Goal: Task Accomplishment & Management: Complete application form

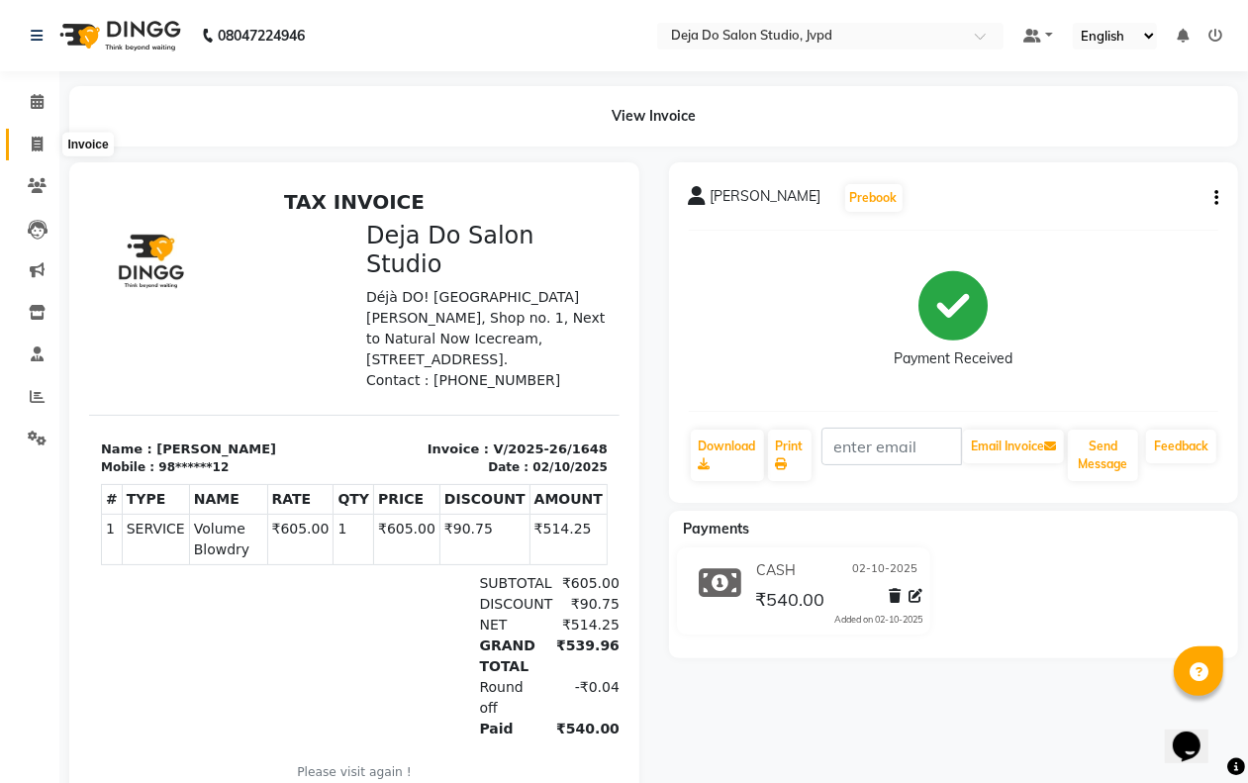
click at [32, 146] on icon at bounding box center [37, 144] width 11 height 15
select select "service"
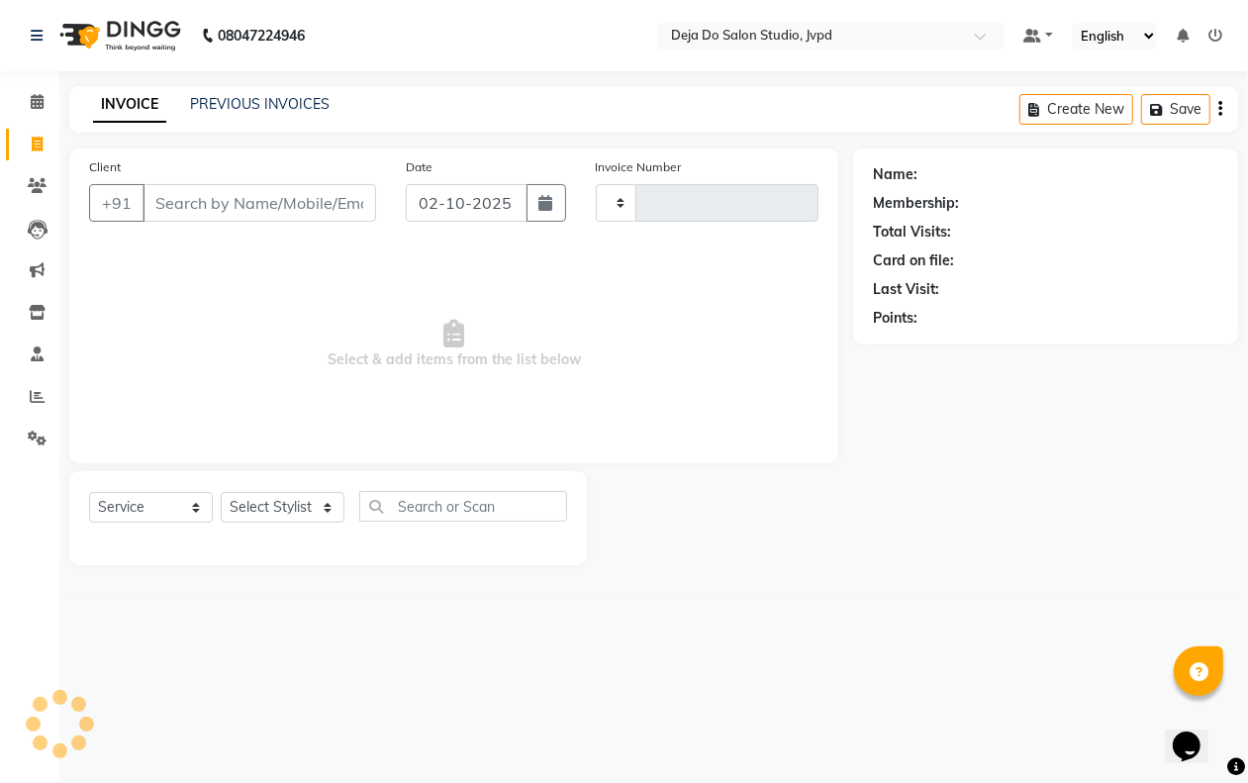
type input "1649"
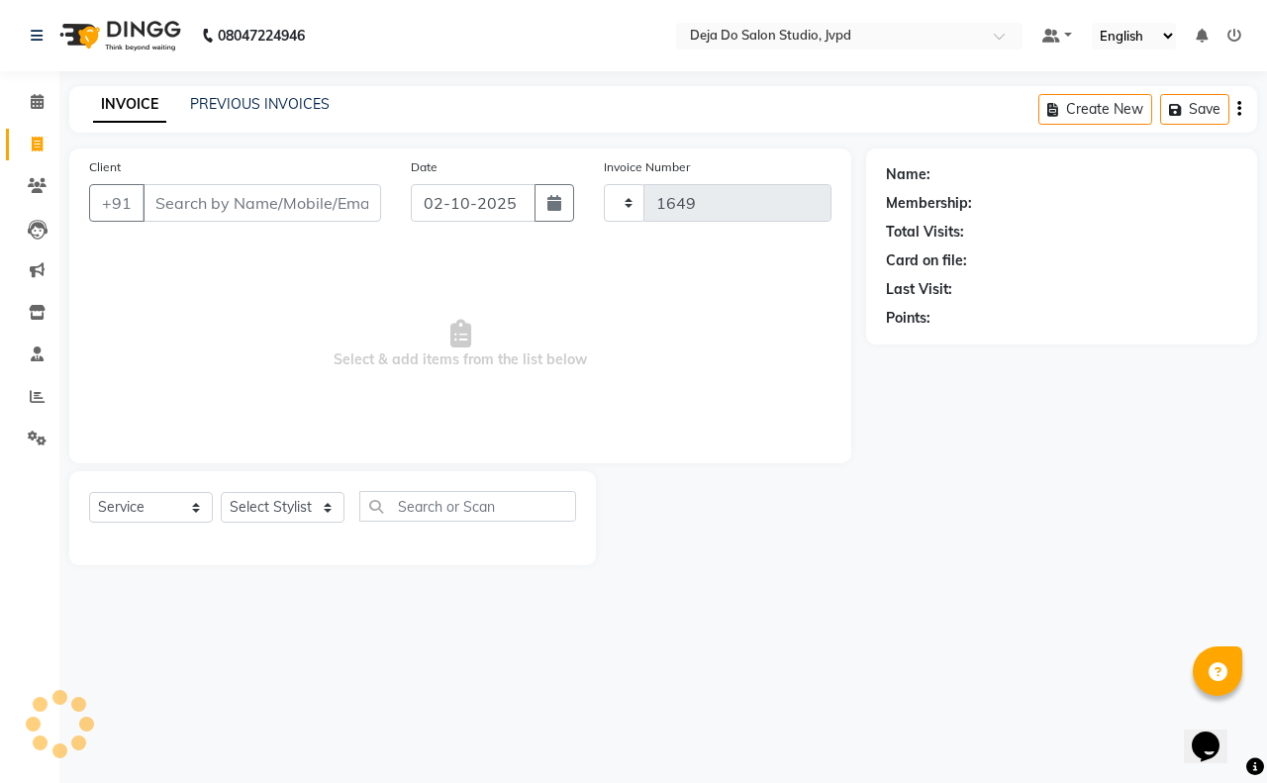
select select "7295"
click at [184, 203] on input "Client" at bounding box center [262, 203] width 239 height 38
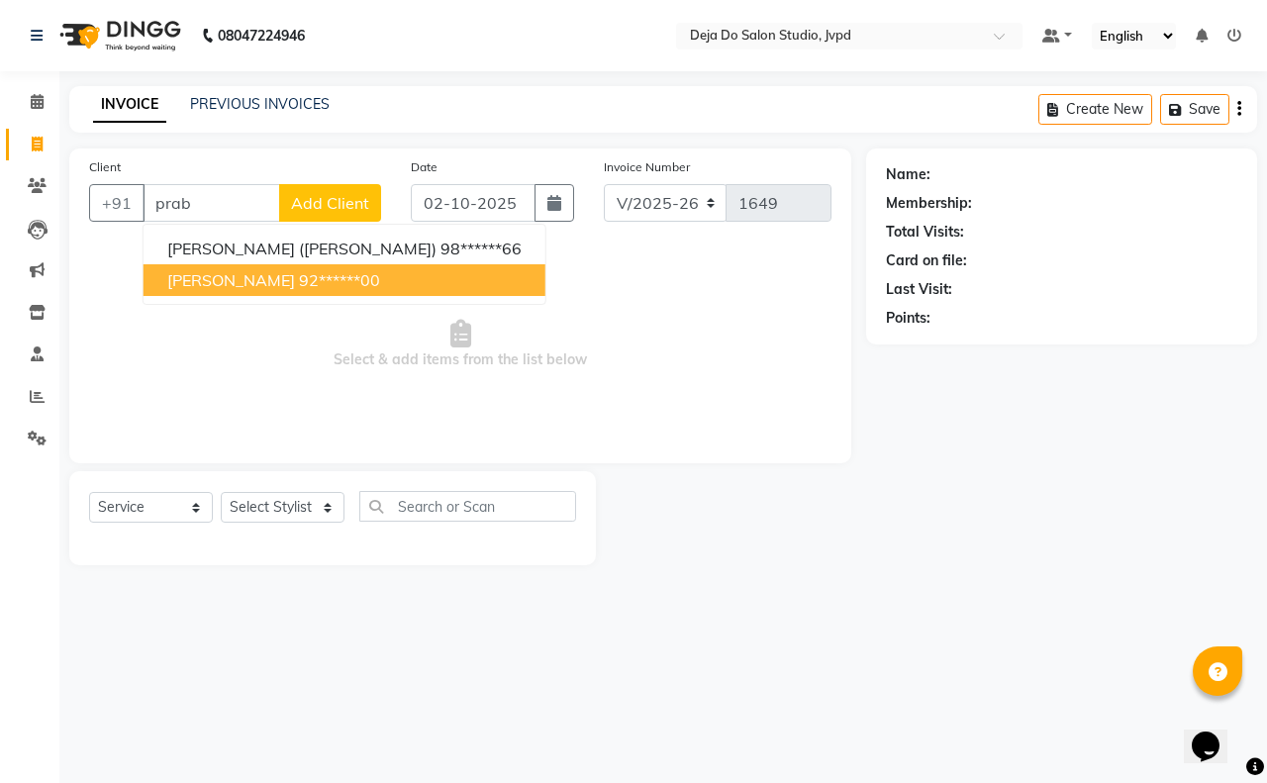
click at [299, 288] on ngb-highlight "92******00" at bounding box center [339, 280] width 81 height 20
type input "92******00"
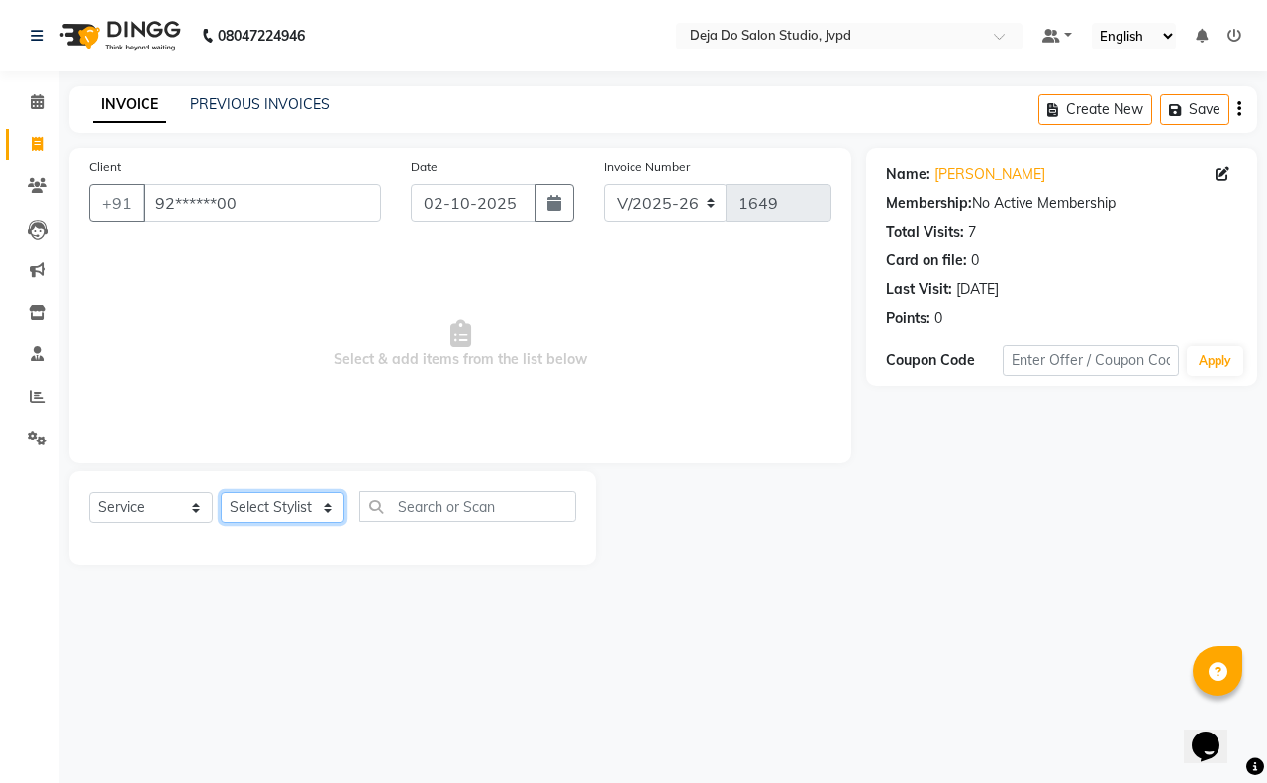
click at [324, 503] on select "Select Stylist Aditi Admin [PERSON_NAME] [PERSON_NAME] Danish [PERSON_NAME] [PE…" at bounding box center [283, 507] width 124 height 31
select select "62495"
click at [221, 492] on select "Select Stylist Aditi Admin [PERSON_NAME] [PERSON_NAME] Danish [PERSON_NAME] [PE…" at bounding box center [283, 507] width 124 height 31
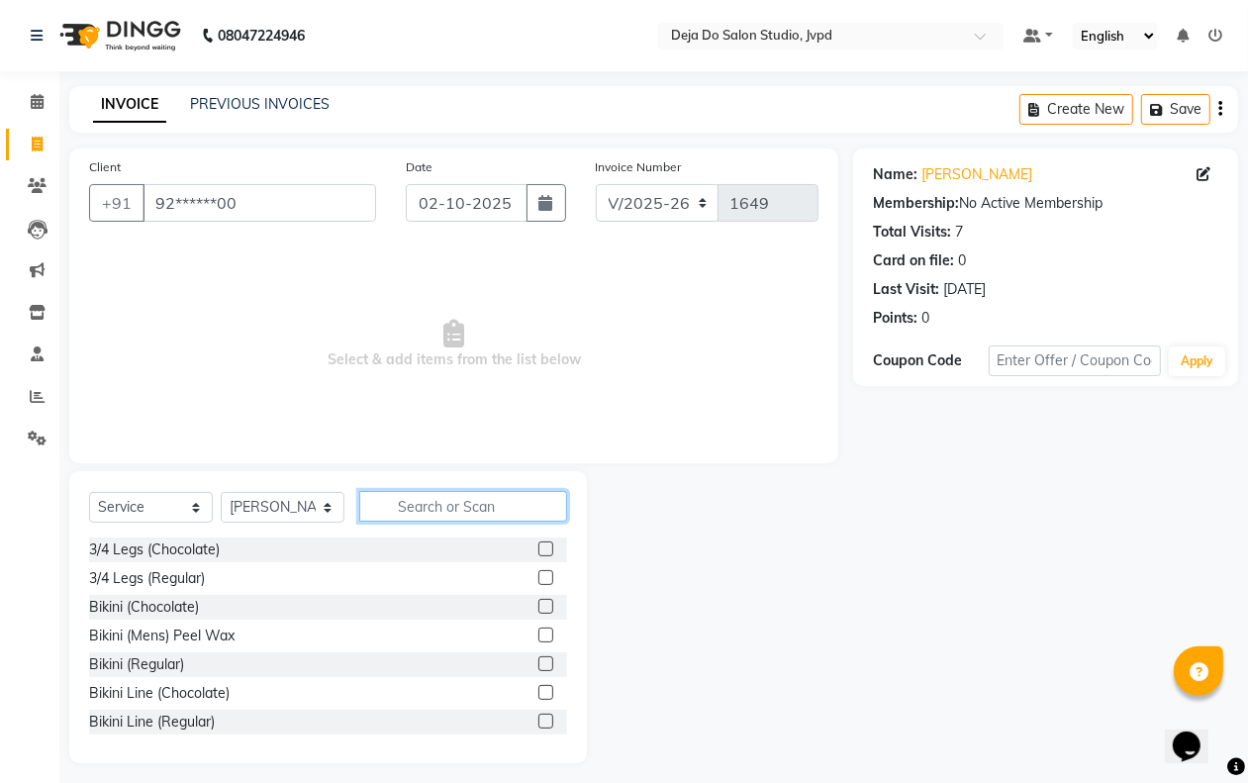
click at [422, 491] on input "text" at bounding box center [463, 506] width 208 height 31
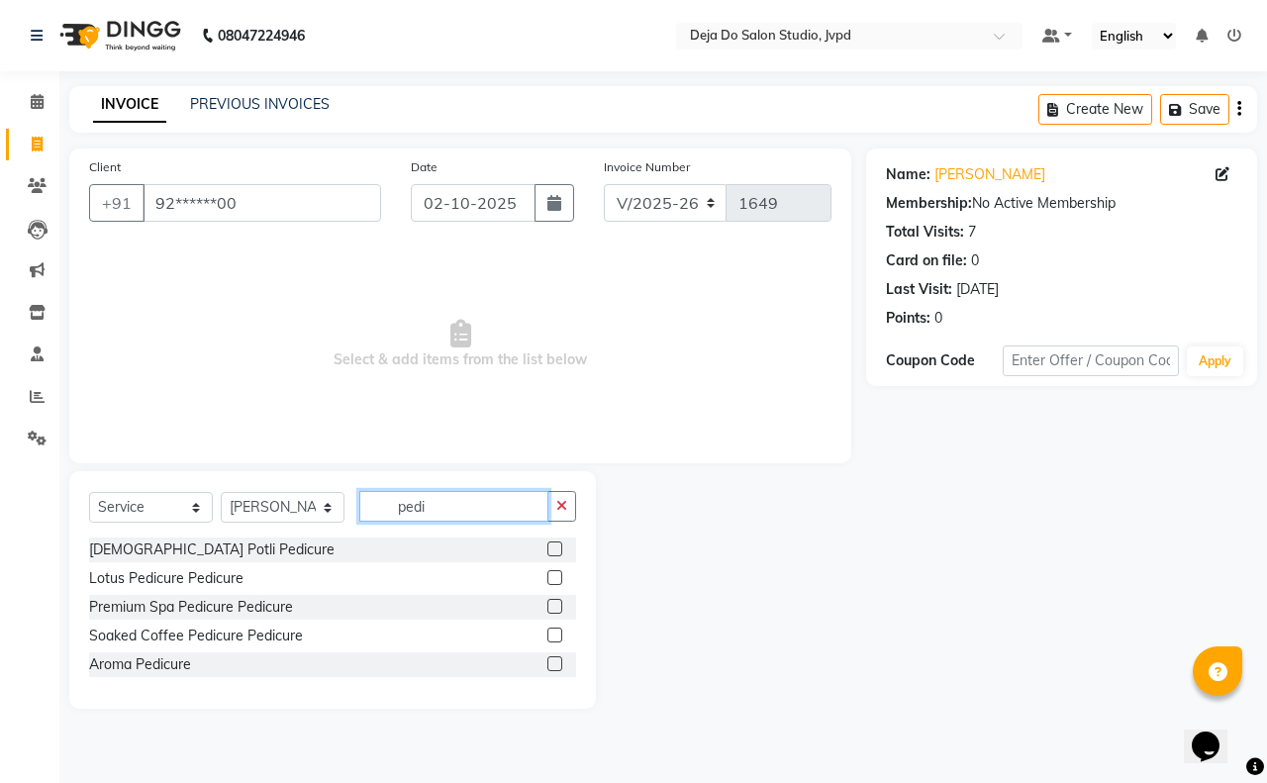
type input "pedi"
click at [552, 577] on label at bounding box center [554, 577] width 15 height 15
click at [552, 577] on input "checkbox" at bounding box center [553, 578] width 13 height 13
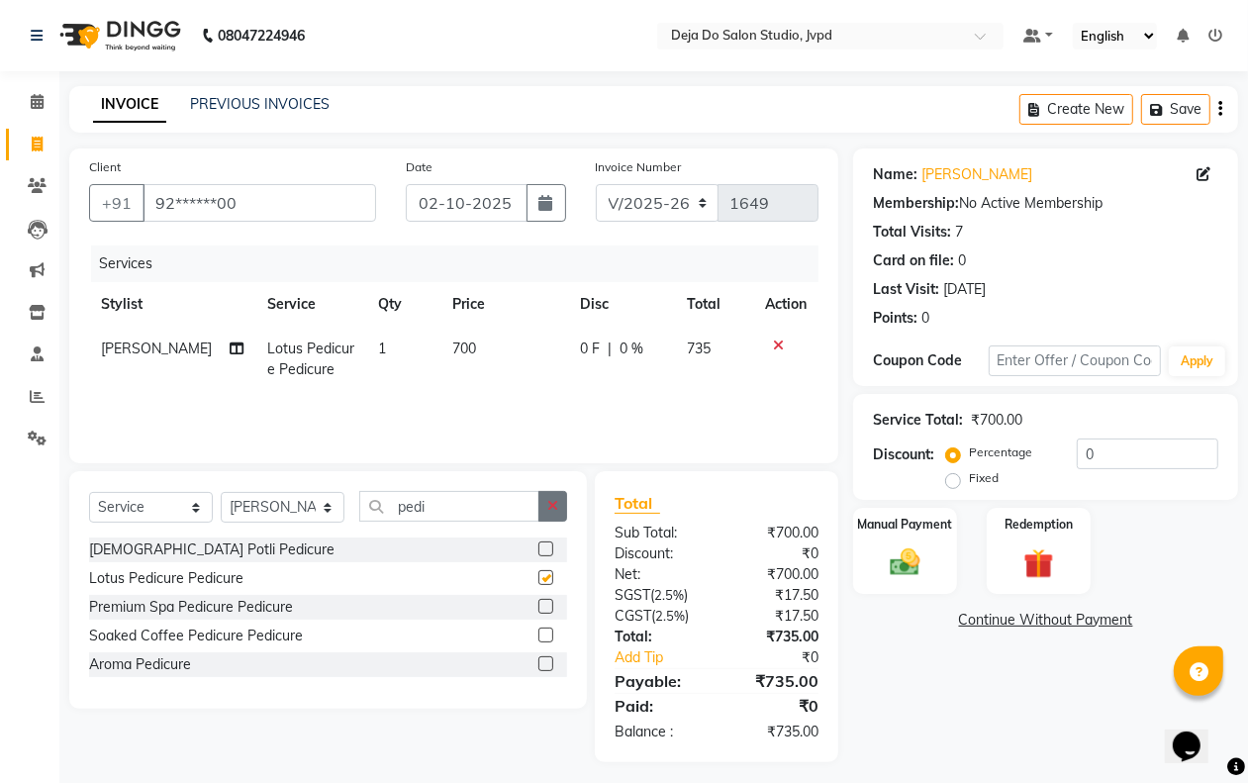
checkbox input "false"
click at [557, 503] on icon "button" at bounding box center [552, 506] width 11 height 14
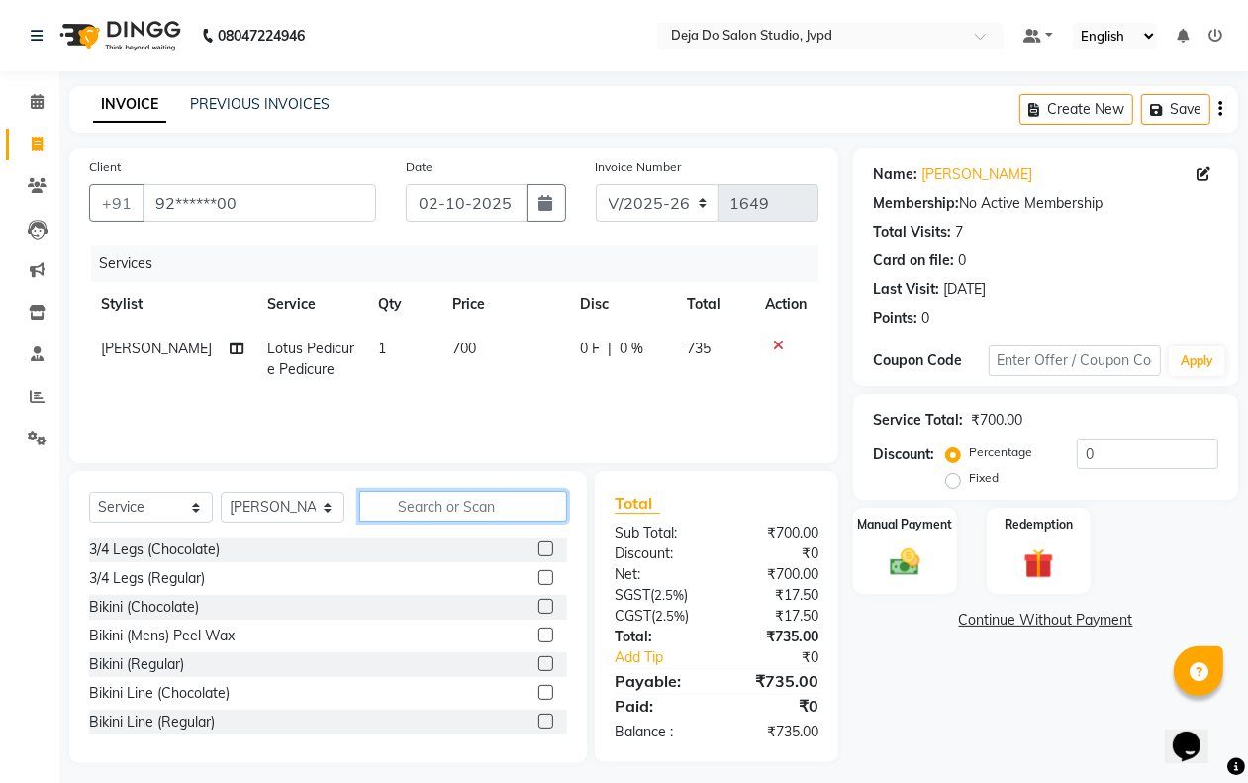
click at [540, 505] on input "text" at bounding box center [463, 506] width 208 height 31
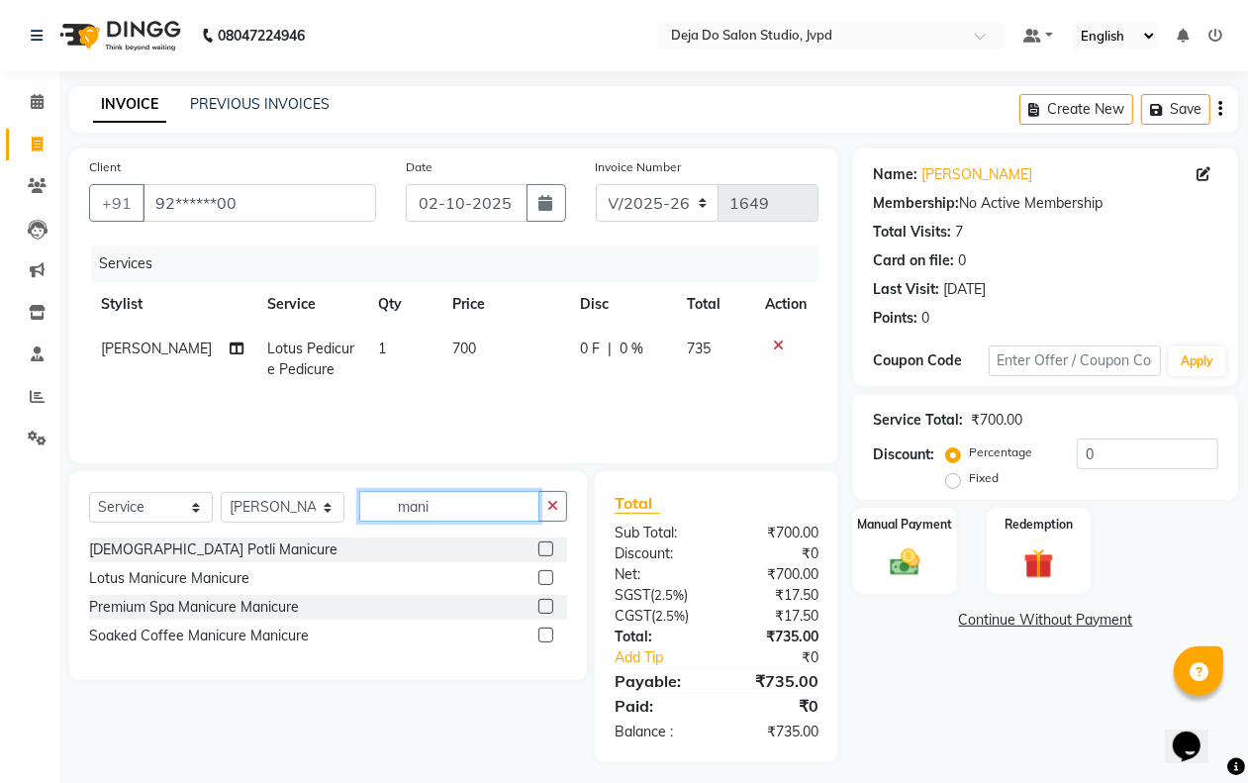
type input "mani"
click at [546, 570] on label at bounding box center [545, 577] width 15 height 15
click at [546, 572] on input "checkbox" at bounding box center [544, 578] width 13 height 13
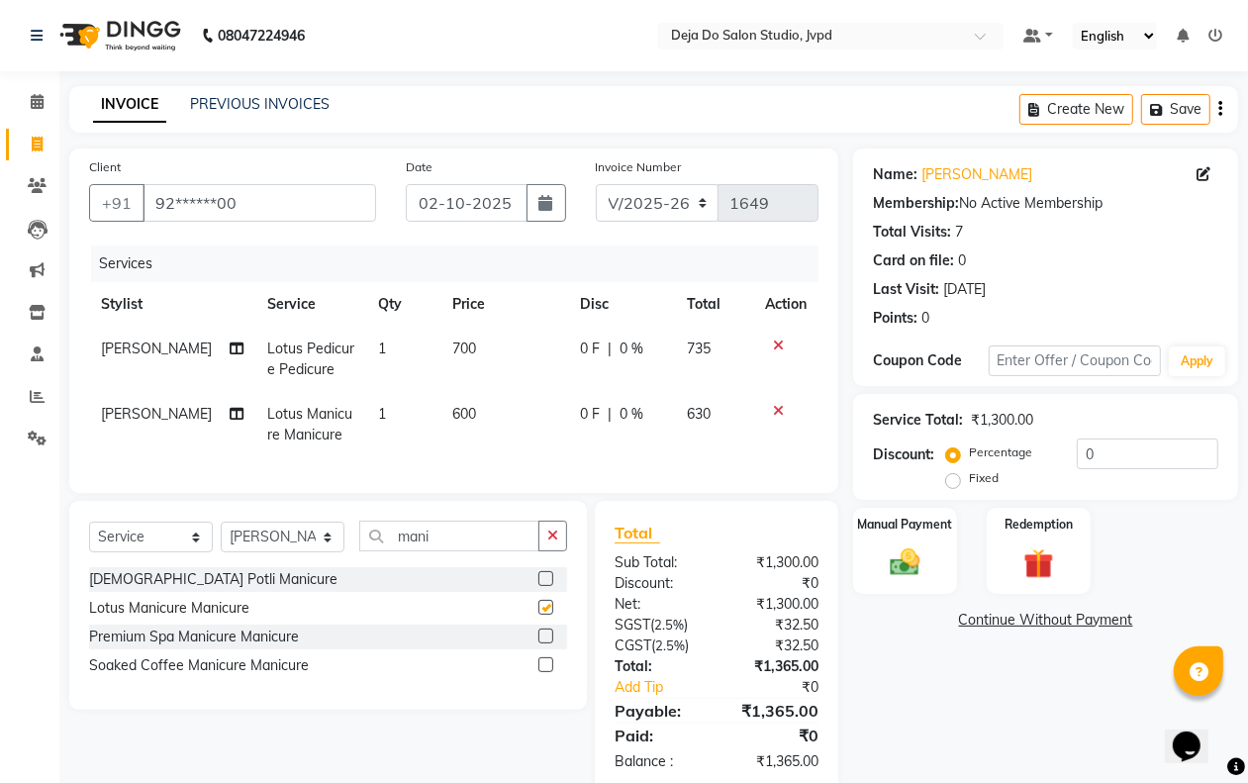
checkbox input "false"
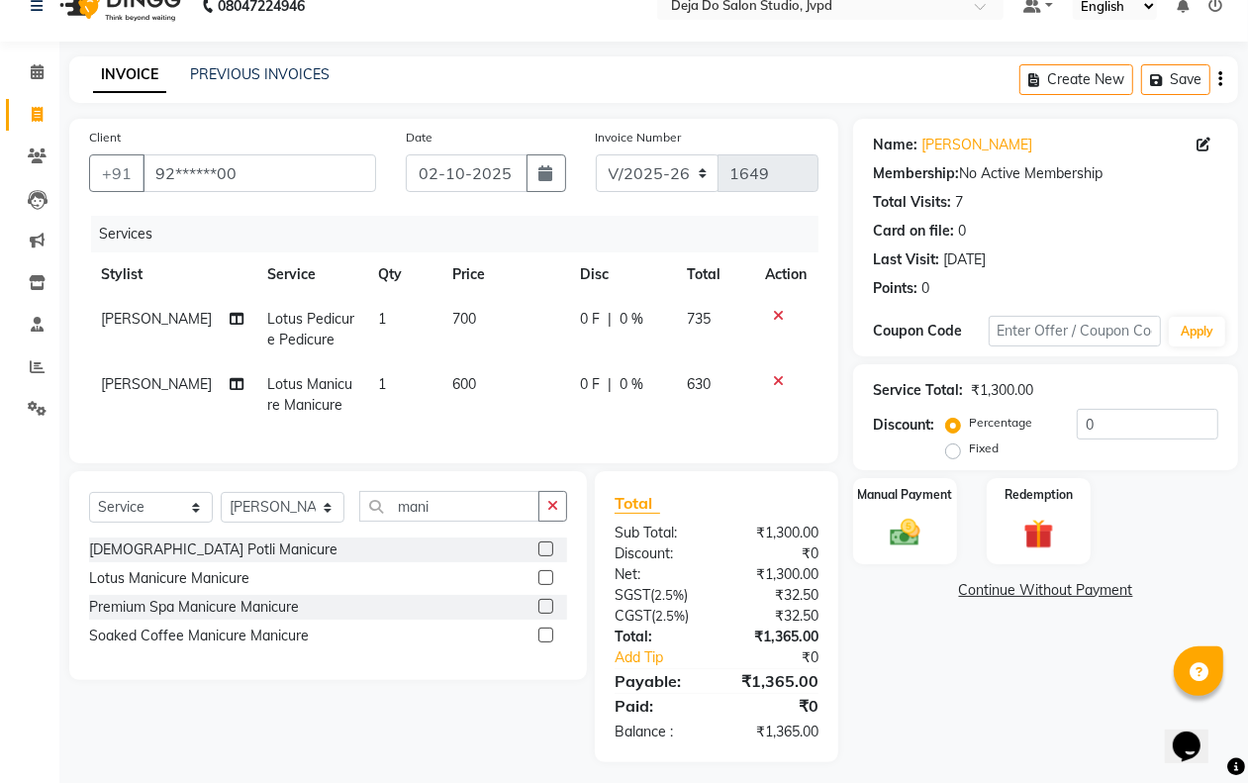
scroll to position [56, 0]
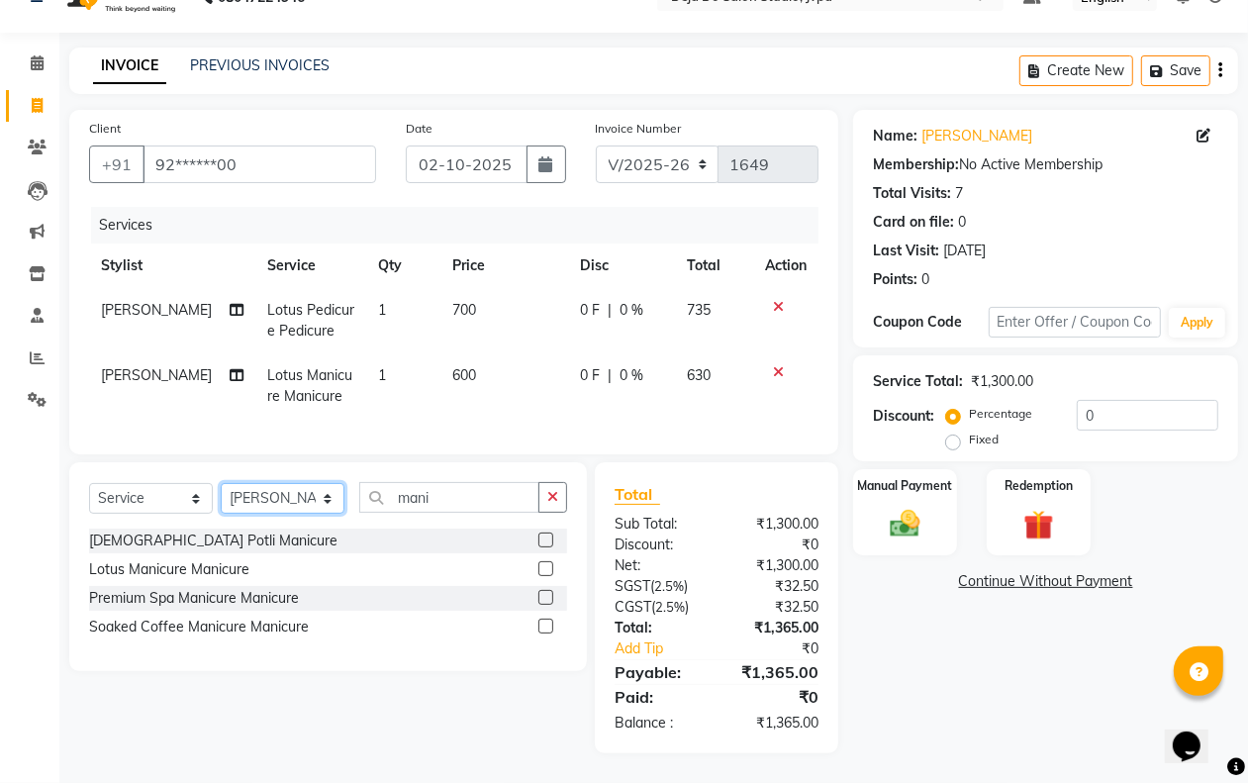
click at [243, 510] on select "Select Stylist Aditi Admin [PERSON_NAME] [PERSON_NAME] Danish [PERSON_NAME] [PE…" at bounding box center [283, 498] width 124 height 31
select select "85552"
click at [221, 483] on select "Select Stylist Aditi Admin [PERSON_NAME] [PERSON_NAME] Danish [PERSON_NAME] [PE…" at bounding box center [283, 498] width 124 height 31
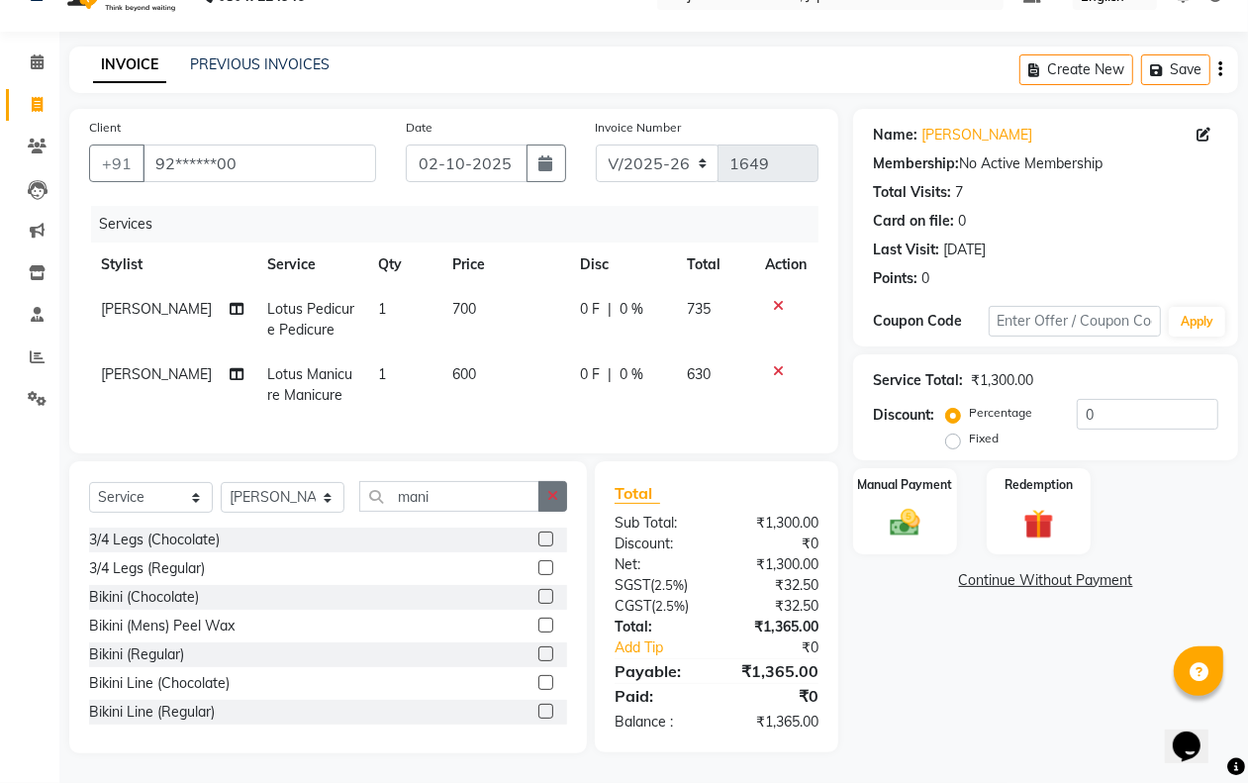
click at [547, 496] on icon "button" at bounding box center [552, 496] width 11 height 14
click at [498, 502] on input "text" at bounding box center [463, 496] width 208 height 31
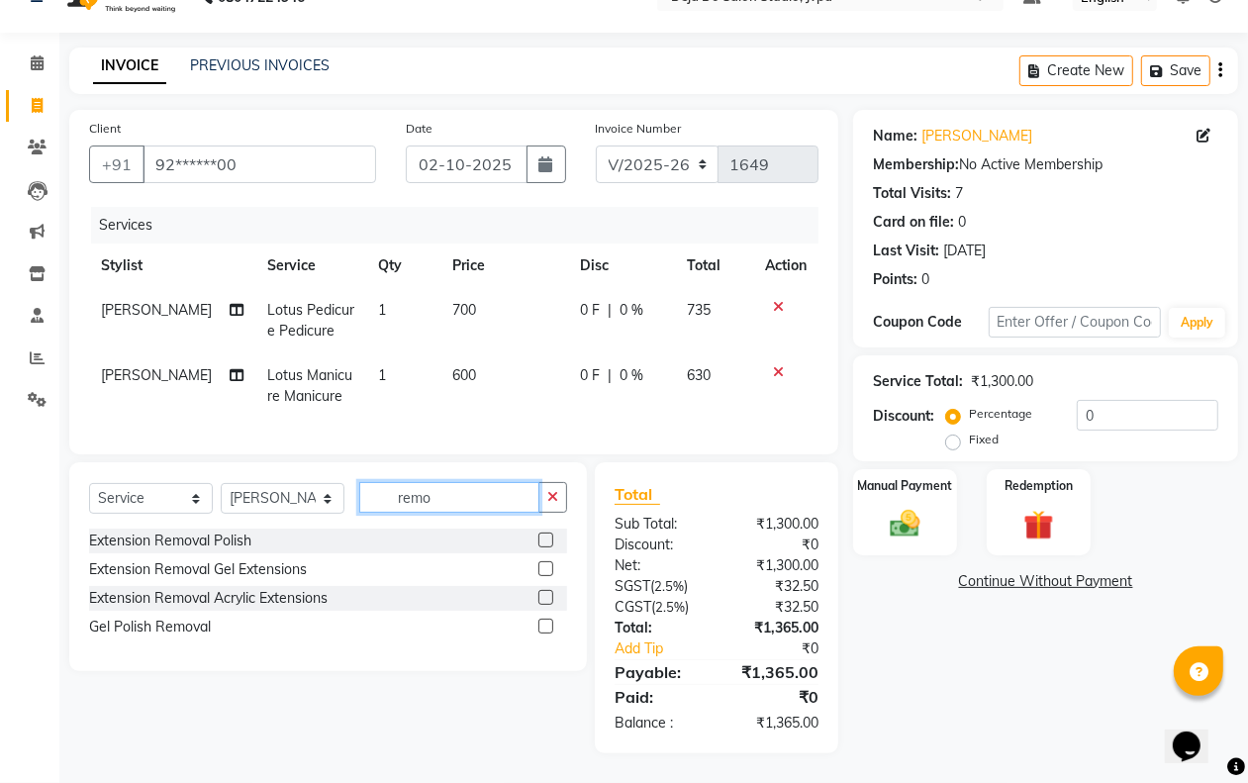
type input "remo"
click at [546, 620] on label at bounding box center [545, 626] width 15 height 15
click at [546, 621] on input "checkbox" at bounding box center [544, 627] width 13 height 13
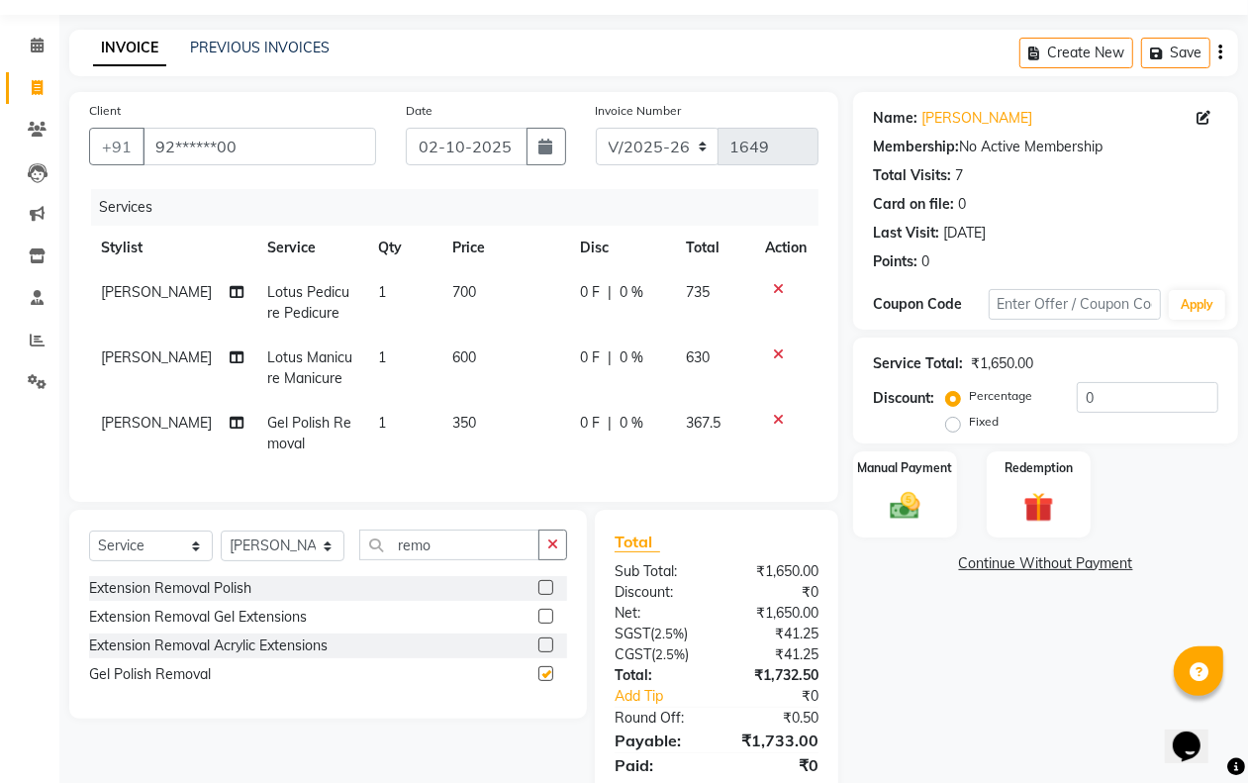
checkbox input "false"
drag, startPoint x: 505, startPoint y: 387, endPoint x: 453, endPoint y: 434, distance: 69.4
click at [501, 387] on td "600" at bounding box center [504, 368] width 128 height 65
select select "62495"
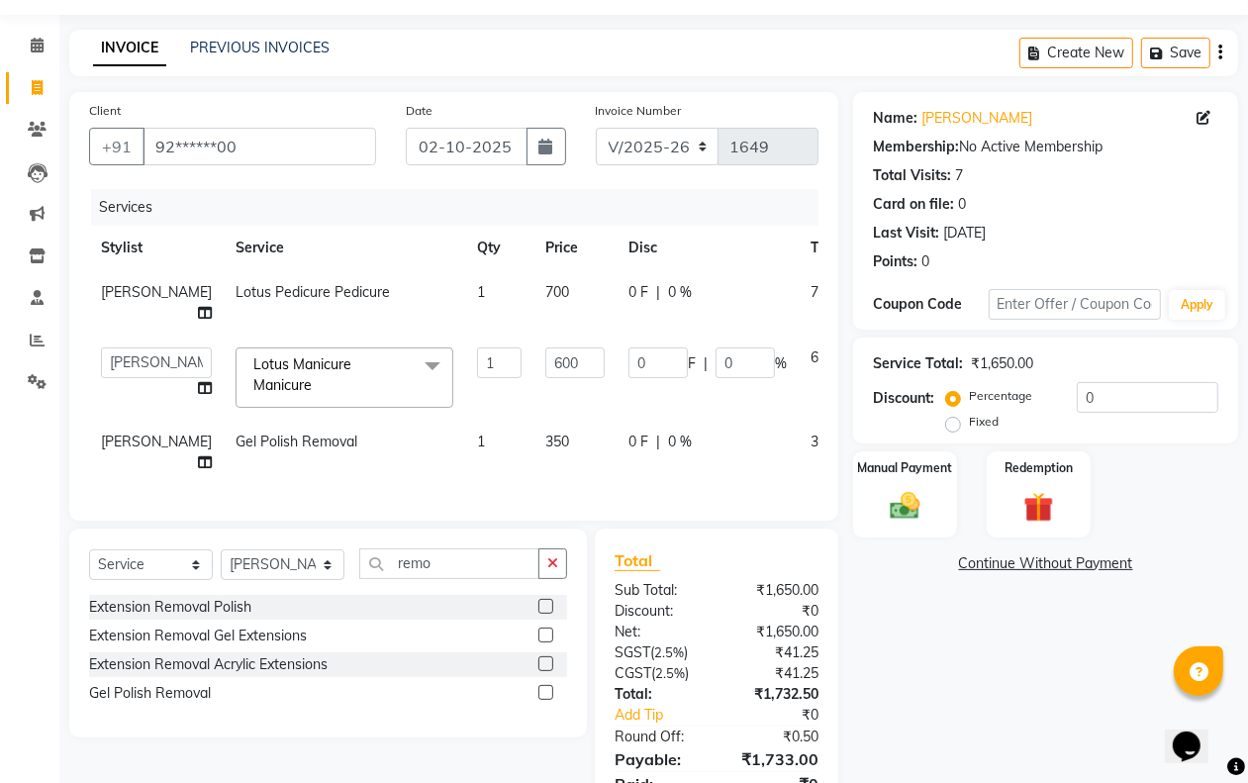
click at [534, 420] on td "350" at bounding box center [575, 452] width 83 height 65
select select "85552"
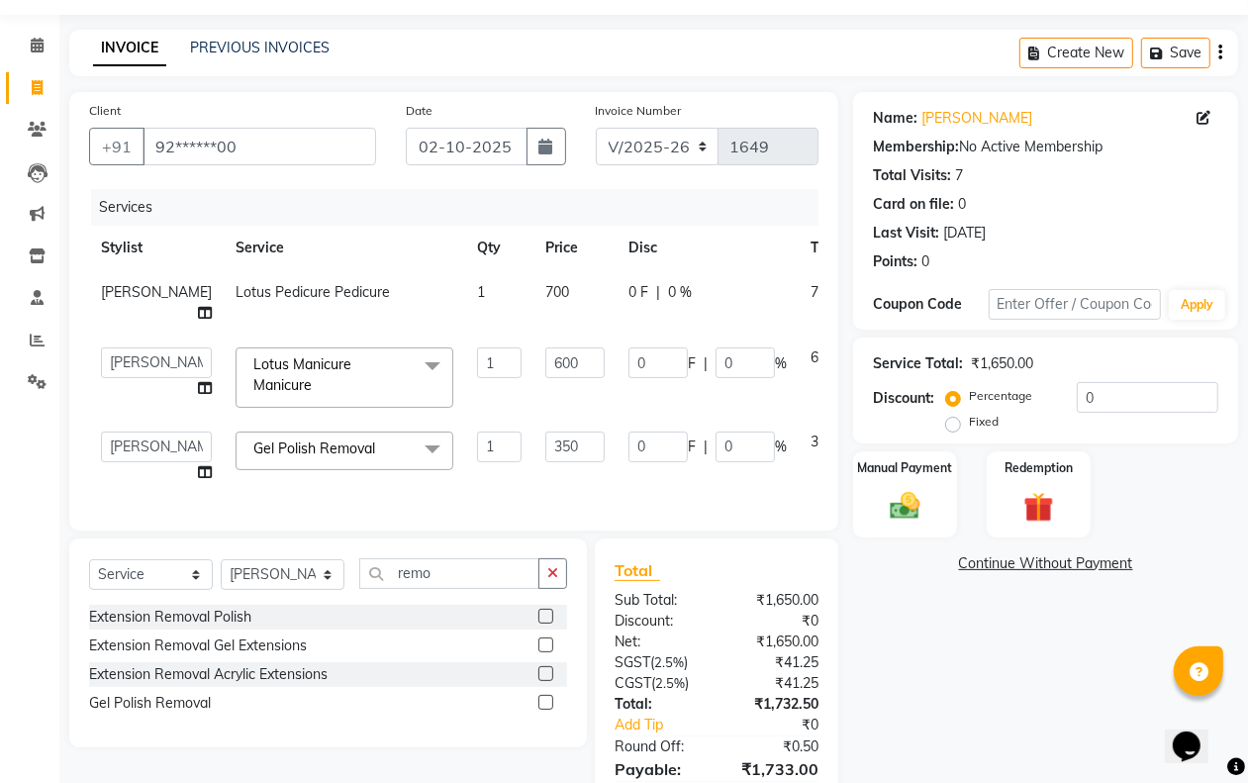
click at [534, 427] on td "350" at bounding box center [575, 457] width 83 height 75
click at [545, 433] on input "350" at bounding box center [574, 447] width 59 height 31
click at [545, 437] on input "350" at bounding box center [574, 447] width 59 height 31
type input "250"
click at [956, 640] on div "Name: [PERSON_NAME] Membership: No Active Membership Total Visits: 7 Card on fi…" at bounding box center [1053, 471] width 400 height 758
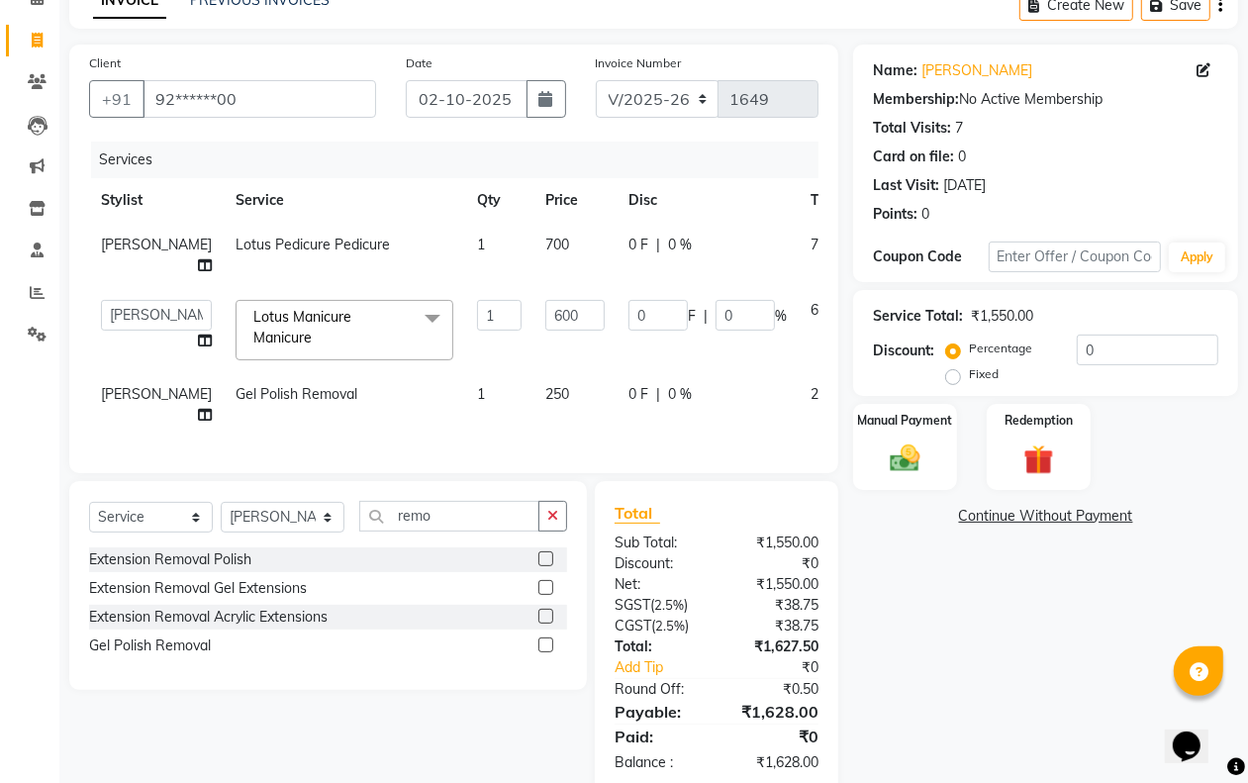
scroll to position [59, 0]
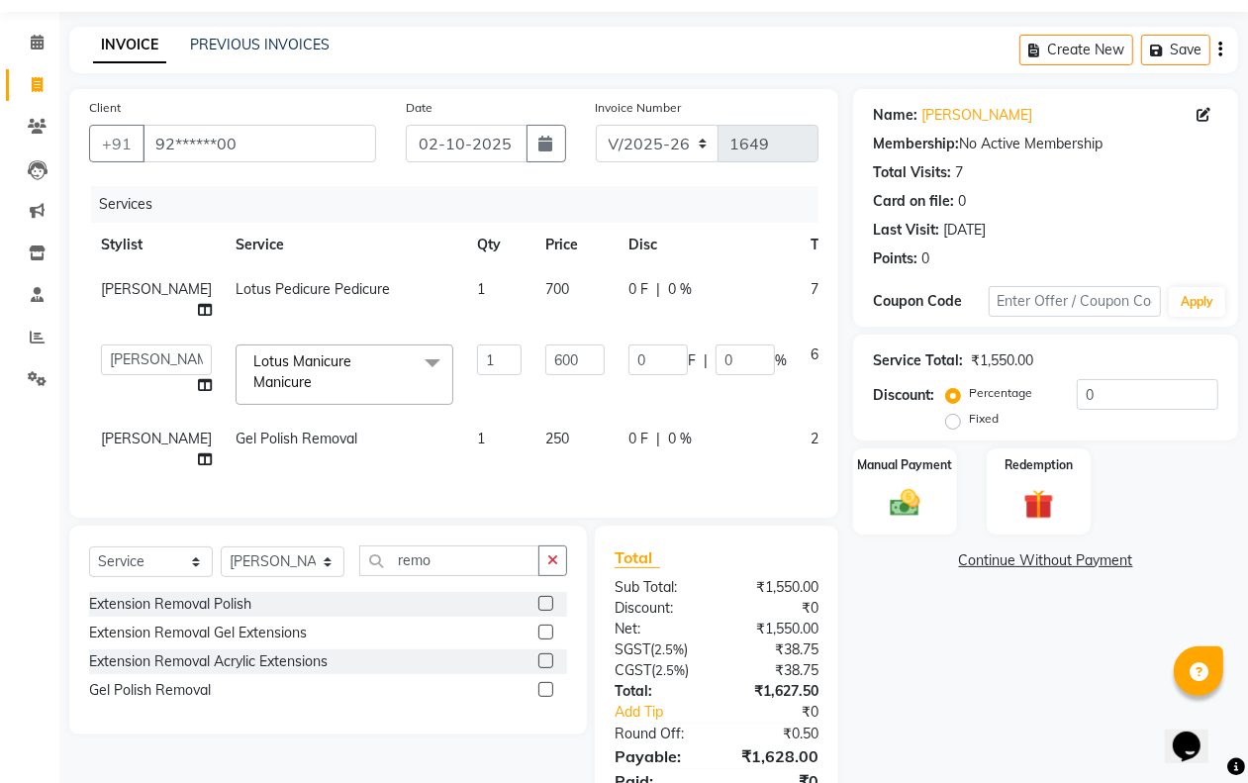
click at [545, 442] on span "250" at bounding box center [557, 439] width 24 height 18
select select "85552"
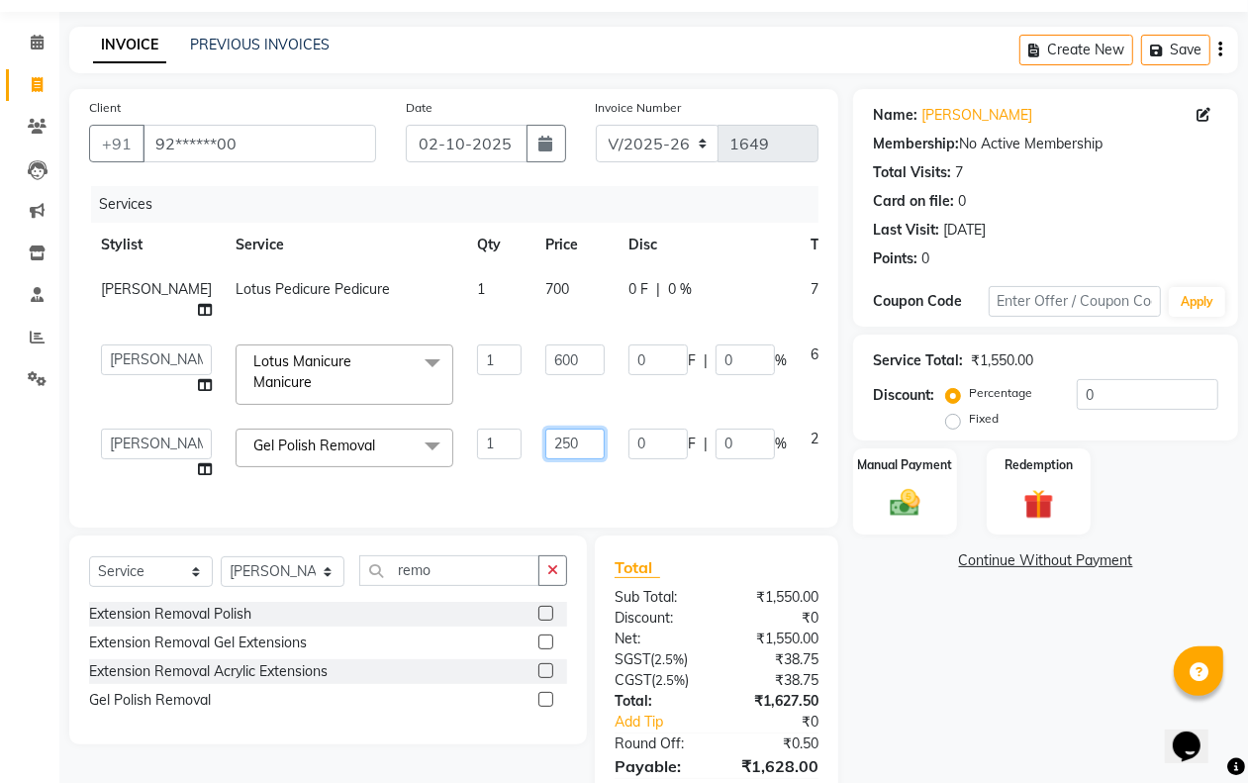
click at [546, 437] on input "250" at bounding box center [574, 444] width 59 height 31
type input "254"
click at [1046, 654] on div "Name: [PERSON_NAME] Membership: No Active Membership Total Visits: 7 Card on fi…" at bounding box center [1053, 468] width 400 height 758
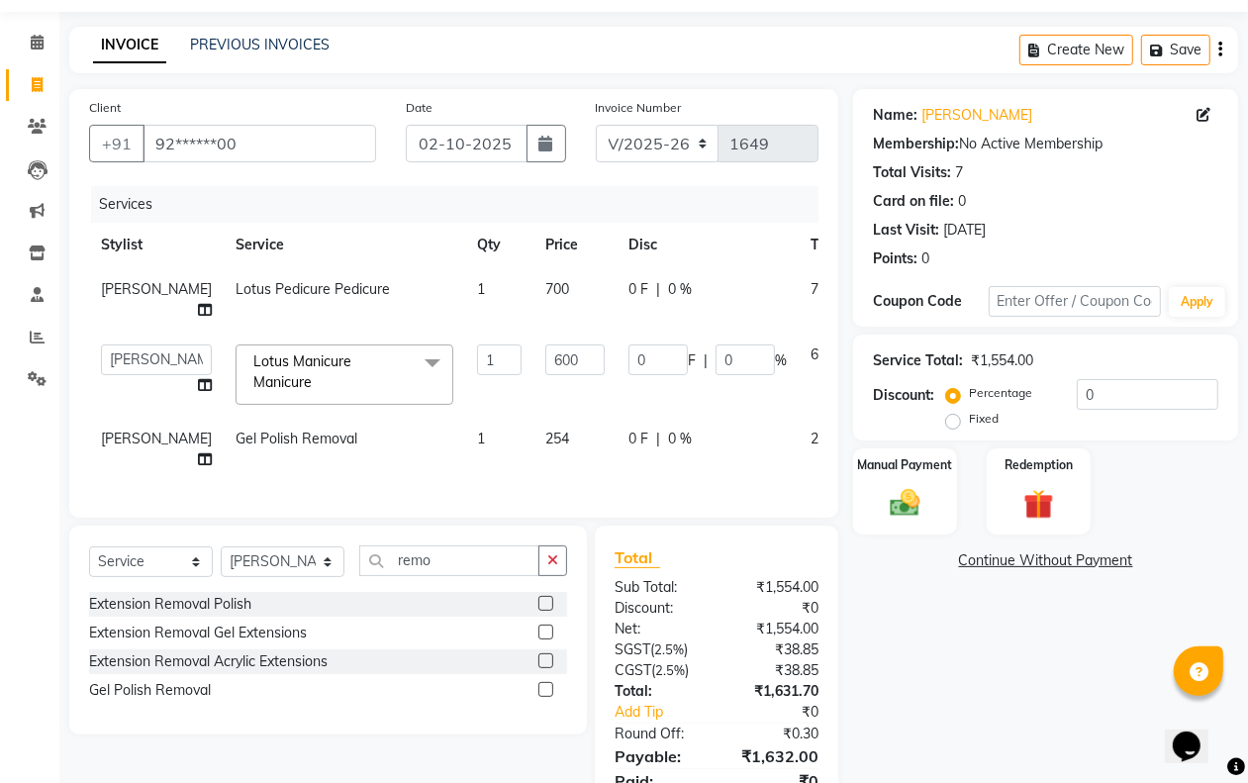
click at [559, 481] on td "254" at bounding box center [575, 449] width 83 height 65
select select "85552"
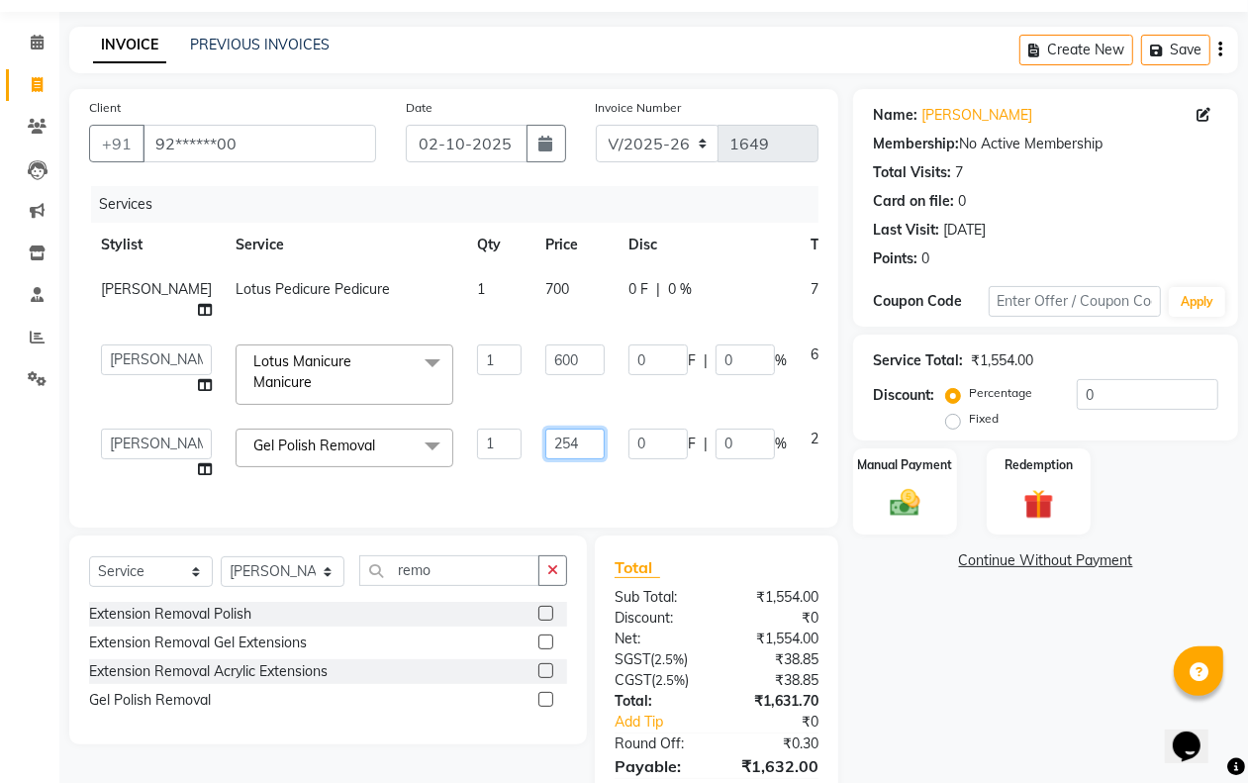
click at [545, 440] on input "254" at bounding box center [574, 444] width 59 height 31
type input "253"
click at [952, 606] on div "Name: [PERSON_NAME] Membership: No Active Membership Total Visits: 7 Card on fi…" at bounding box center [1053, 468] width 400 height 758
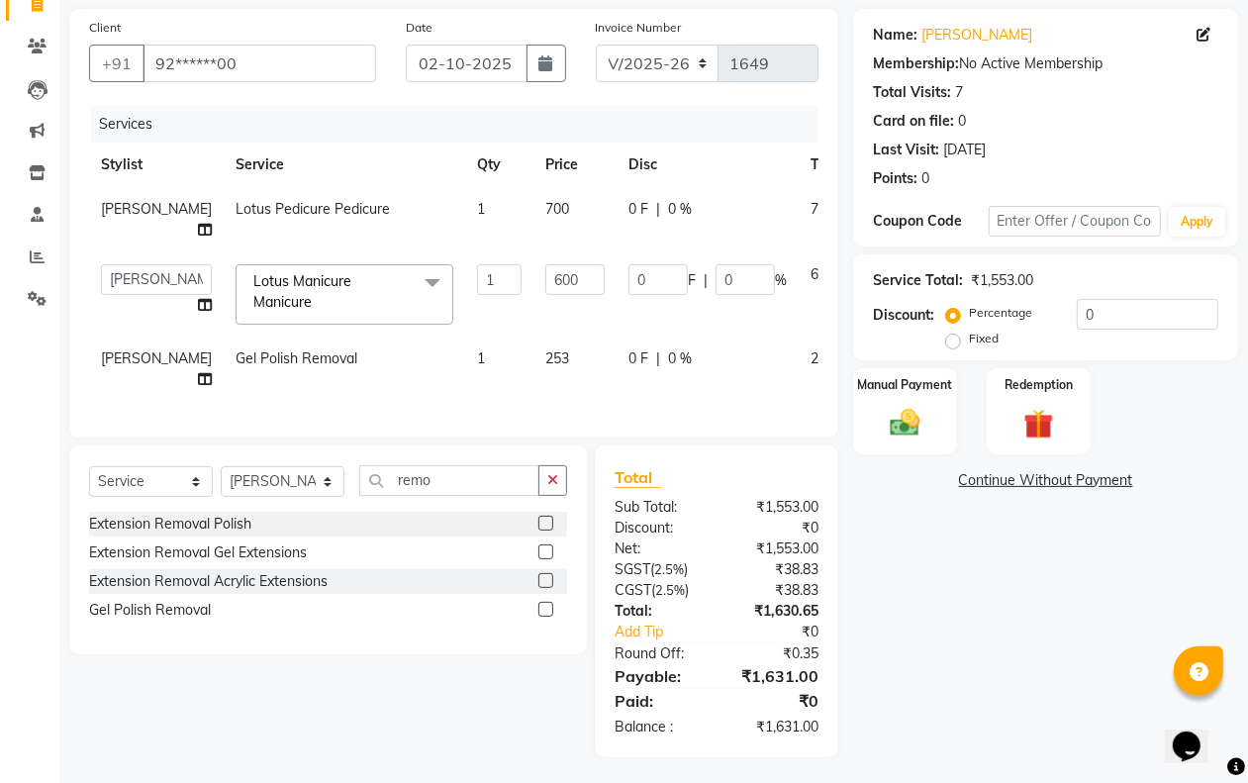
scroll to position [183, 0]
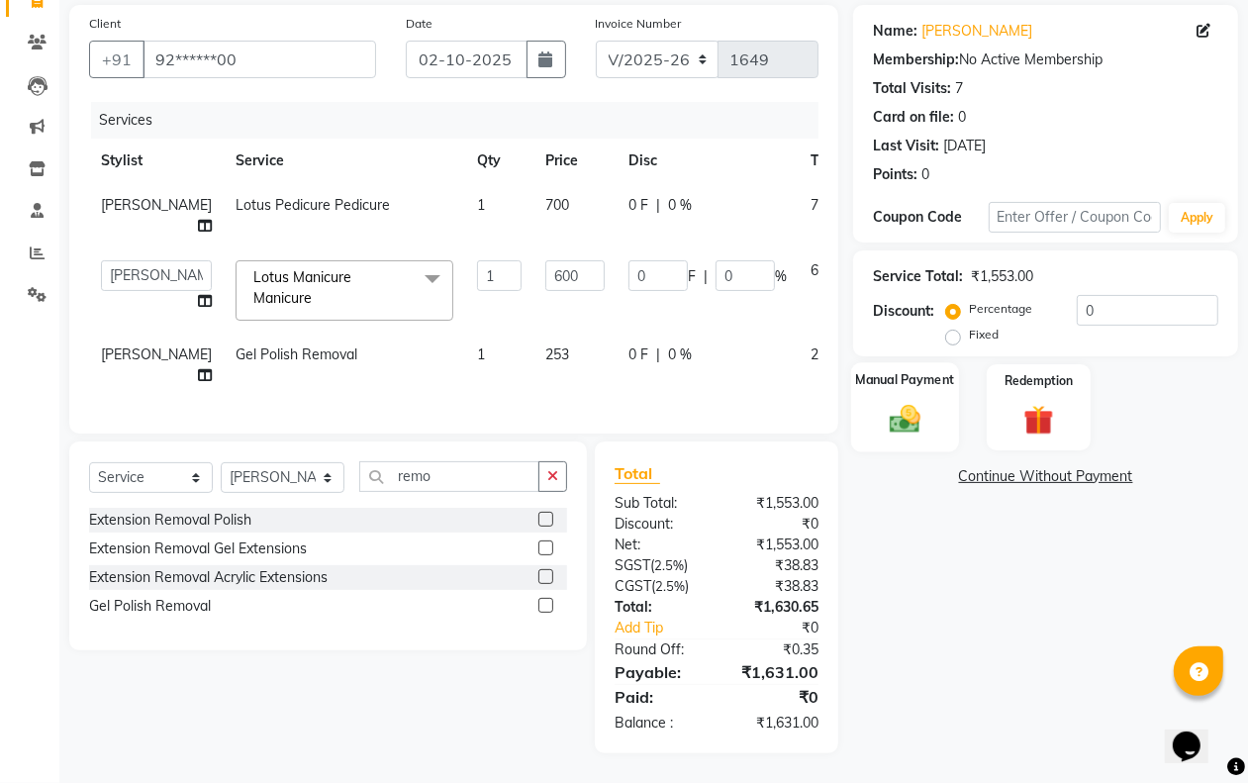
click at [918, 401] on img at bounding box center [904, 419] width 49 height 36
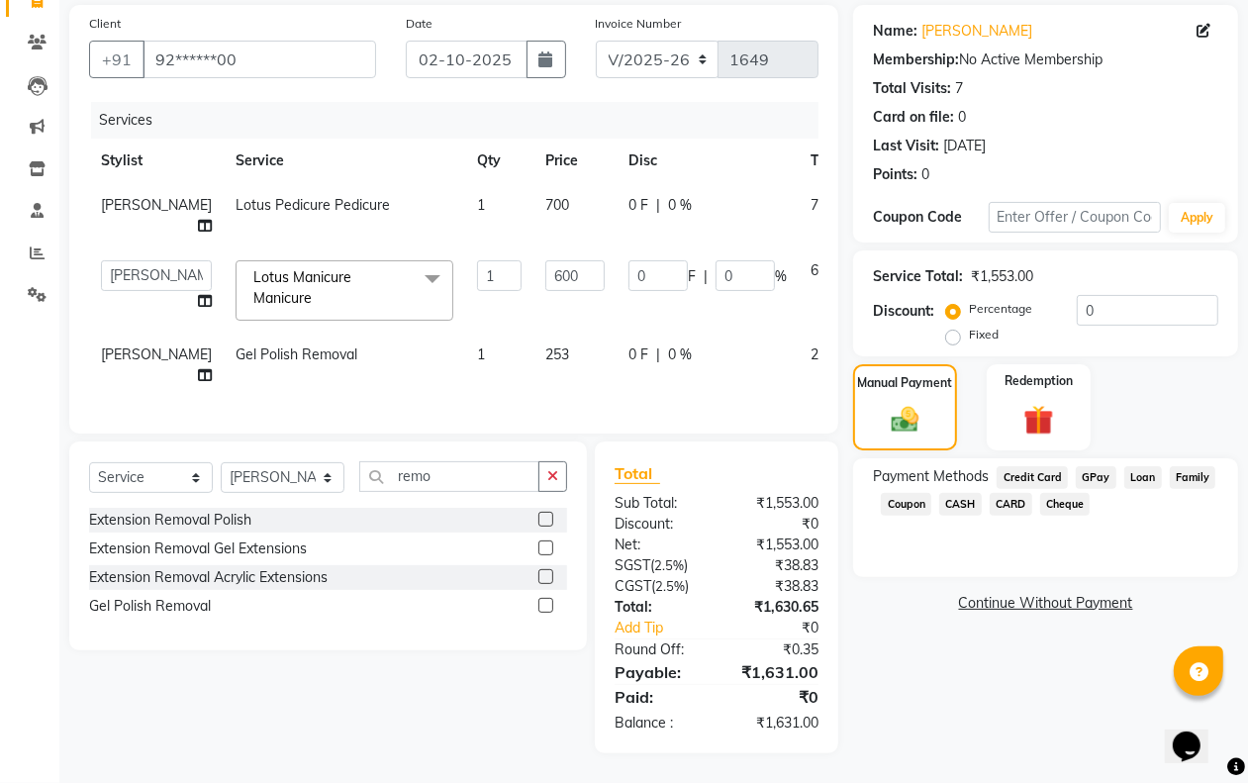
click at [1106, 466] on span "GPay" at bounding box center [1096, 477] width 41 height 23
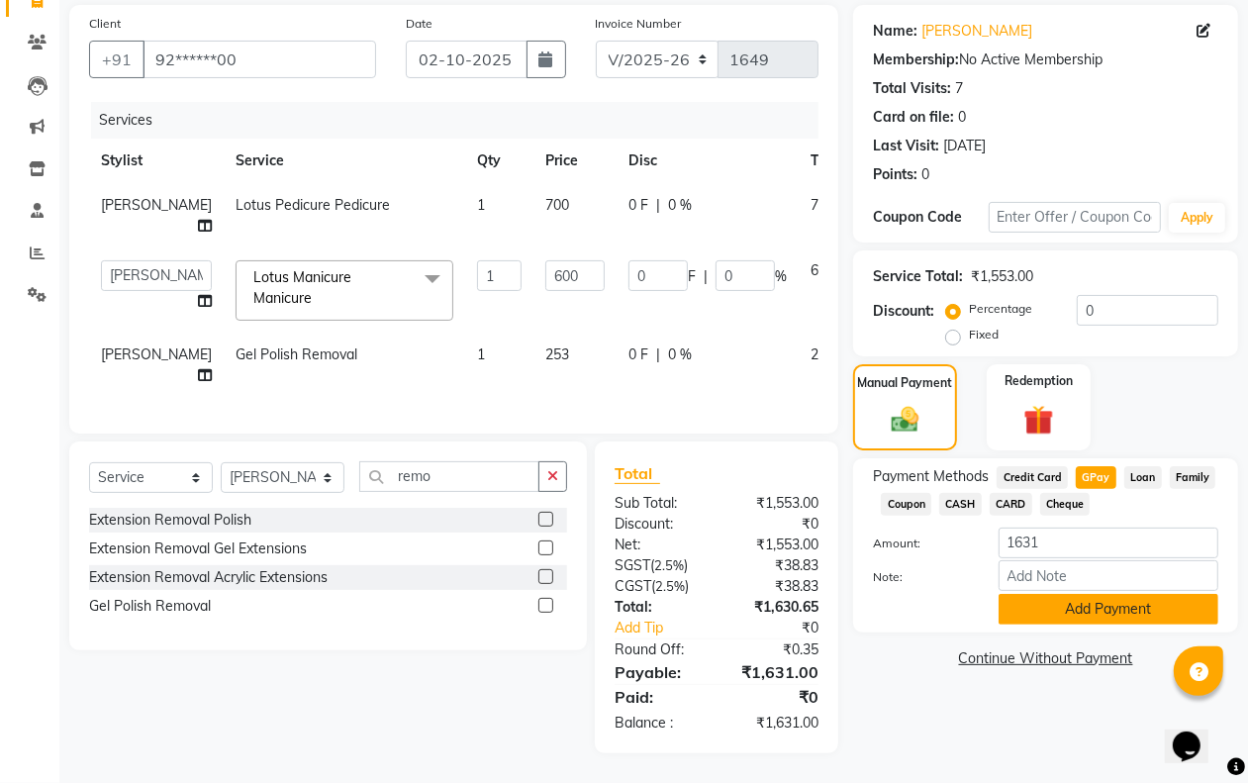
click at [1114, 594] on button "Add Payment" at bounding box center [1109, 609] width 220 height 31
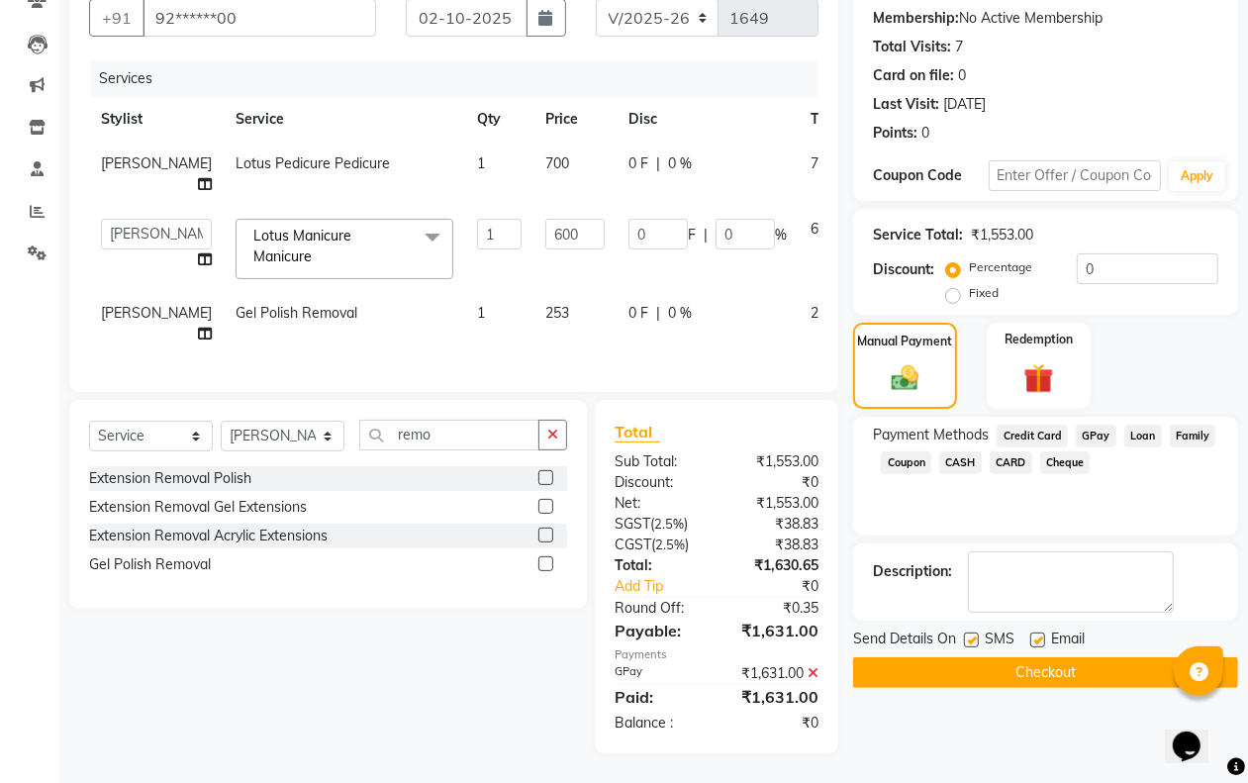
scroll to position [224, 0]
click at [1134, 657] on button "Checkout" at bounding box center [1045, 672] width 385 height 31
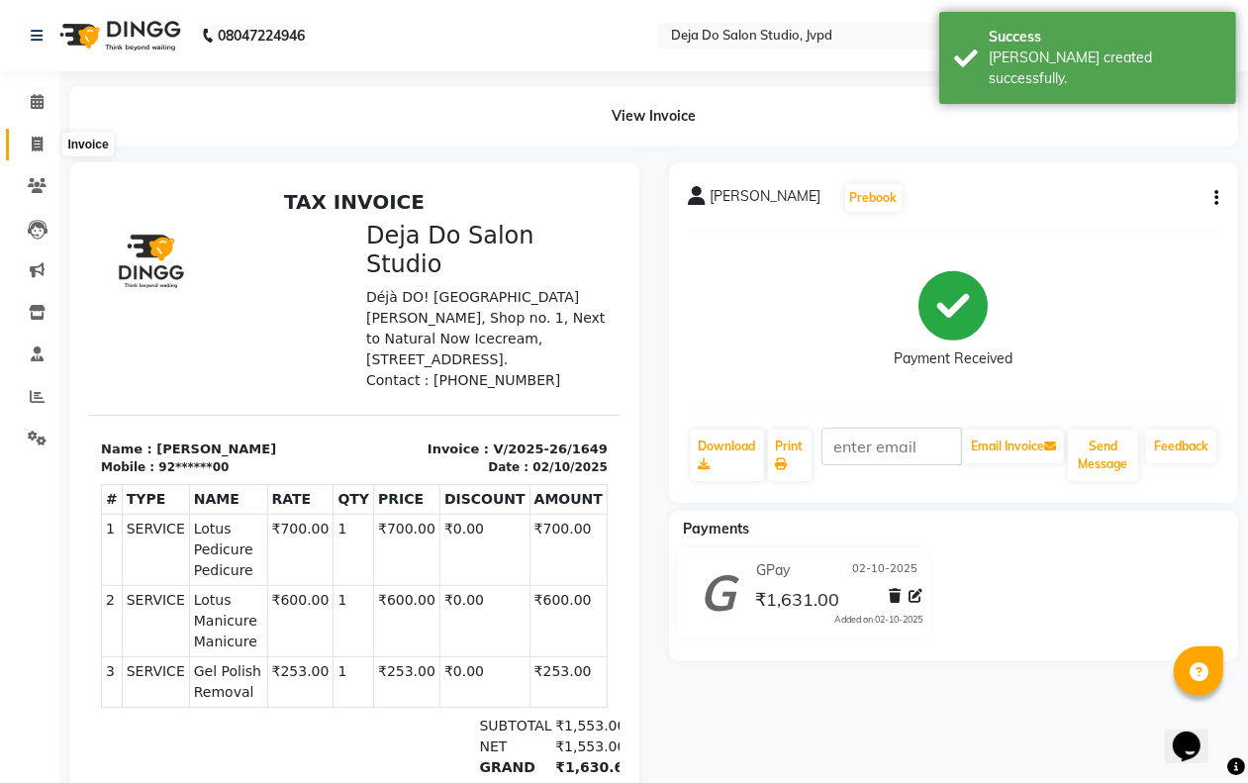
click at [49, 140] on span at bounding box center [37, 145] width 35 height 23
select select "service"
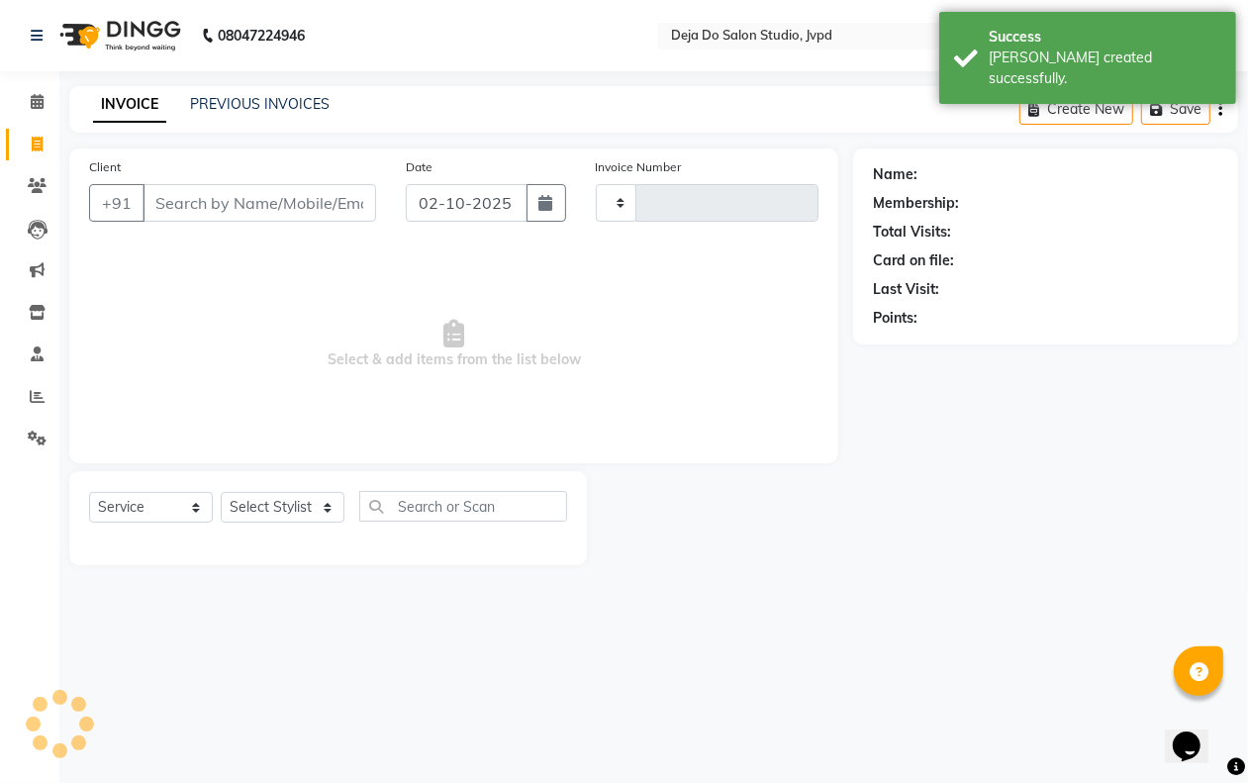
type input "1650"
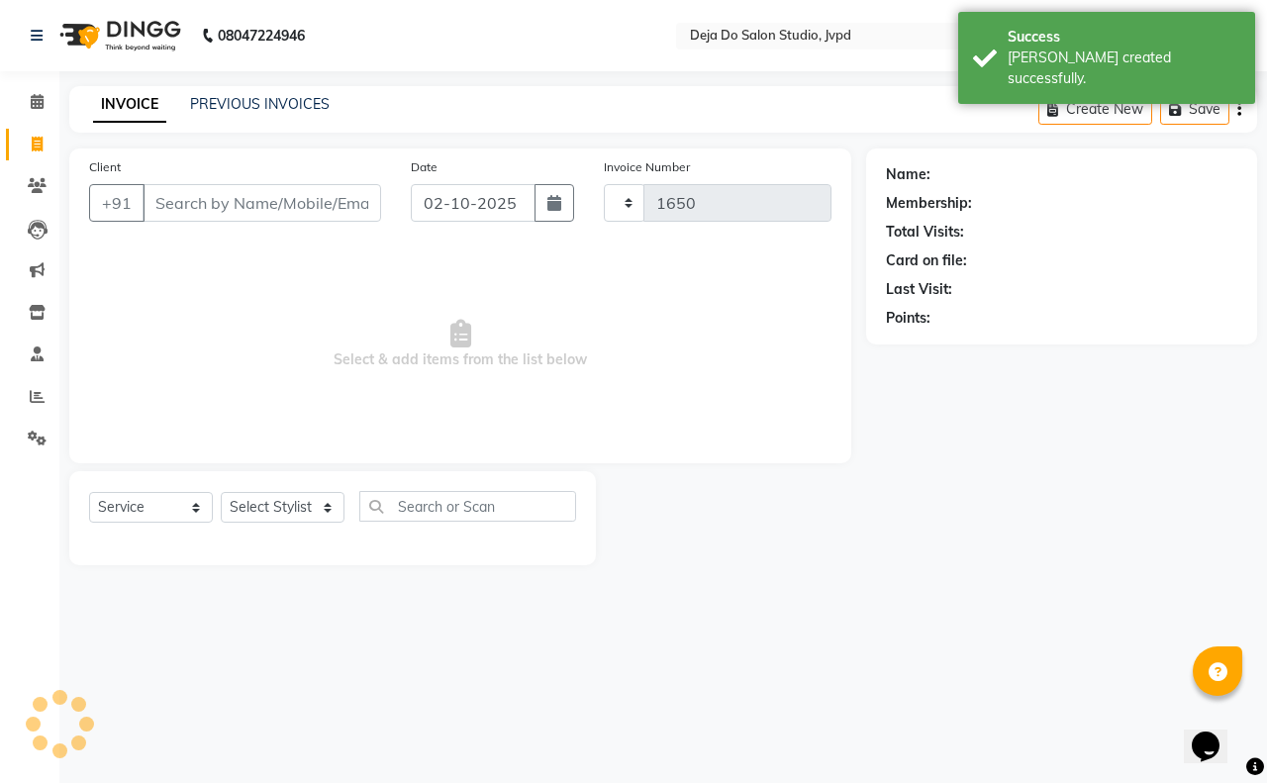
select select "7295"
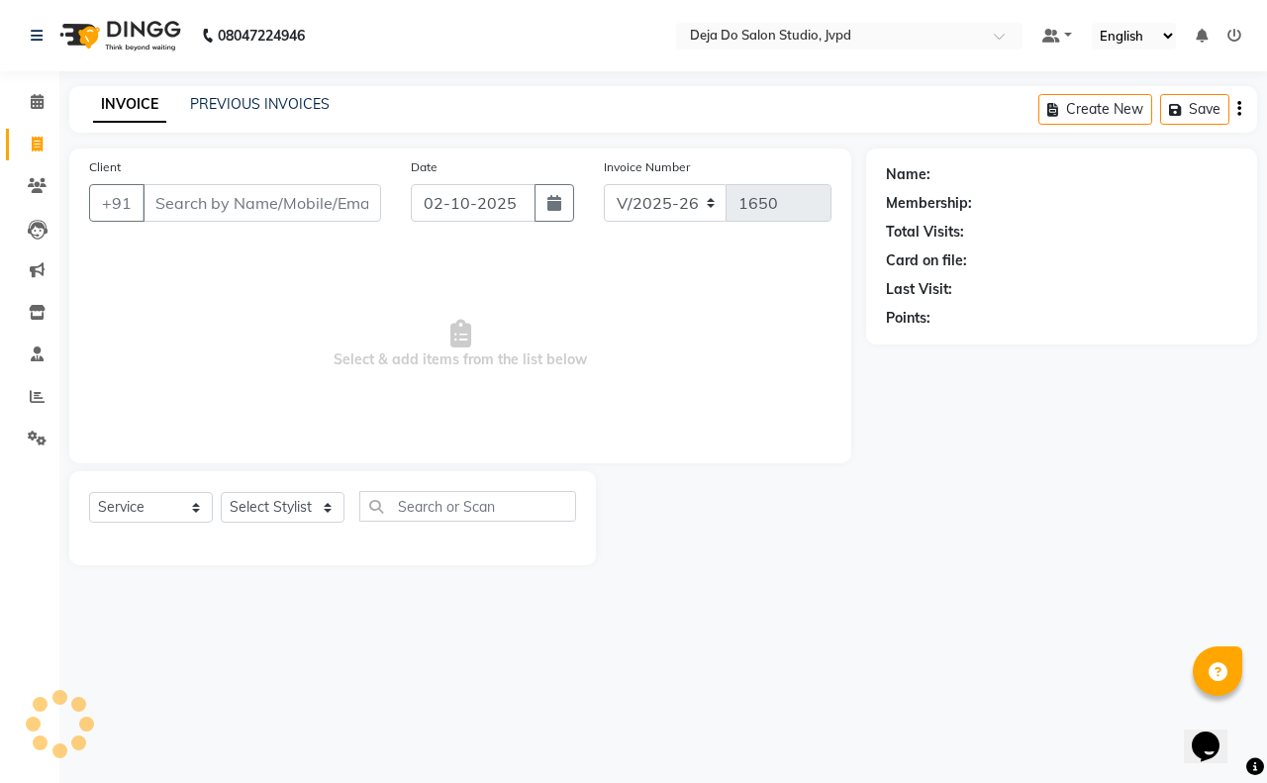
click at [238, 208] on input "Client" at bounding box center [262, 203] width 239 height 38
click at [165, 204] on input "Client" at bounding box center [262, 203] width 239 height 38
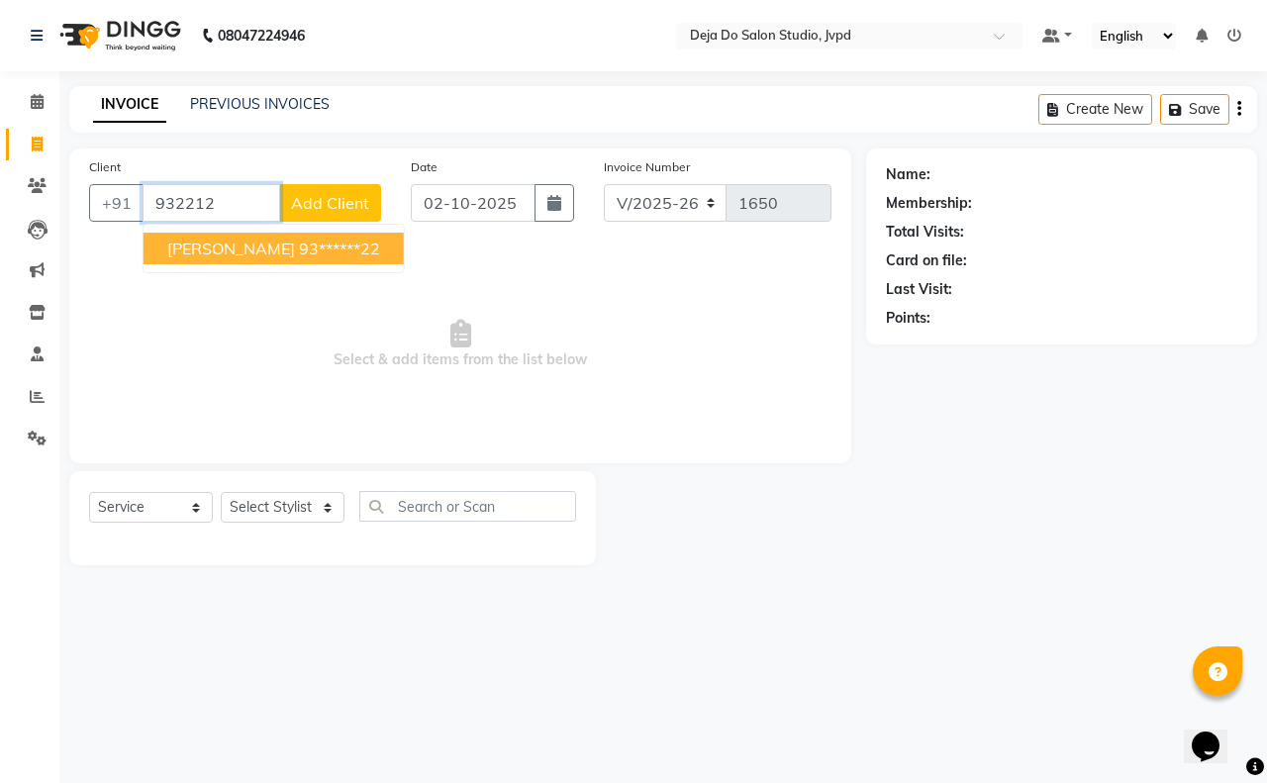
click at [236, 252] on span "[PERSON_NAME]" at bounding box center [231, 249] width 128 height 20
type input "93******22"
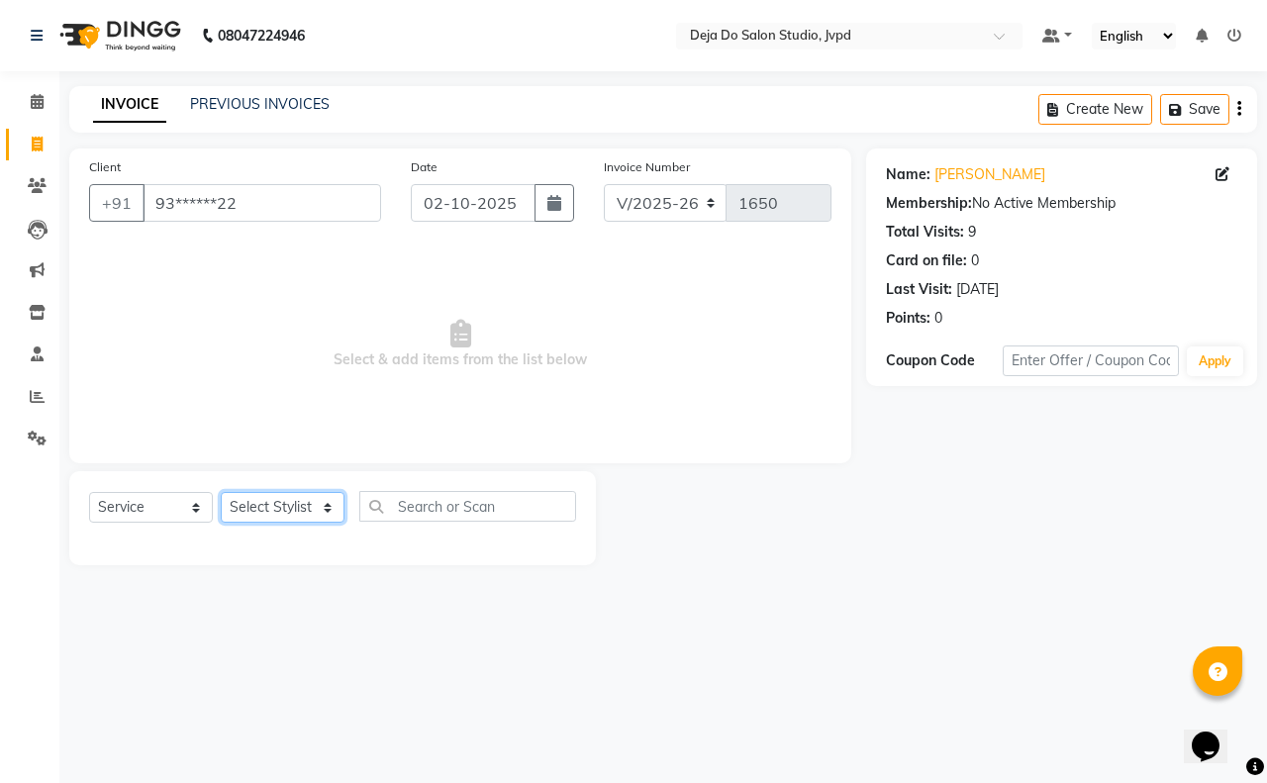
click at [299, 497] on select "Select Stylist Aditi Admin [PERSON_NAME] [PERSON_NAME] Danish [PERSON_NAME] [PE…" at bounding box center [283, 507] width 124 height 31
select select "62492"
click at [221, 492] on select "Select Stylist Aditi Admin [PERSON_NAME] [PERSON_NAME] Danish [PERSON_NAME] [PE…" at bounding box center [283, 507] width 124 height 31
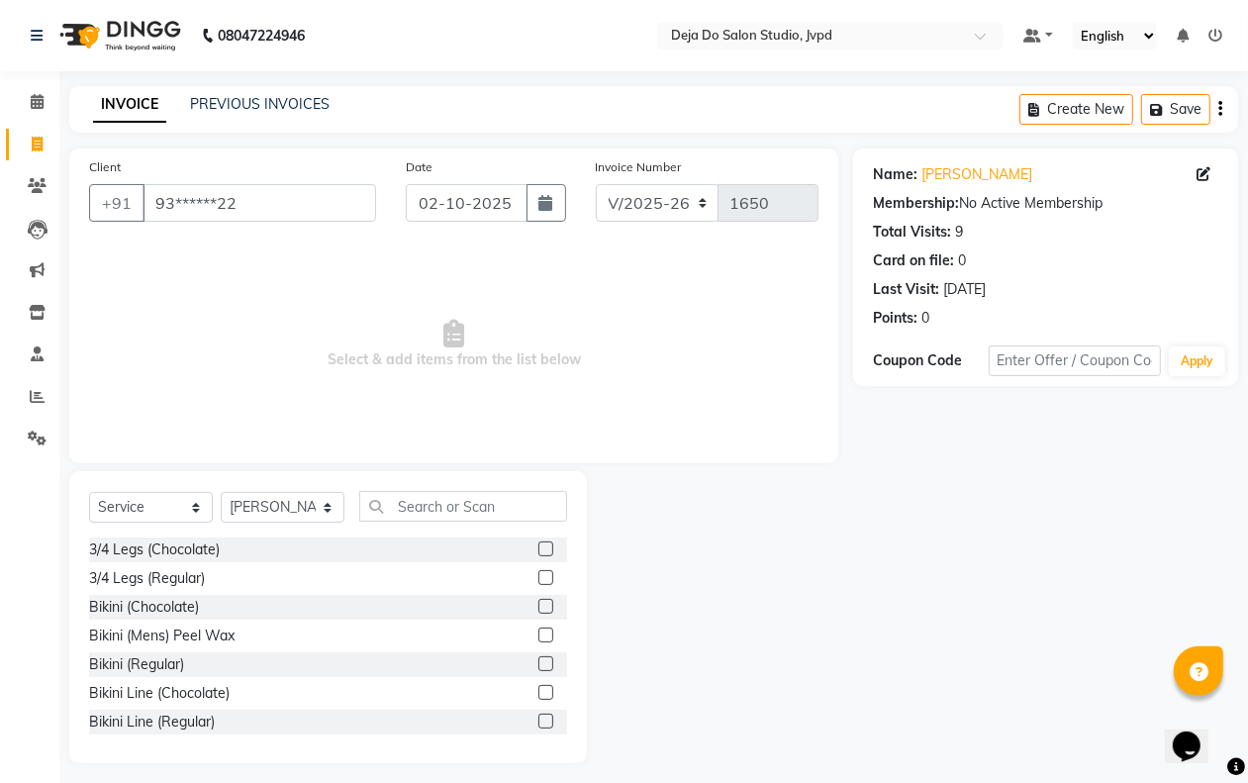
click at [169, 491] on div "Select Service Product Membership Package Voucher Prepaid Gift Card Select Styl…" at bounding box center [328, 514] width 478 height 47
click at [168, 500] on select "Select Service Product Membership Package Voucher Prepaid Gift Card" at bounding box center [151, 507] width 124 height 31
select select "P"
click at [89, 492] on select "Select Service Product Membership Package Voucher Prepaid Gift Card" at bounding box center [151, 507] width 124 height 31
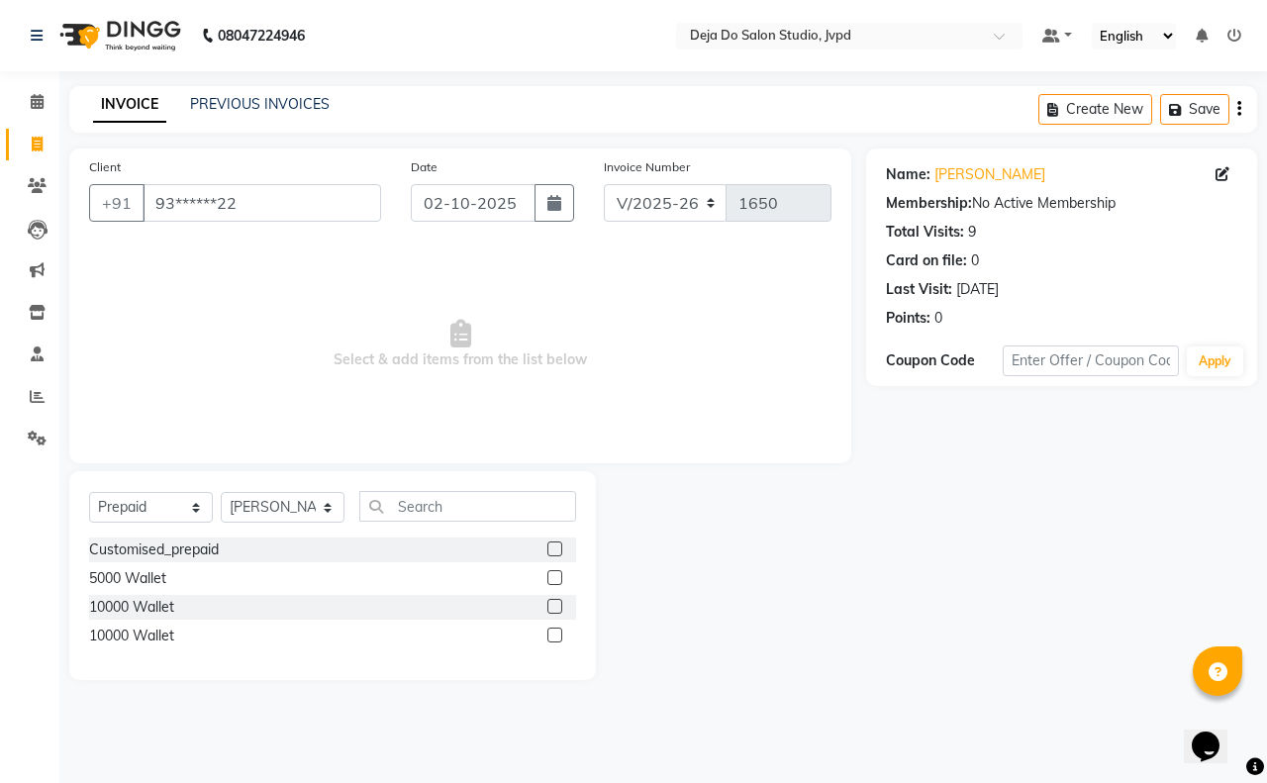
click at [554, 574] on label at bounding box center [554, 577] width 15 height 15
click at [554, 574] on input "checkbox" at bounding box center [553, 578] width 13 height 13
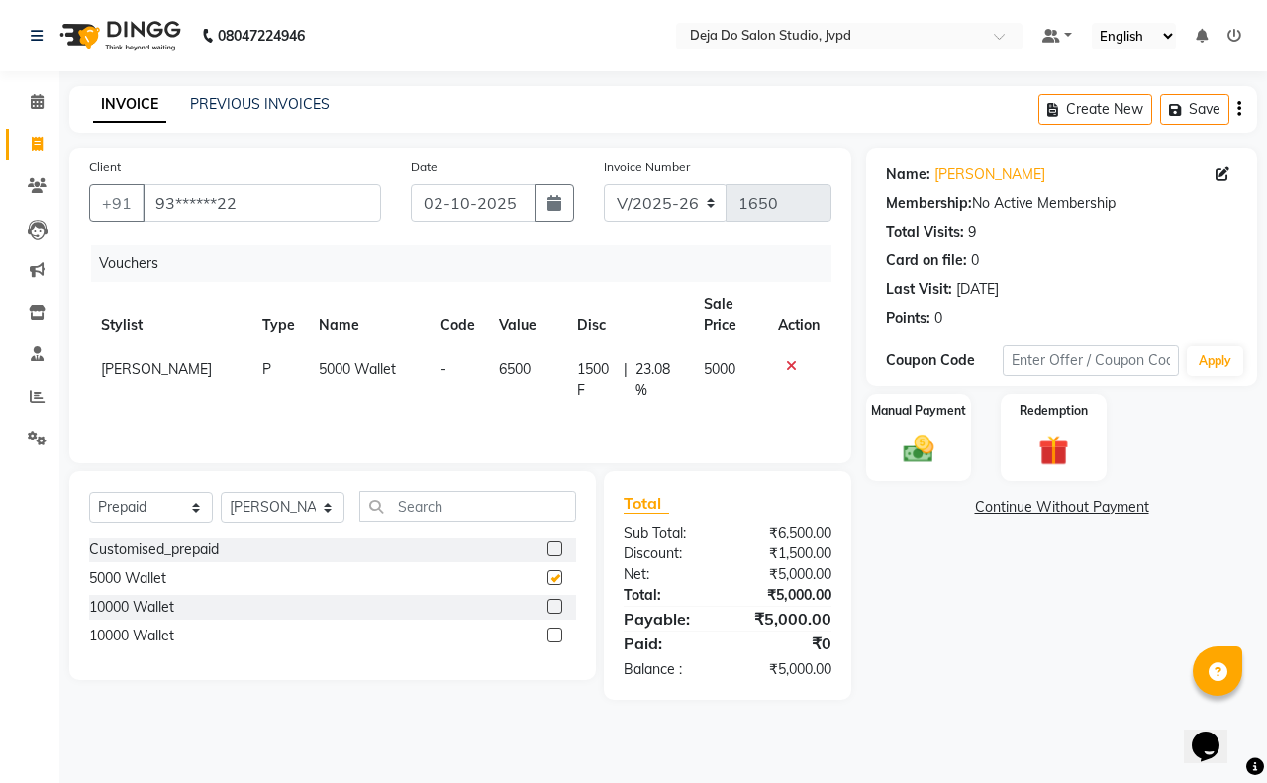
checkbox input "false"
click at [319, 372] on span "5000 Wallet" at bounding box center [357, 369] width 77 height 18
select select "62492"
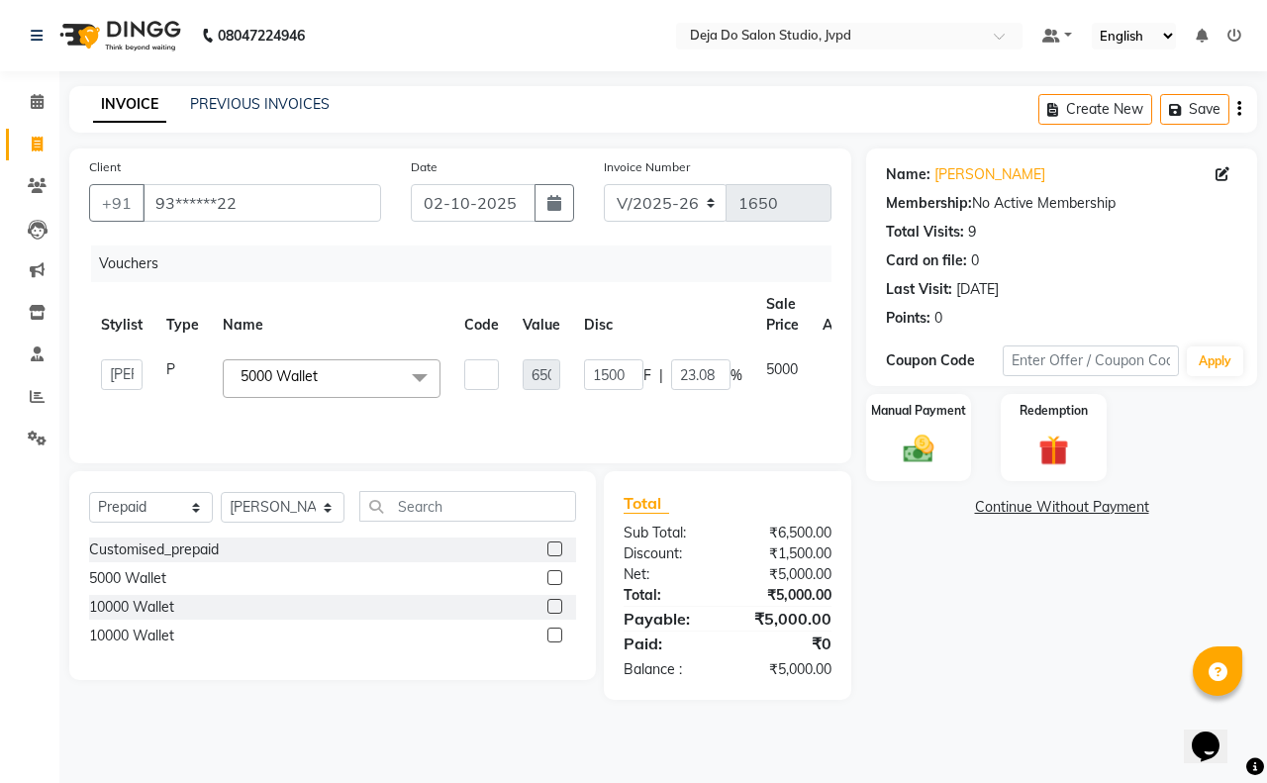
click at [312, 371] on span "5000 Wallet" at bounding box center [279, 376] width 77 height 18
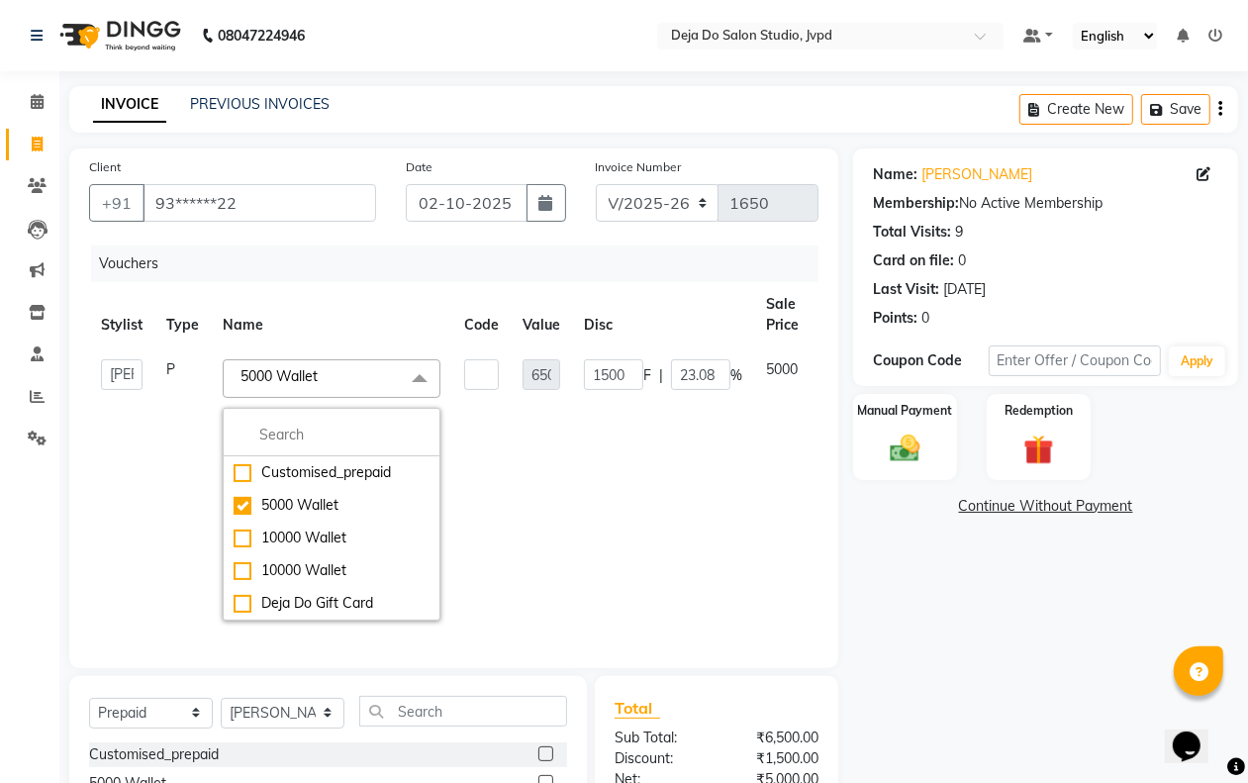
click at [272, 361] on span "5000 Wallet x" at bounding box center [332, 378] width 218 height 39
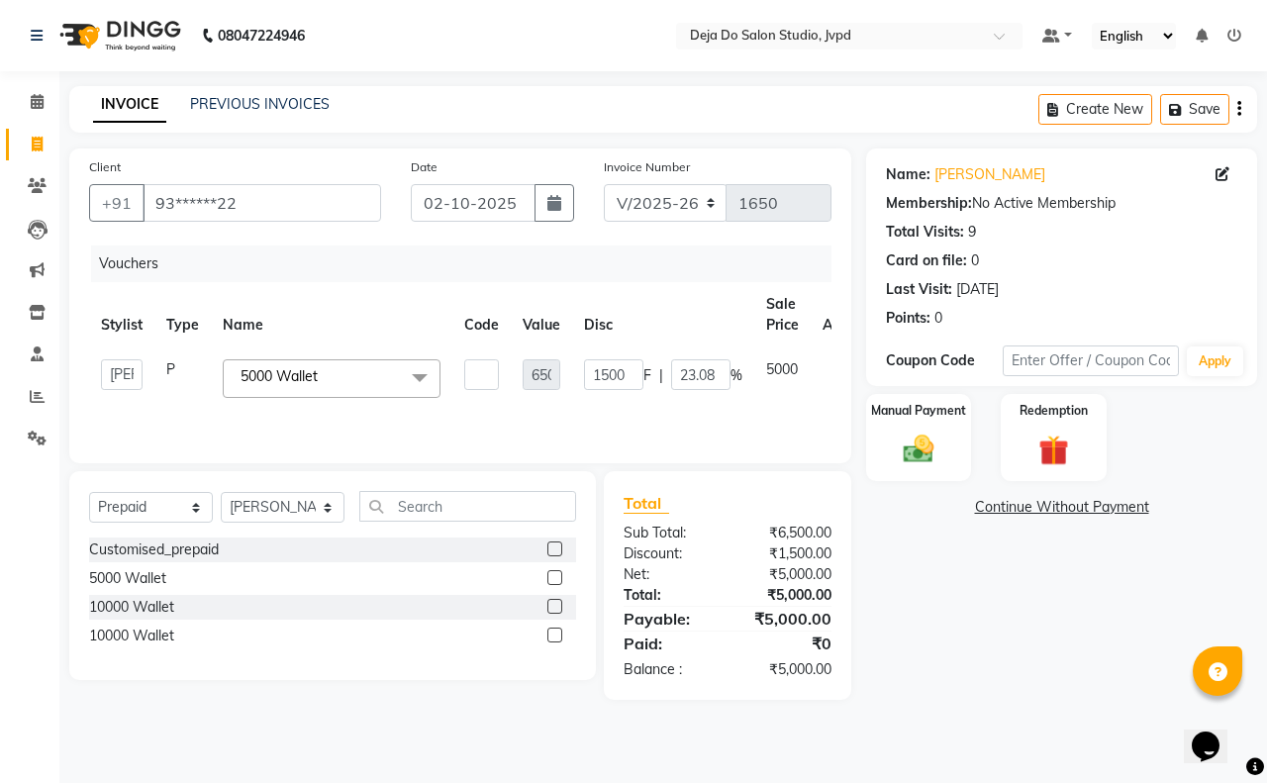
click at [272, 361] on span "5000 Wallet x" at bounding box center [332, 378] width 218 height 39
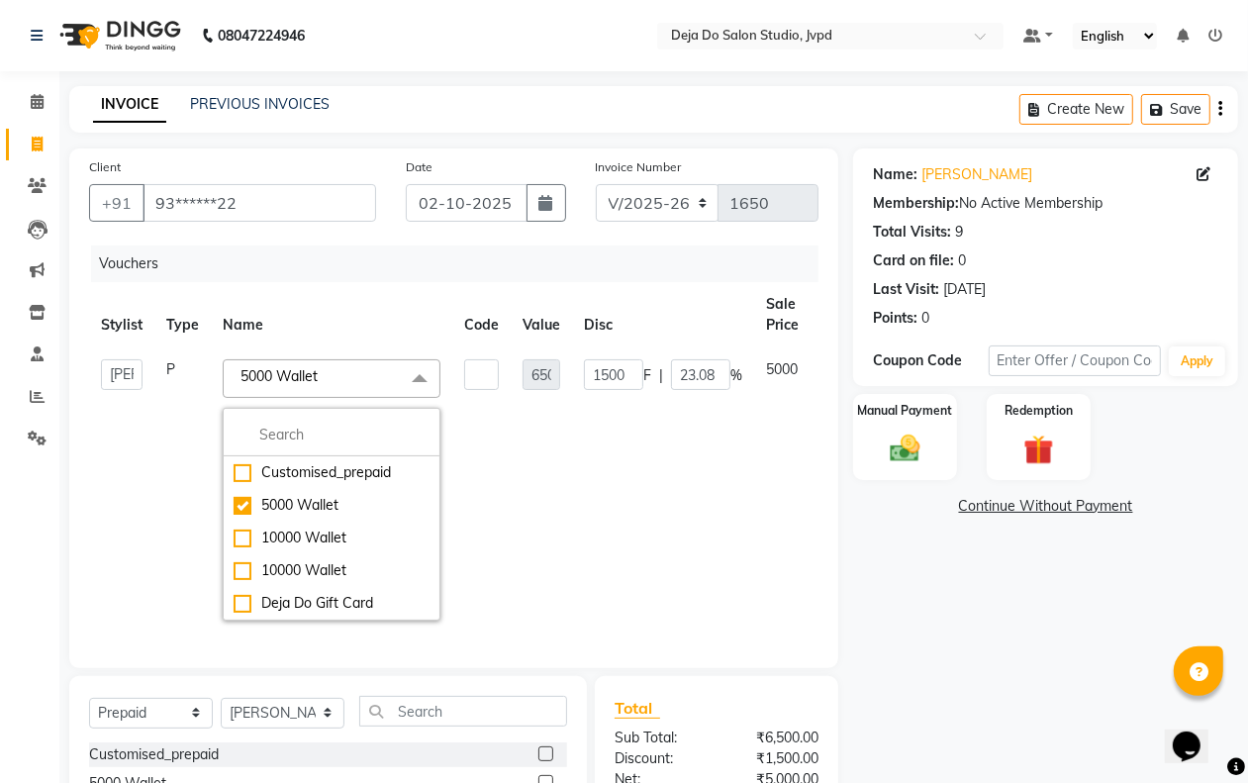
click at [572, 560] on td "1500 F | 23.08 %" at bounding box center [663, 489] width 182 height 285
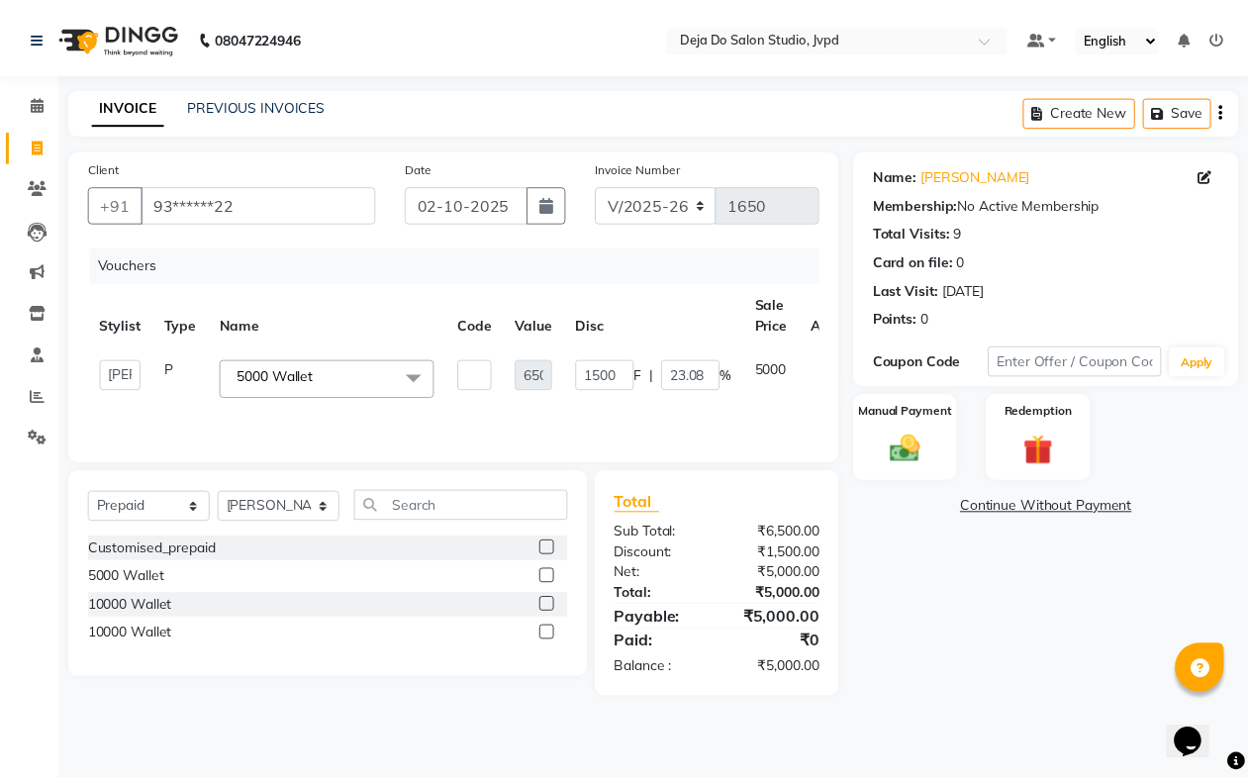
scroll to position [0, 42]
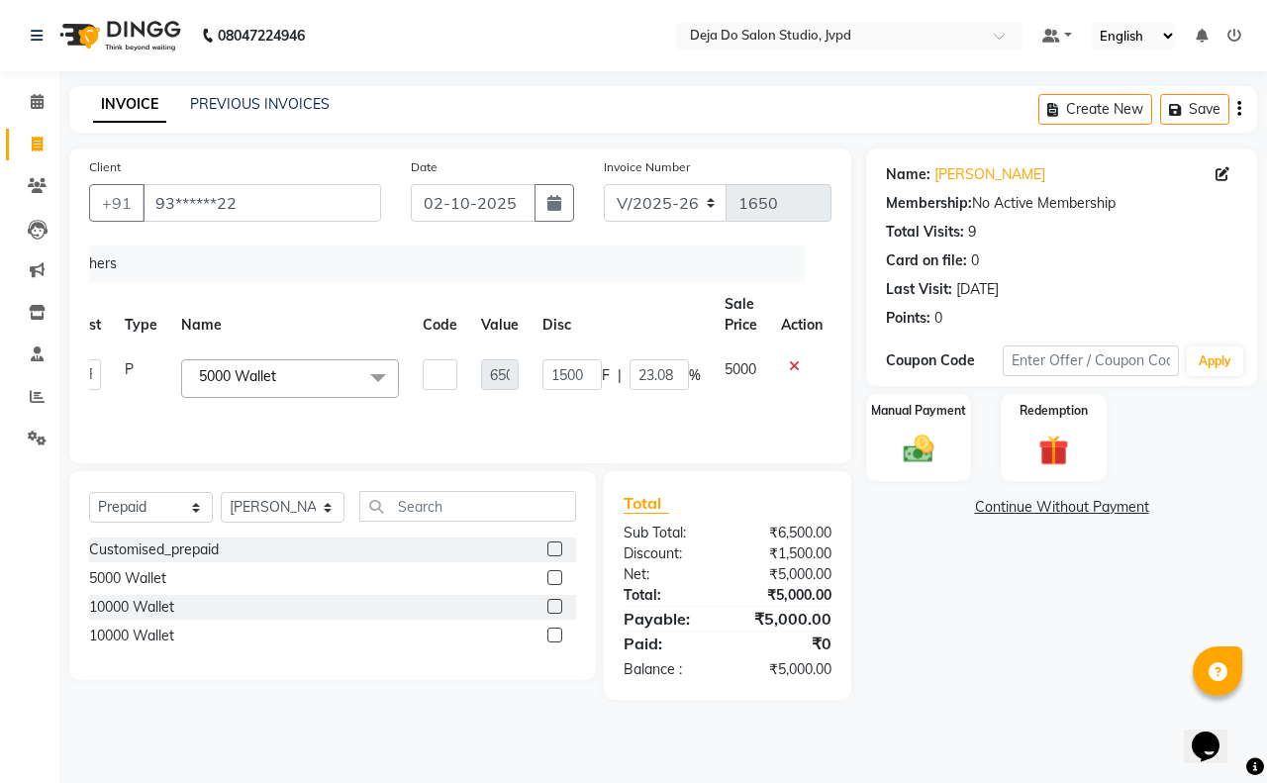
click at [763, 535] on div "₹6,500.00" at bounding box center [787, 533] width 119 height 21
click at [882, 470] on div "Manual Payment" at bounding box center [919, 437] width 110 height 91
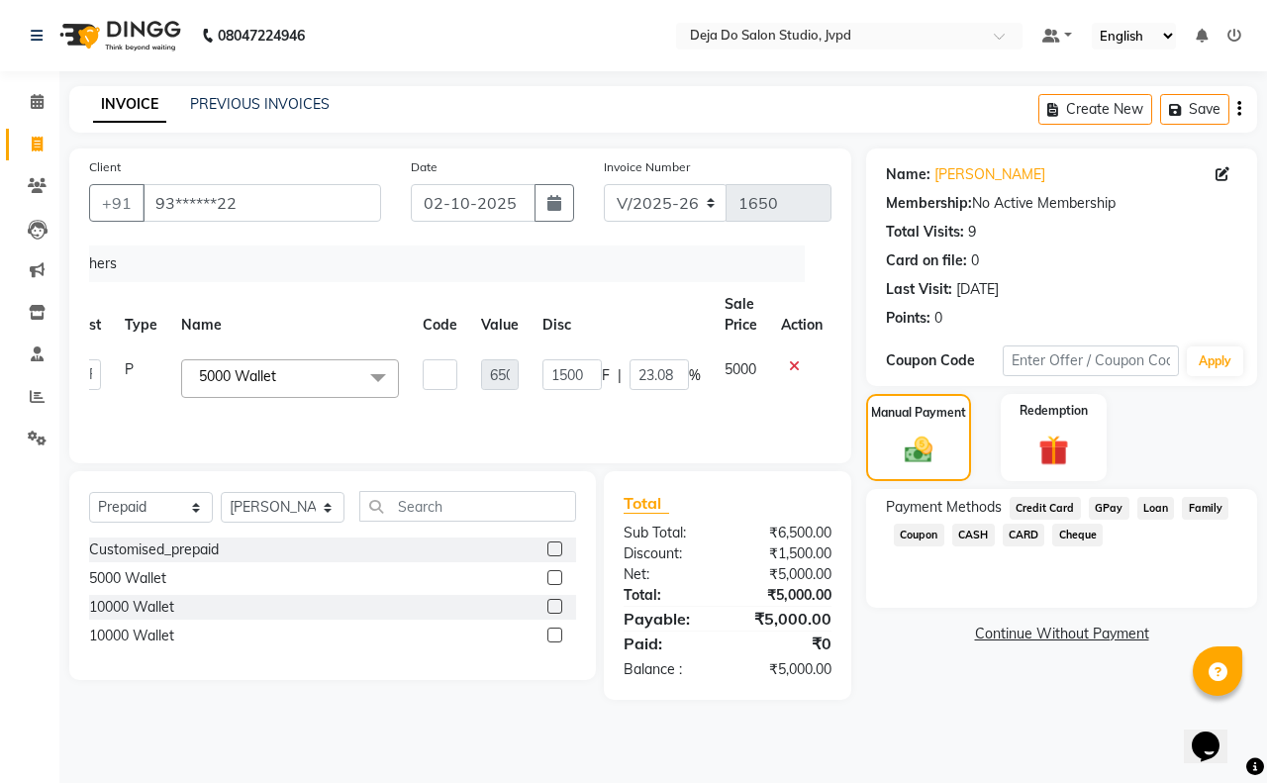
click at [1116, 508] on span "GPay" at bounding box center [1109, 508] width 41 height 23
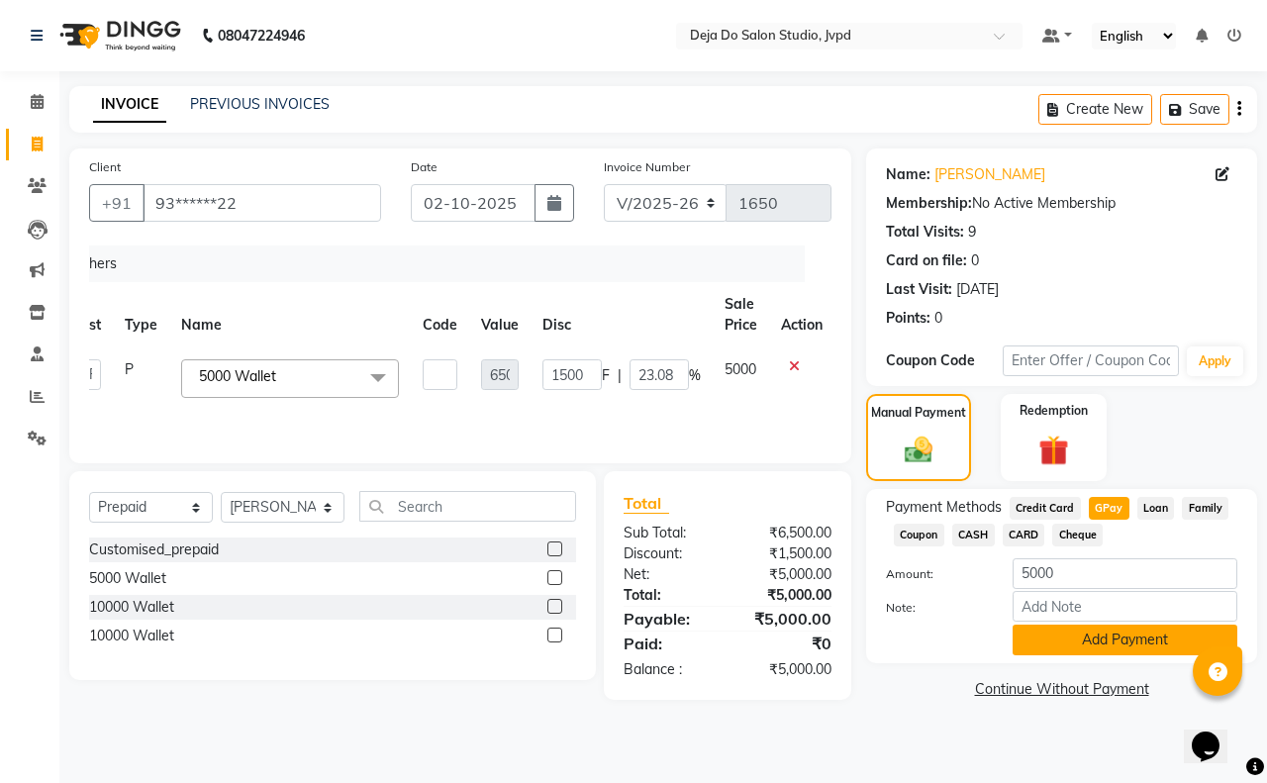
click at [1097, 644] on button "Add Payment" at bounding box center [1125, 640] width 225 height 31
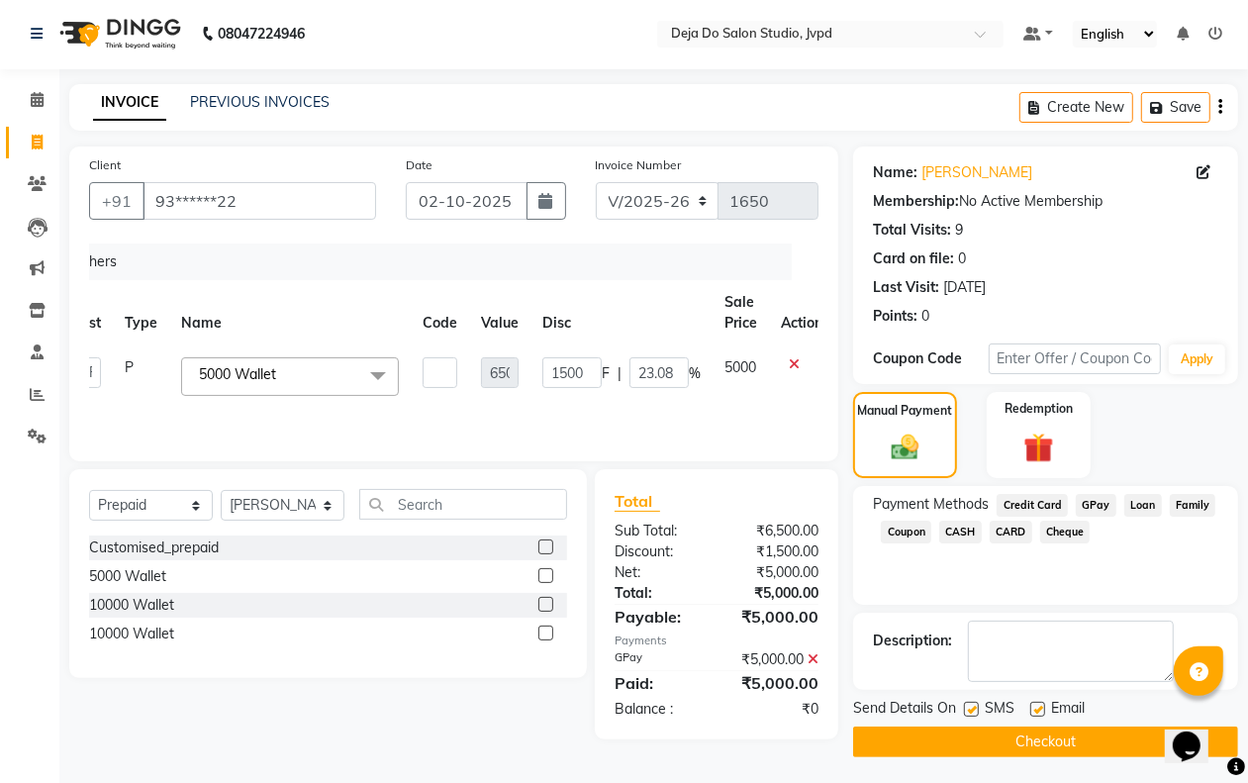
scroll to position [6, 0]
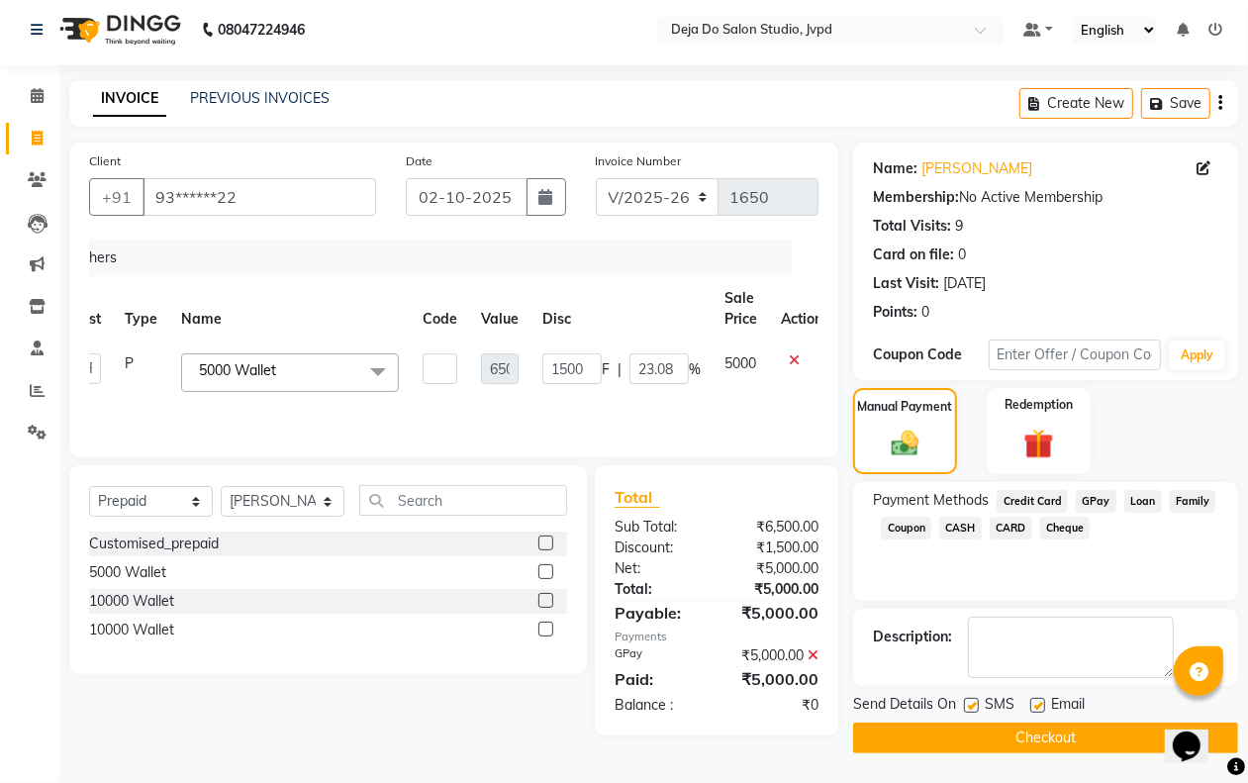
click at [487, 346] on td "6500" at bounding box center [499, 372] width 61 height 62
click at [574, 368] on input "1500" at bounding box center [571, 368] width 59 height 31
click at [572, 404] on div "Vouchers Stylist Type Name Code Value Disc Sale Price Action Aditi Admin [PERSO…" at bounding box center [453, 339] width 729 height 198
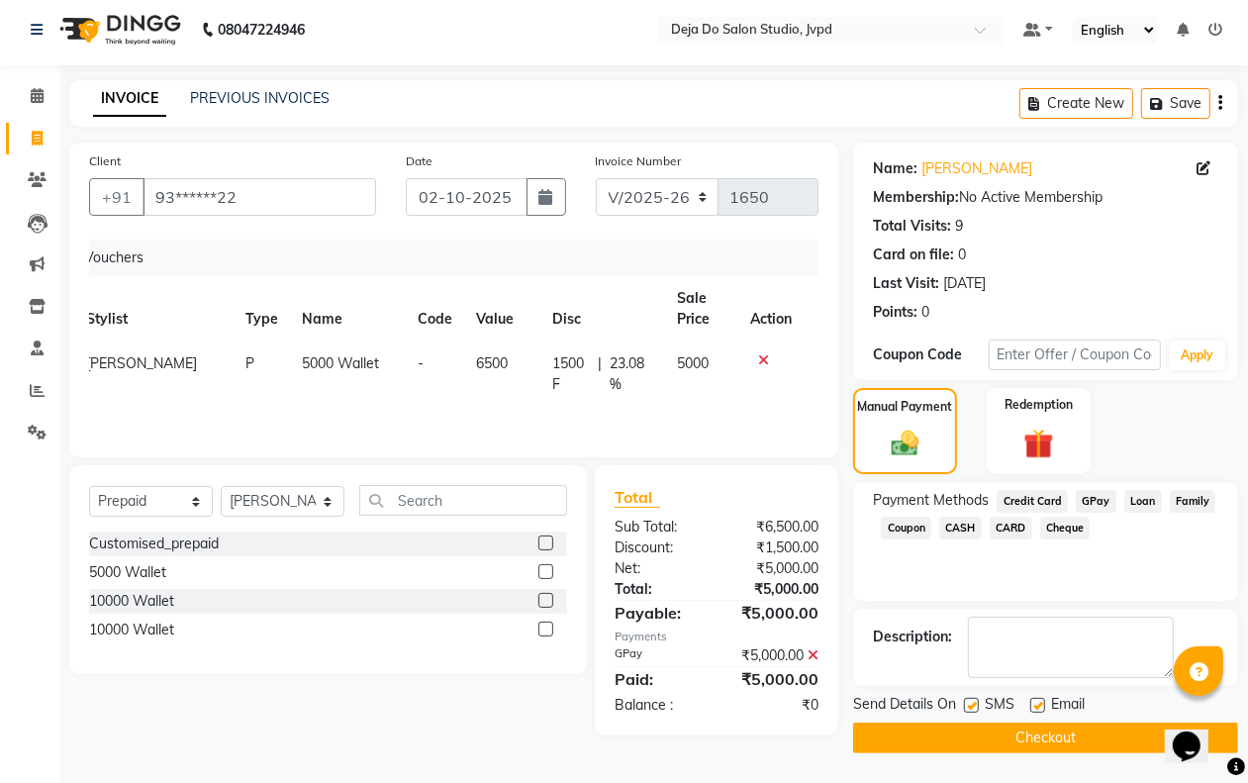
click at [926, 726] on button "Checkout" at bounding box center [1045, 738] width 385 height 31
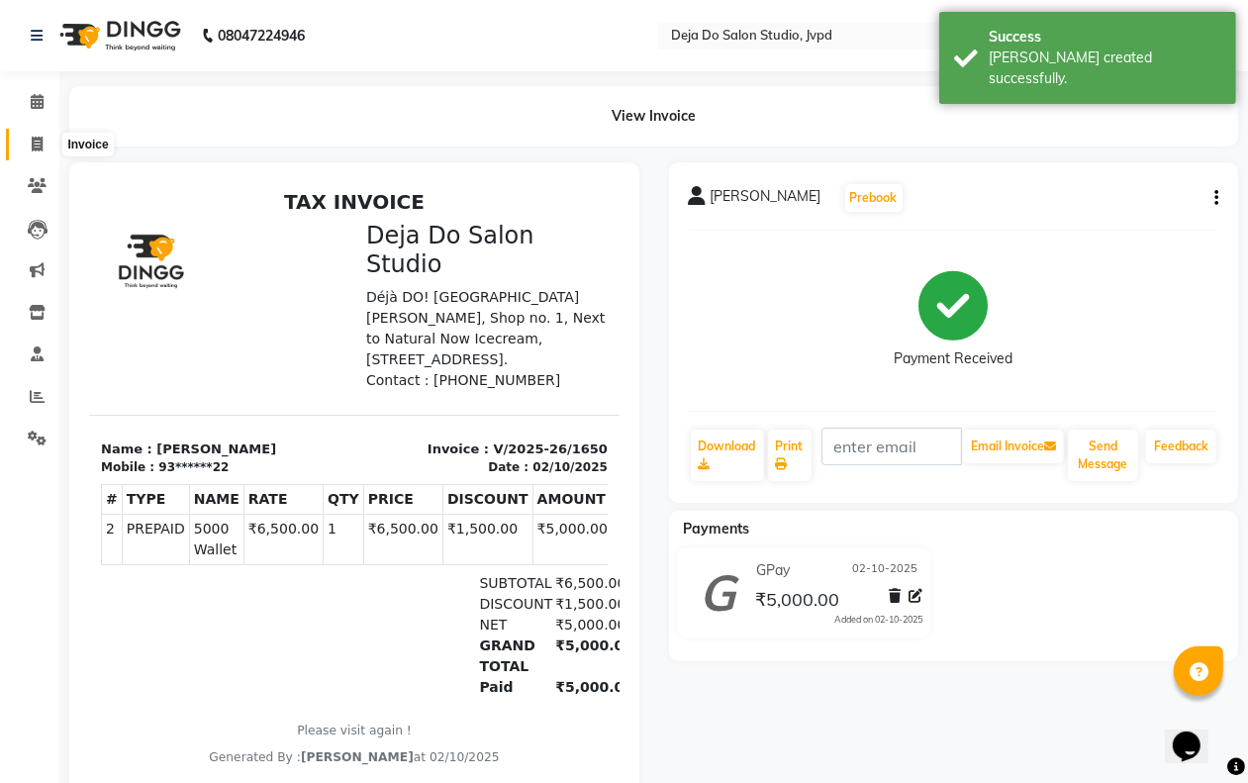
click at [37, 141] on icon at bounding box center [37, 144] width 11 height 15
select select "service"
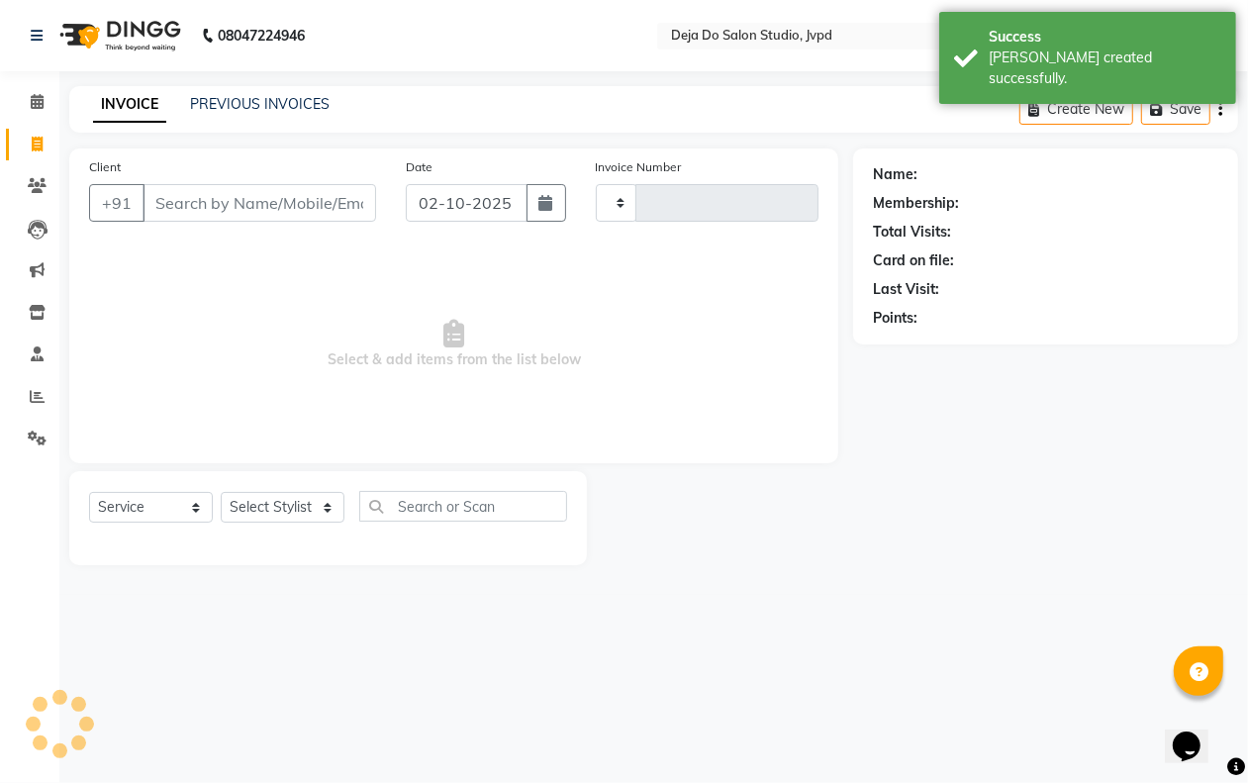
type input "1651"
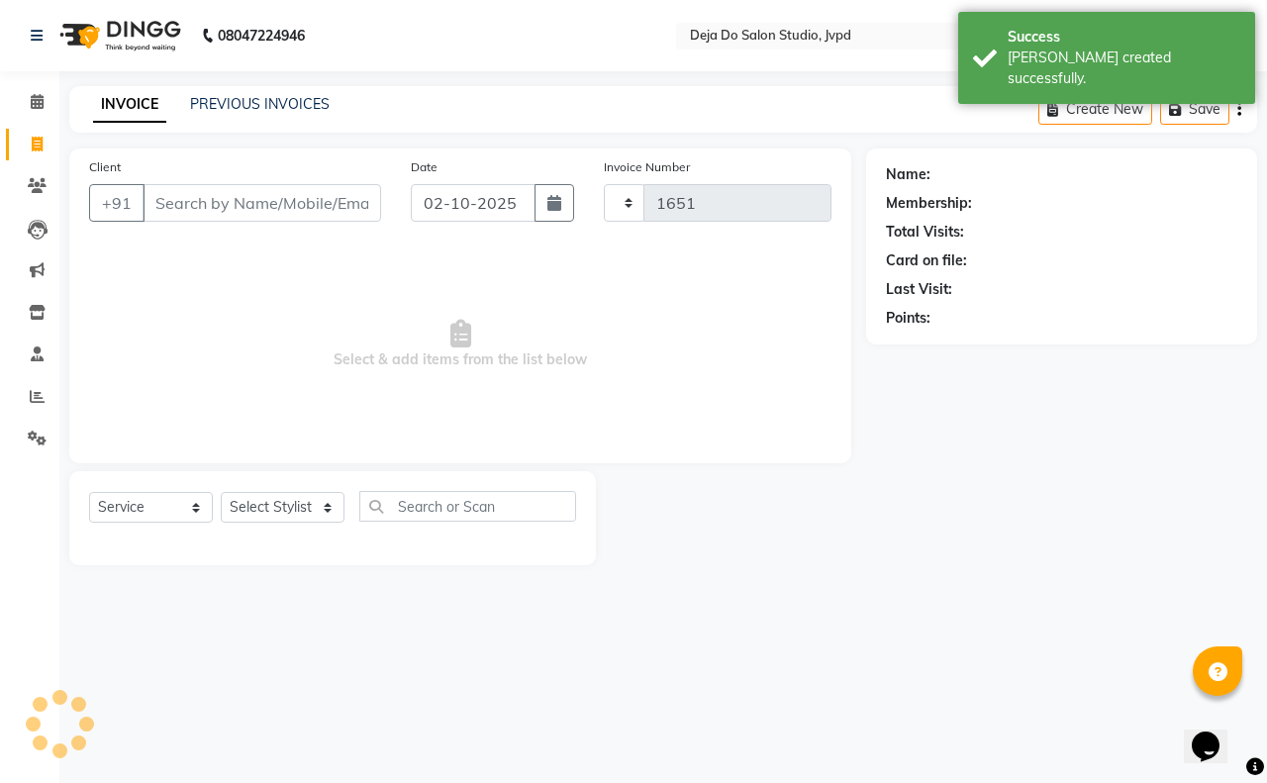
select select "7295"
click at [181, 201] on input "Client" at bounding box center [262, 203] width 239 height 38
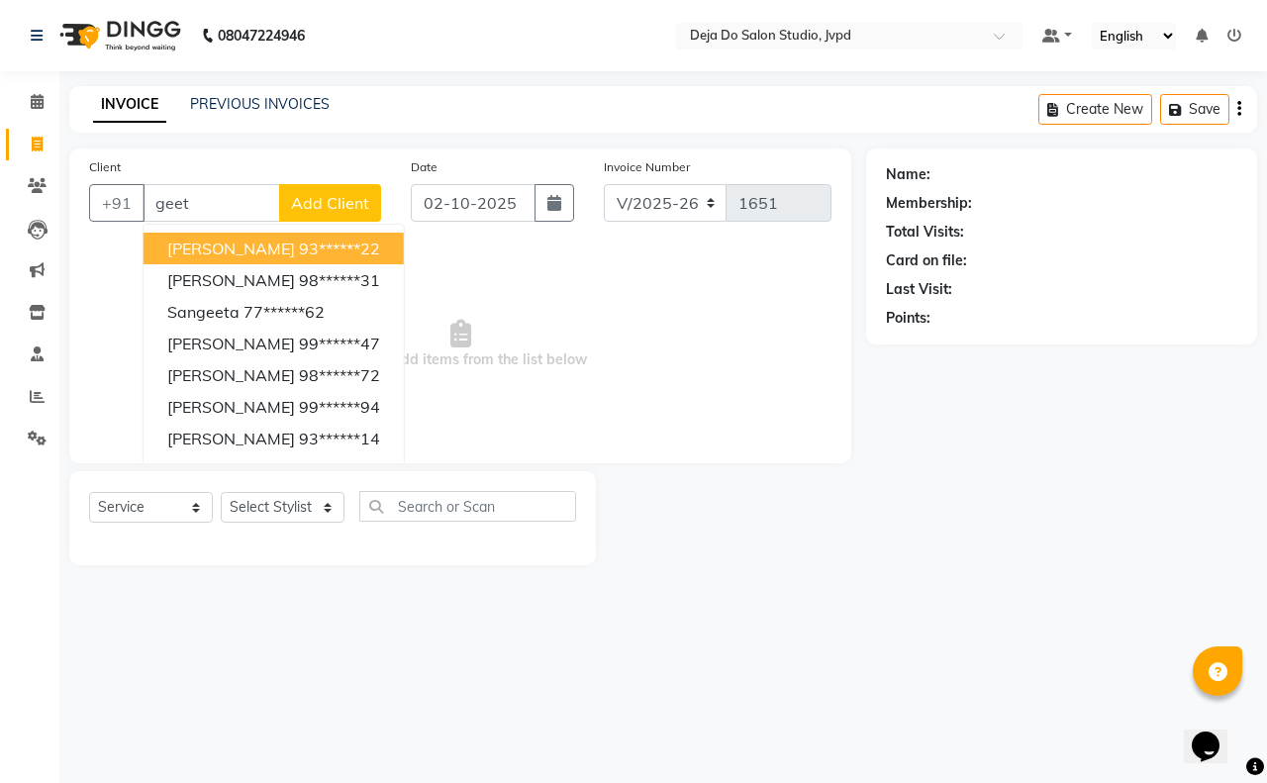
click at [312, 243] on ngb-highlight "93******22" at bounding box center [339, 249] width 81 height 20
type input "93******22"
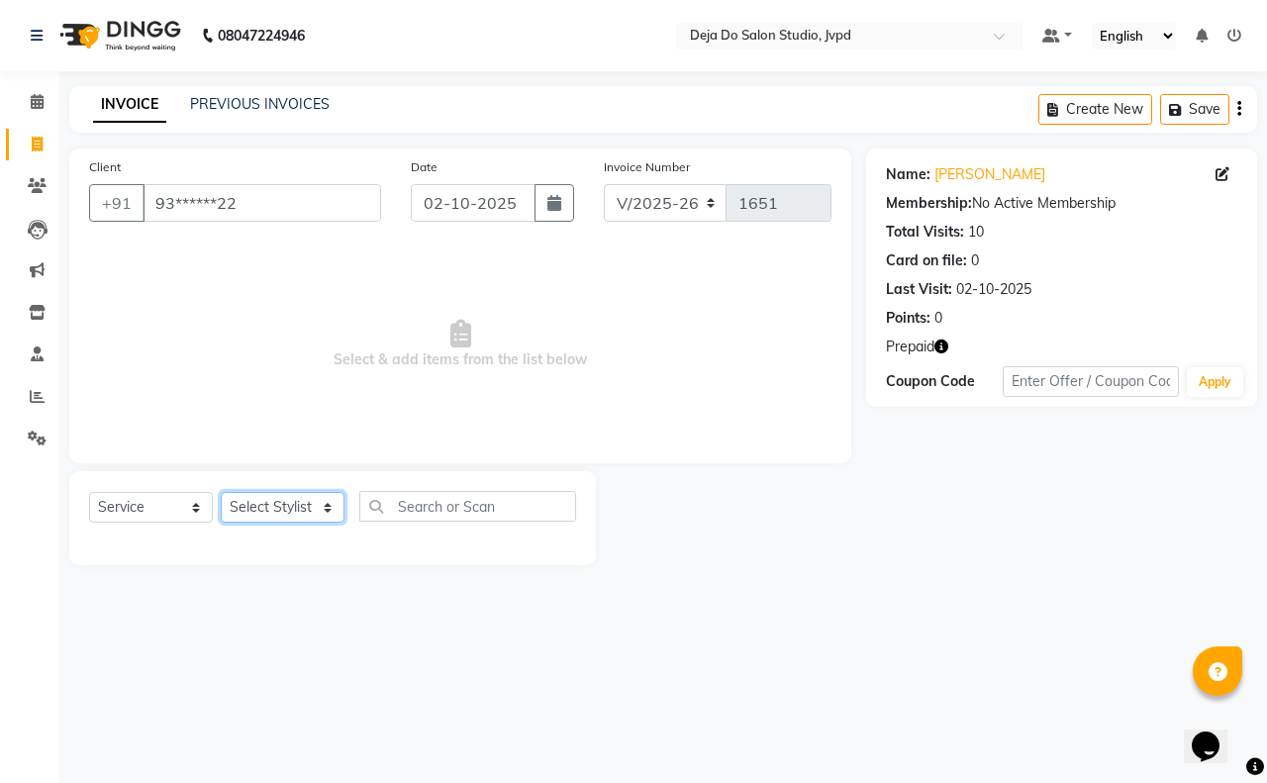
click at [283, 513] on select "Select Stylist Aditi Admin [PERSON_NAME] [PERSON_NAME] Danish [PERSON_NAME] [PE…" at bounding box center [283, 507] width 124 height 31
select select "62496"
click at [221, 492] on select "Select Stylist Aditi Admin [PERSON_NAME] [PERSON_NAME] Danish [PERSON_NAME] [PE…" at bounding box center [283, 507] width 124 height 31
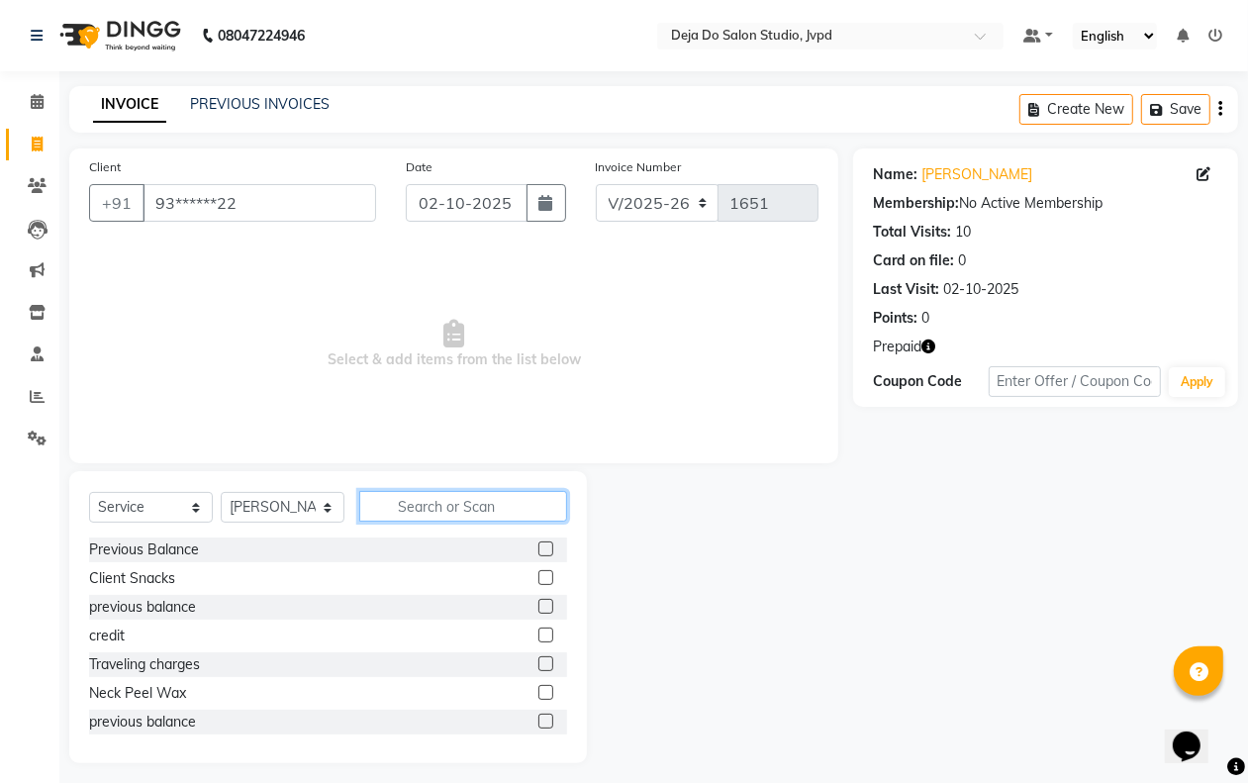
click at [396, 510] on input "text" at bounding box center [463, 506] width 208 height 31
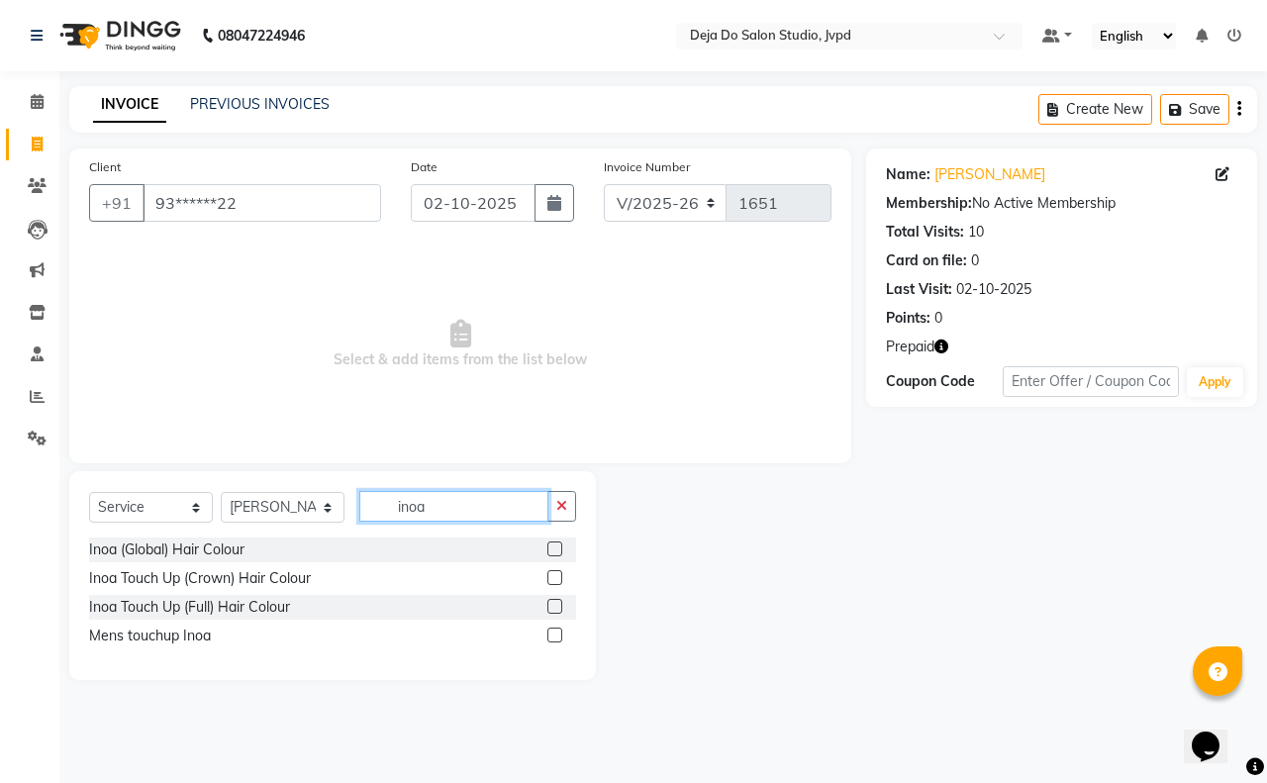
type input "inoa"
click at [554, 607] on label at bounding box center [554, 606] width 15 height 15
click at [554, 607] on input "checkbox" at bounding box center [553, 607] width 13 height 13
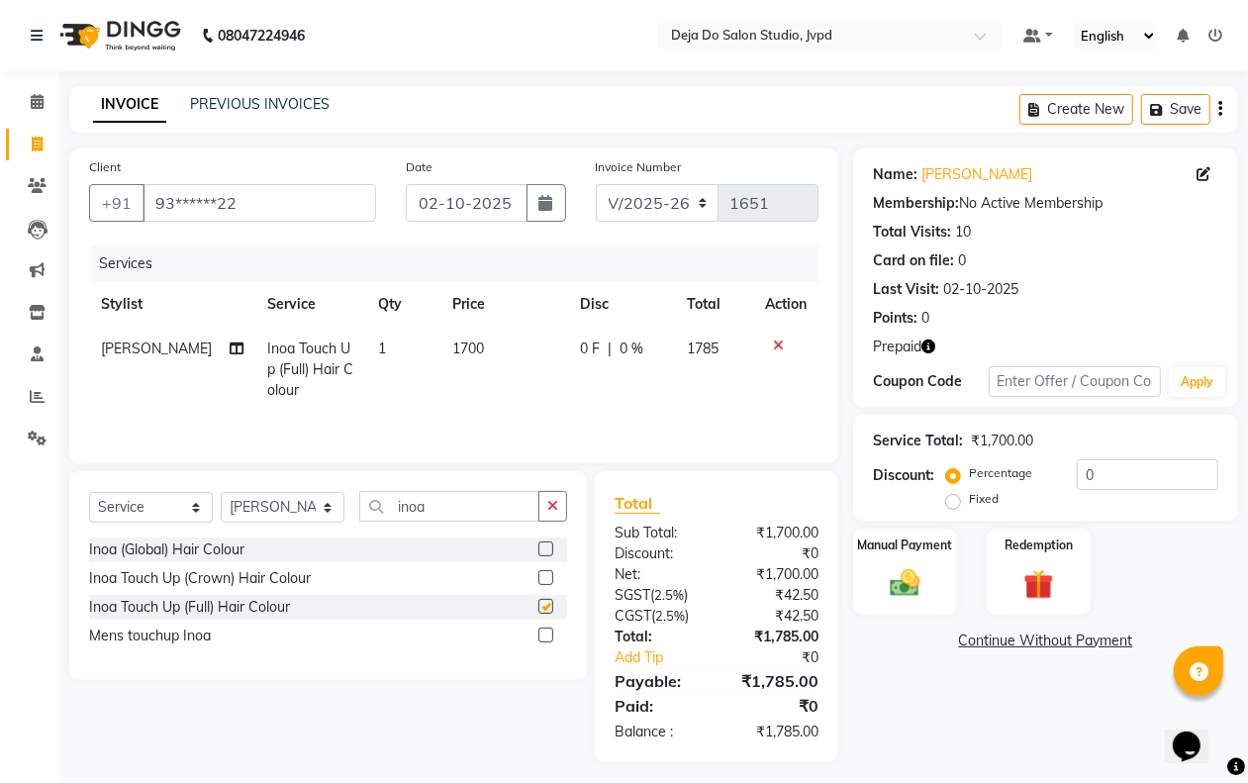
checkbox input "false"
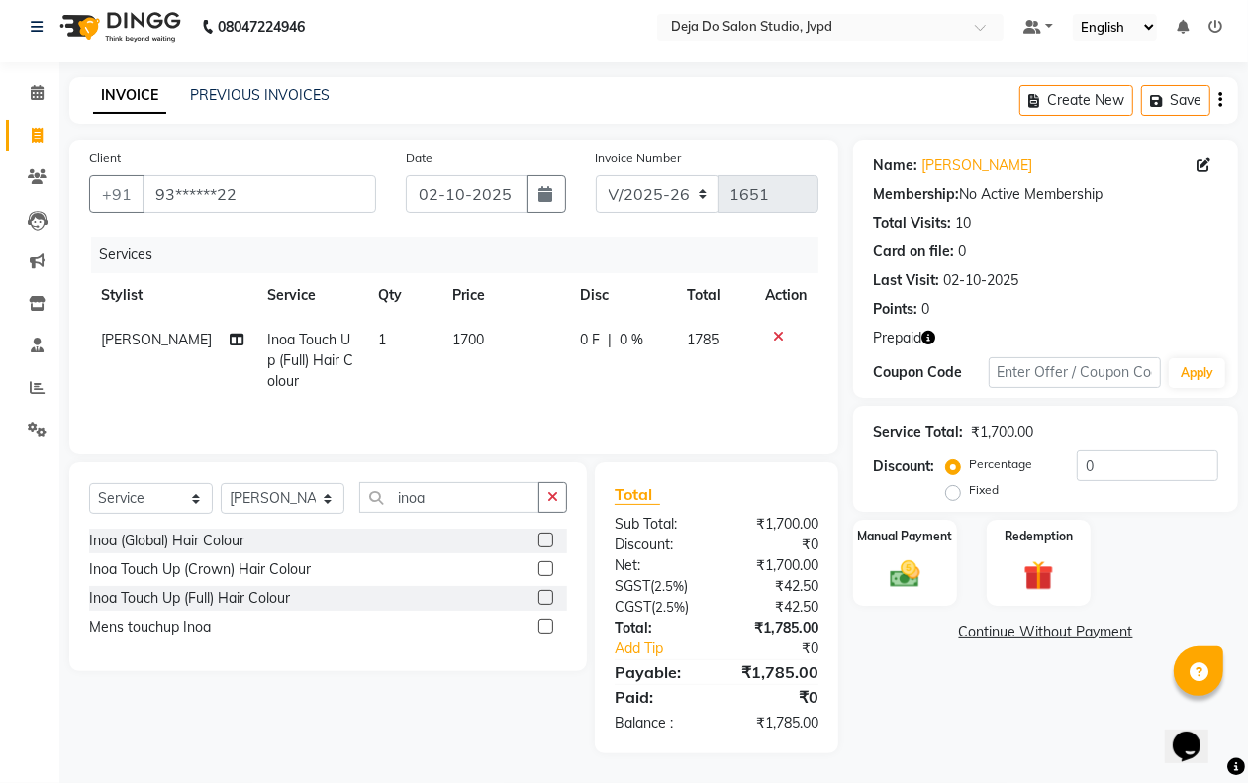
scroll to position [12, 0]
drag, startPoint x: 559, startPoint y: 482, endPoint x: 546, endPoint y: 482, distance: 12.9
click at [557, 482] on button "button" at bounding box center [552, 497] width 29 height 31
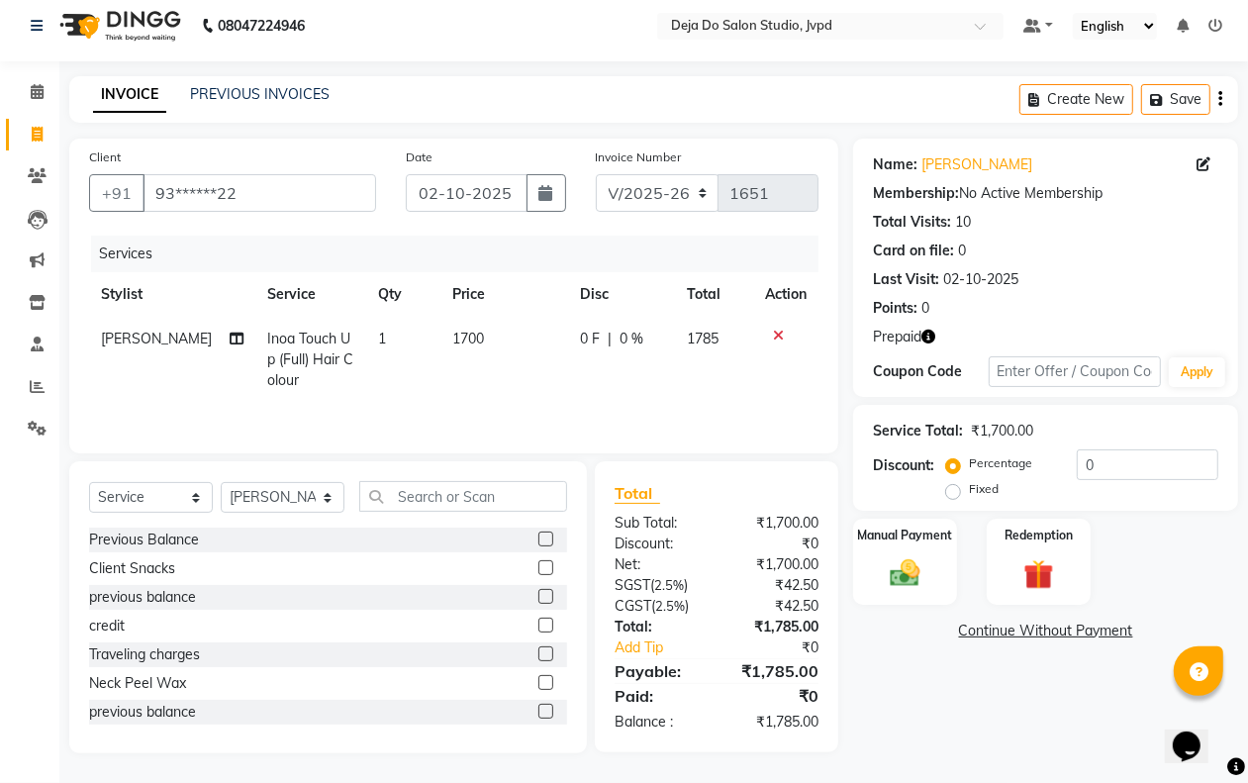
click at [241, 521] on div "Select Service Product Membership Package Voucher Prepaid Gift Card Select Styl…" at bounding box center [328, 504] width 478 height 47
click at [263, 492] on select "Select Stylist Aditi Admin [PERSON_NAME] [PERSON_NAME] Danish [PERSON_NAME] [PE…" at bounding box center [283, 497] width 124 height 31
select select "62501"
click at [221, 483] on select "Select Stylist Aditi Admin [PERSON_NAME] [PERSON_NAME] Danish [PERSON_NAME] [PE…" at bounding box center [283, 497] width 124 height 31
click at [440, 506] on input "text" at bounding box center [463, 496] width 208 height 31
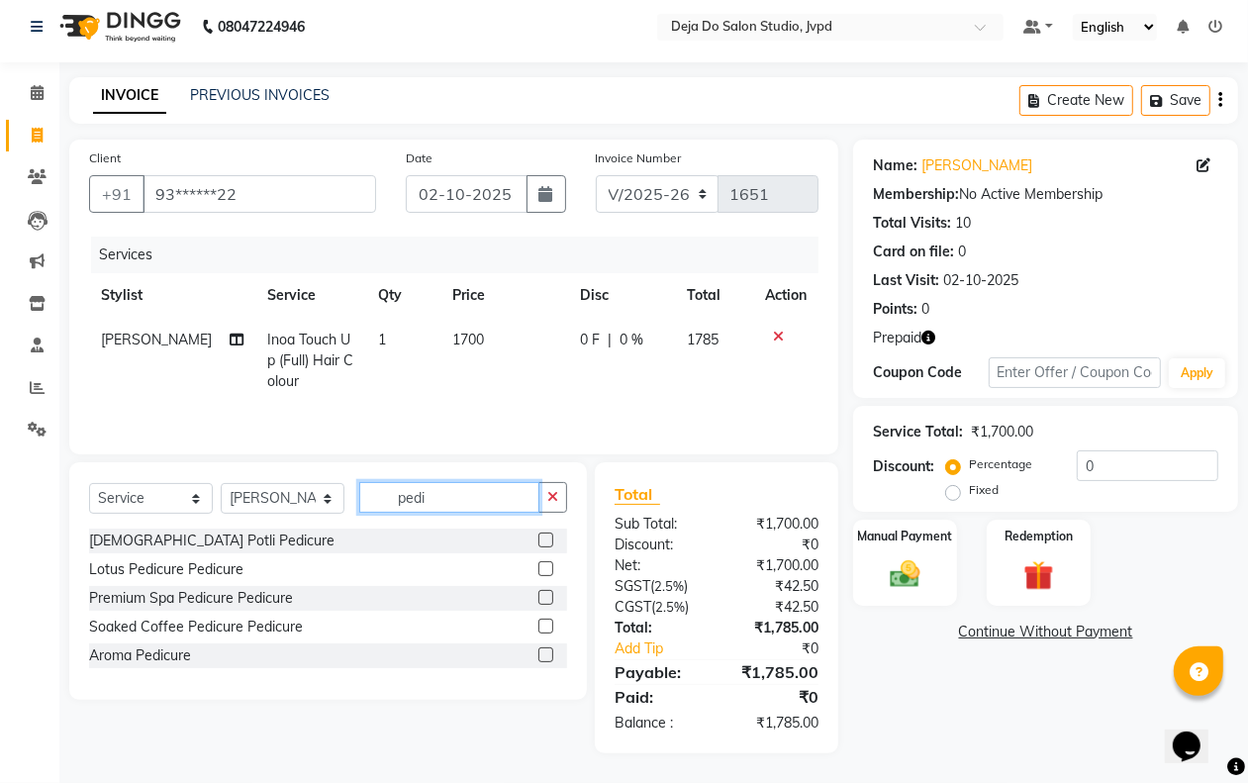
type input "pedi"
click at [544, 627] on label at bounding box center [545, 626] width 15 height 15
click at [544, 627] on input "checkbox" at bounding box center [544, 627] width 13 height 13
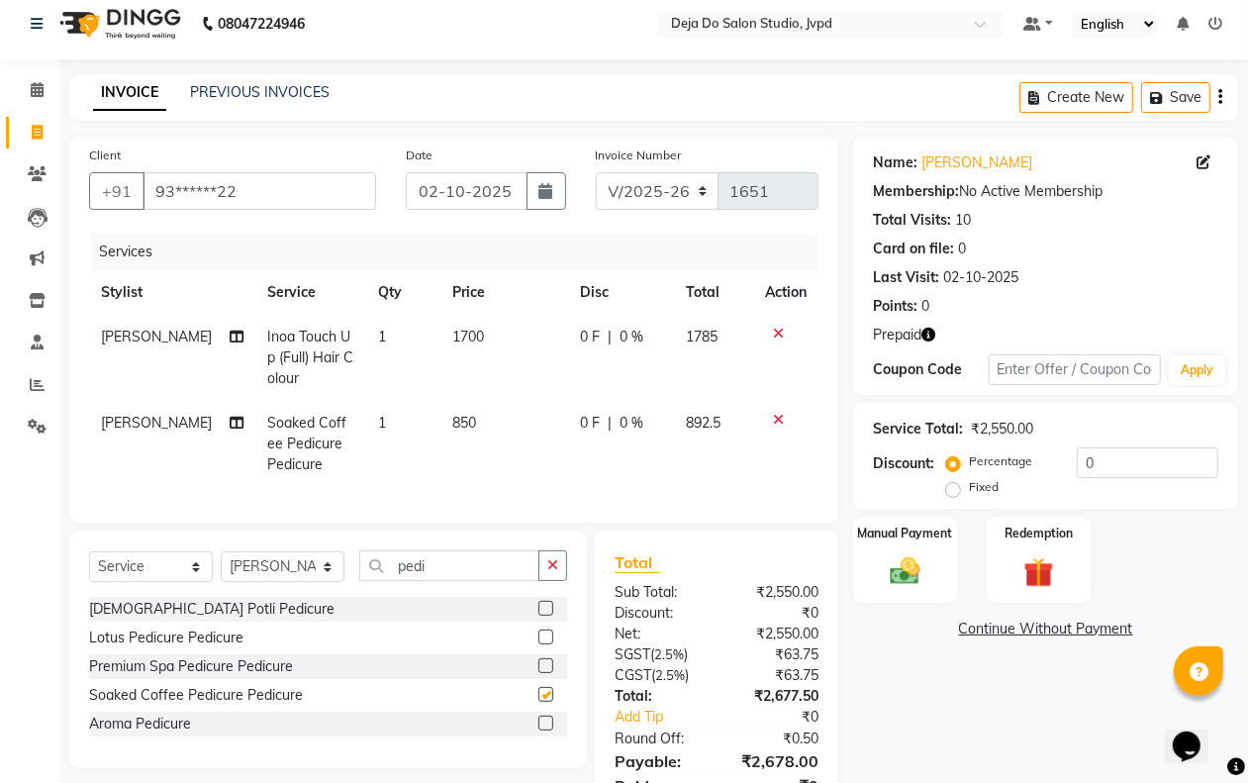
checkbox input "false"
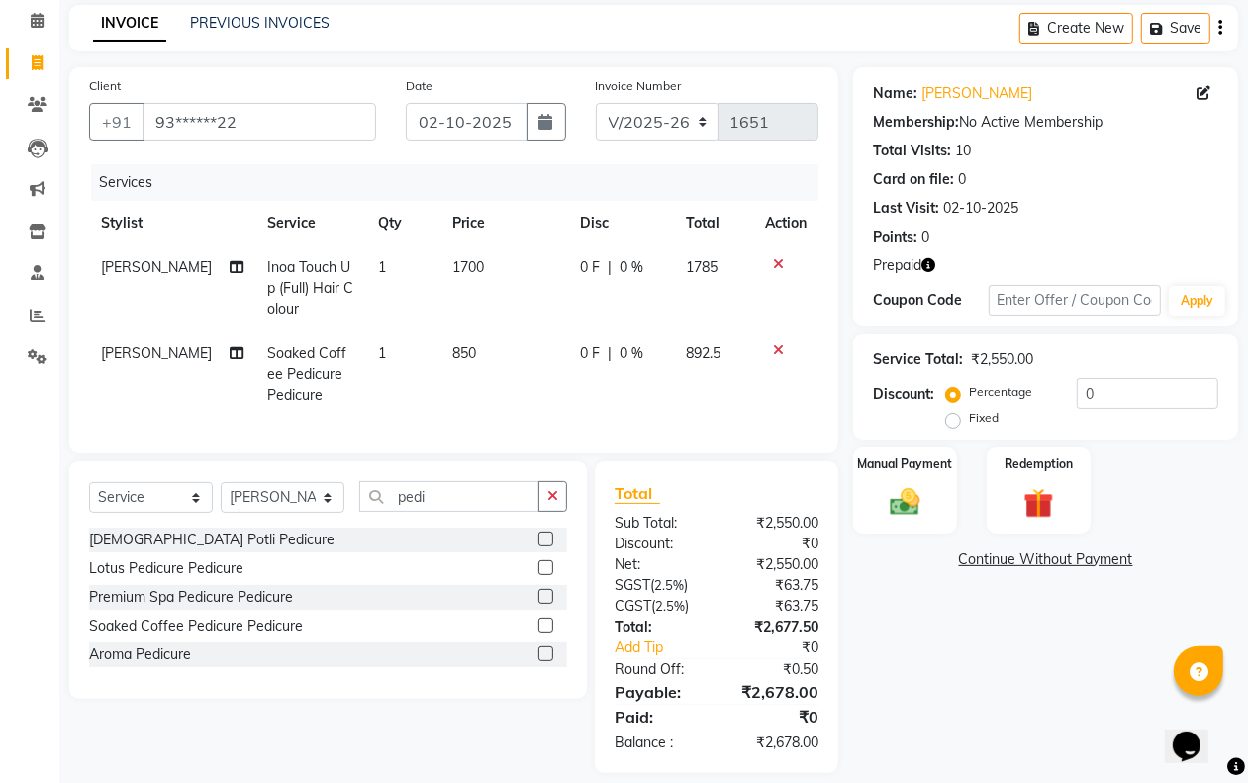
scroll to position [119, 0]
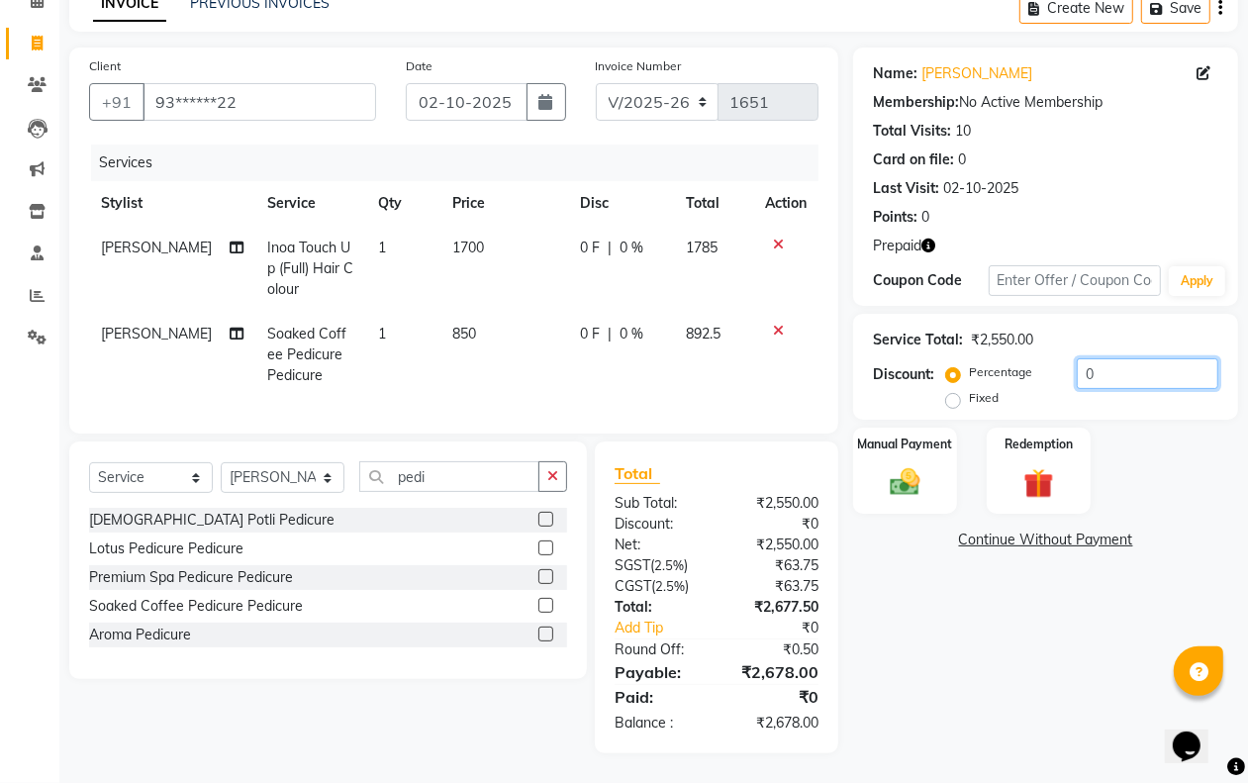
click at [1153, 358] on input "0" at bounding box center [1148, 373] width 142 height 31
click at [465, 241] on td "1700" at bounding box center [504, 269] width 128 height 86
select select "62496"
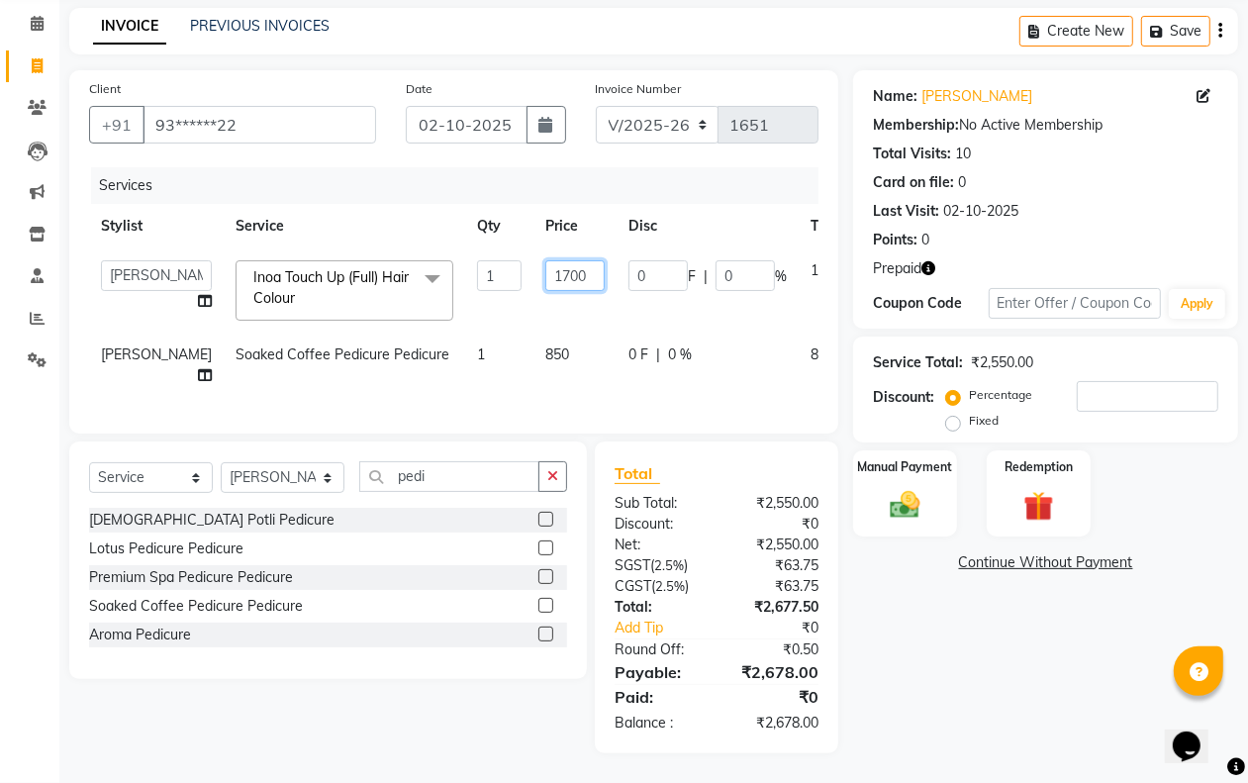
drag, startPoint x: 496, startPoint y: 231, endPoint x: 510, endPoint y: 230, distance: 13.9
click at [545, 260] on input "1700" at bounding box center [574, 275] width 59 height 31
type input "1"
type input "1572"
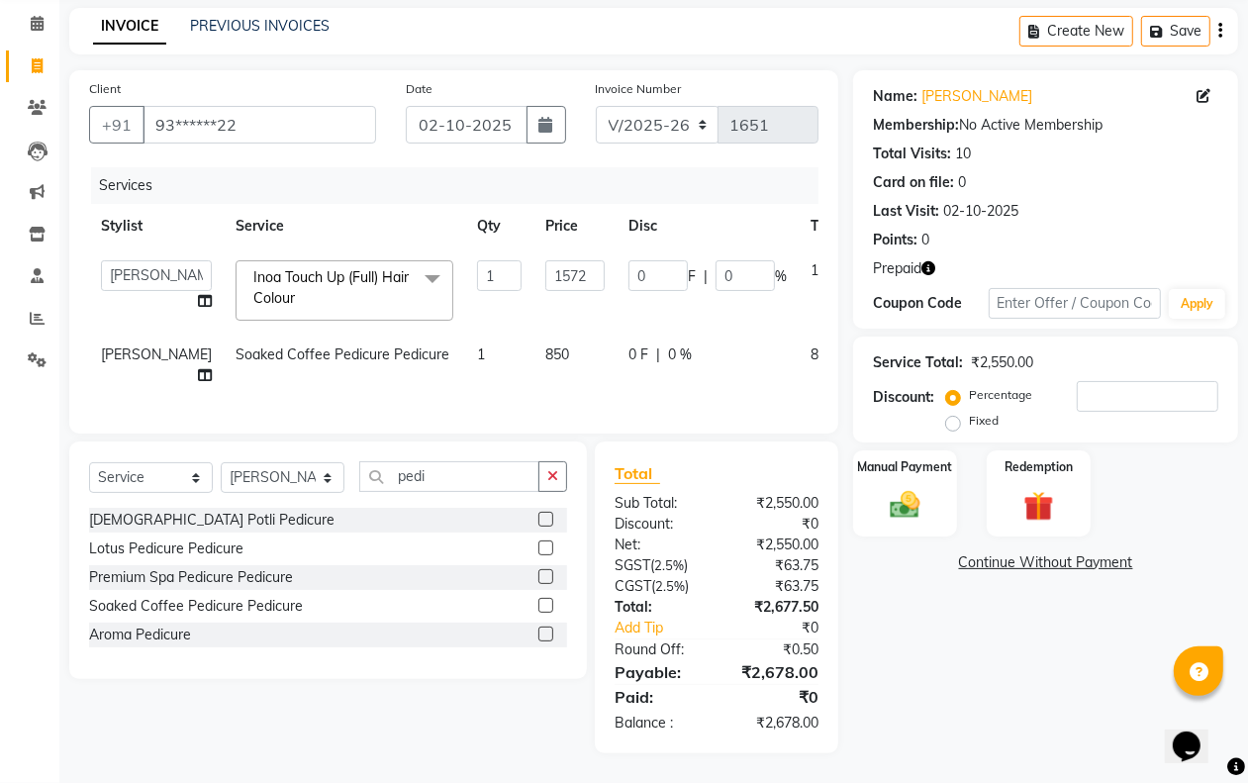
click at [918, 693] on div "Name: [PERSON_NAME] Membership: No Active Membership Total Visits: 10 Card on f…" at bounding box center [1053, 411] width 400 height 683
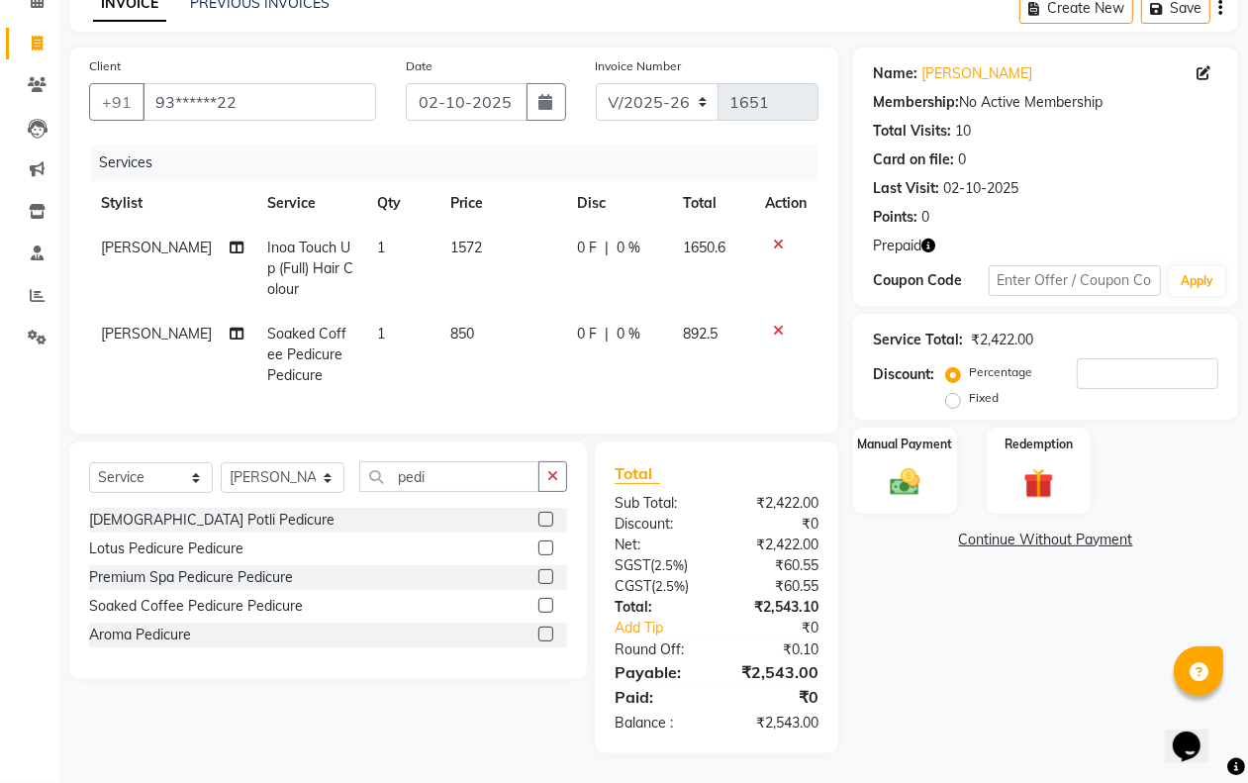
click at [480, 226] on td "1572" at bounding box center [501, 269] width 127 height 86
select select "62496"
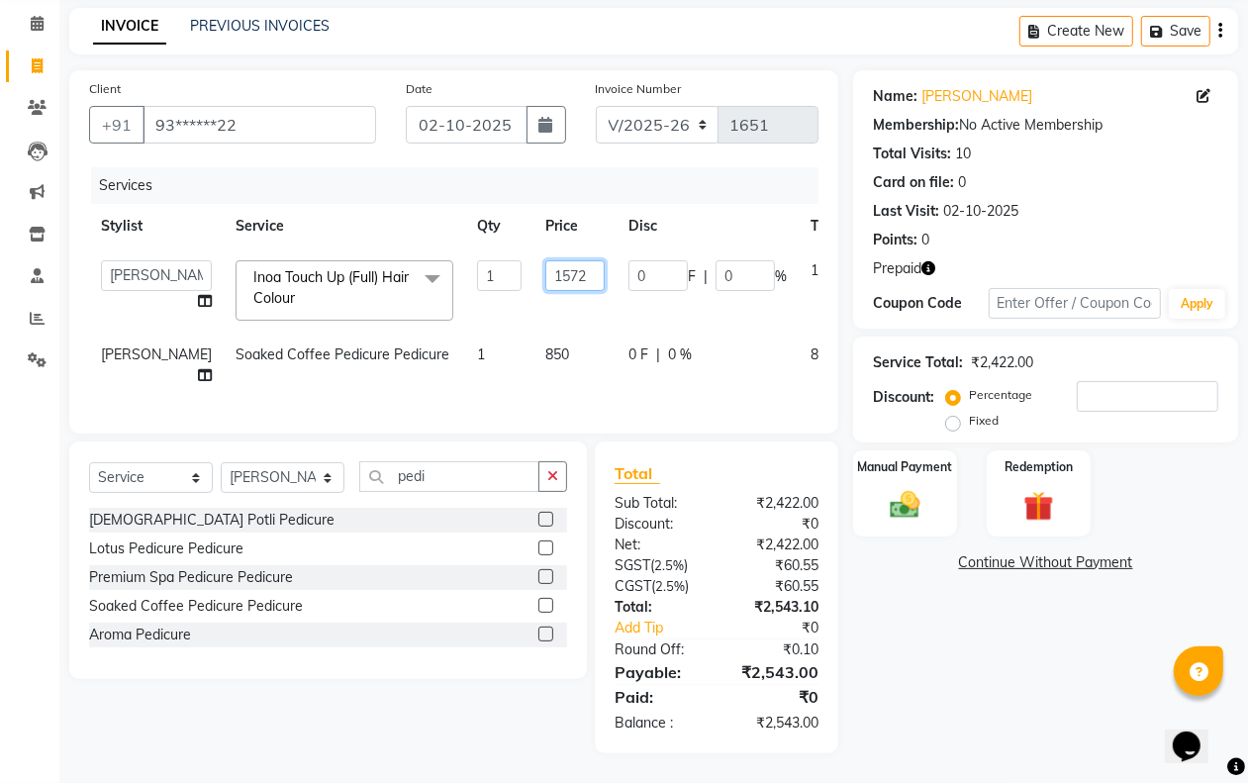
click at [545, 260] on input "1572" at bounding box center [574, 275] width 59 height 31
type input "1580"
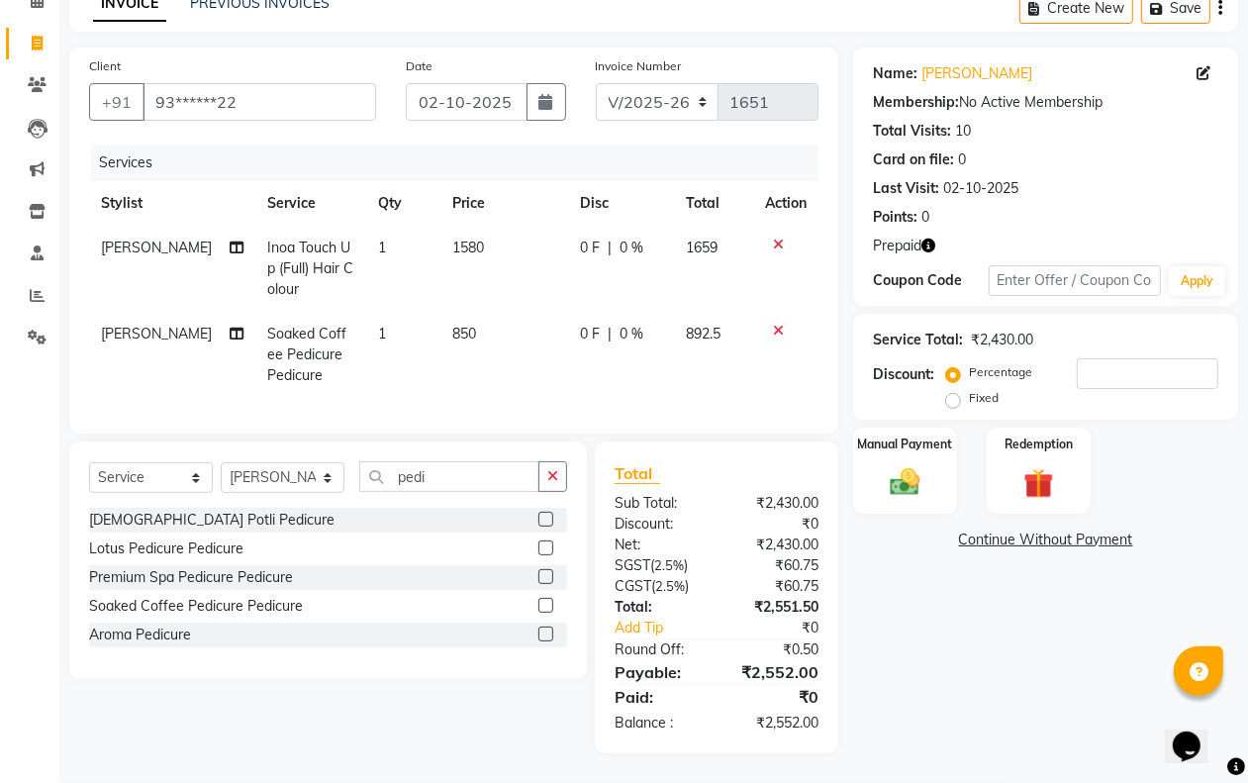
click at [980, 595] on div "Name: [PERSON_NAME] Membership: No Active Membership Total Visits: 10 Card on f…" at bounding box center [1053, 401] width 400 height 706
click at [490, 233] on td "1580" at bounding box center [504, 269] width 128 height 86
select select "62496"
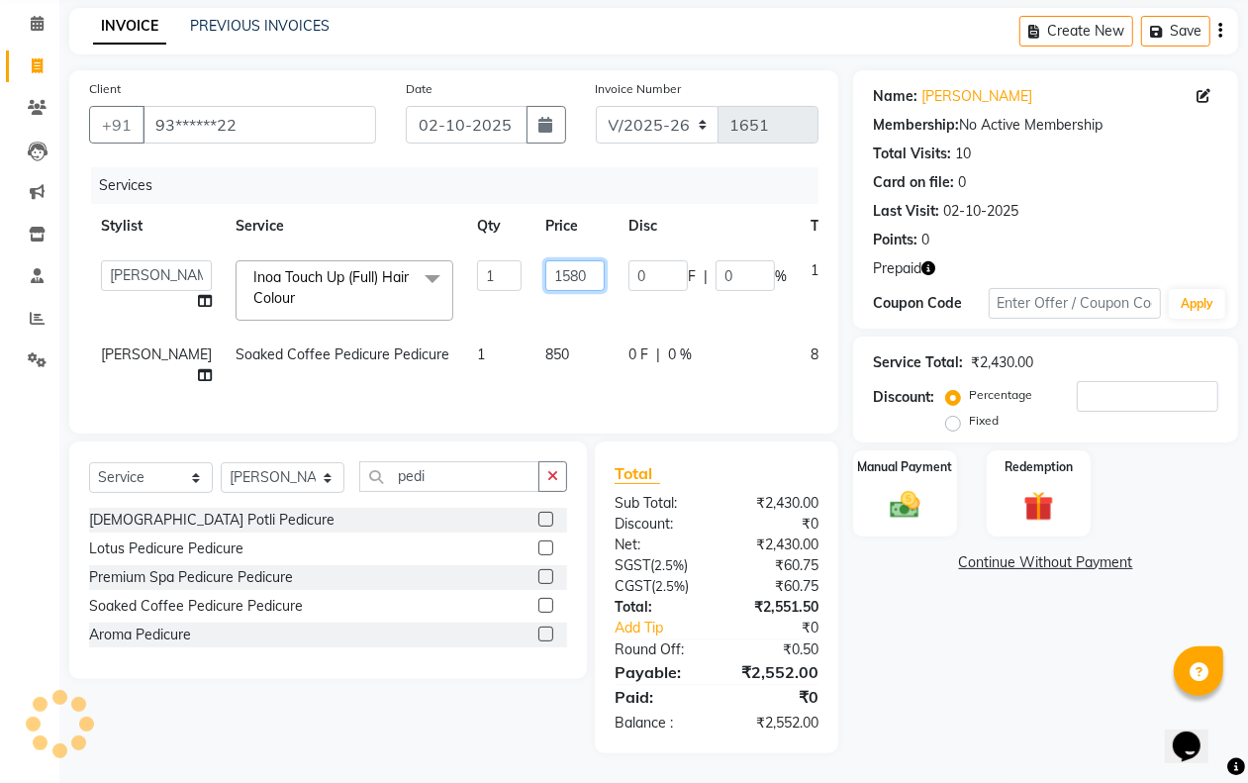
click at [545, 260] on input "1580" at bounding box center [574, 275] width 59 height 31
type input "1578"
click at [971, 649] on div "Name: [PERSON_NAME] Membership: No Active Membership Total Visits: 10 Card on f…" at bounding box center [1053, 411] width 400 height 683
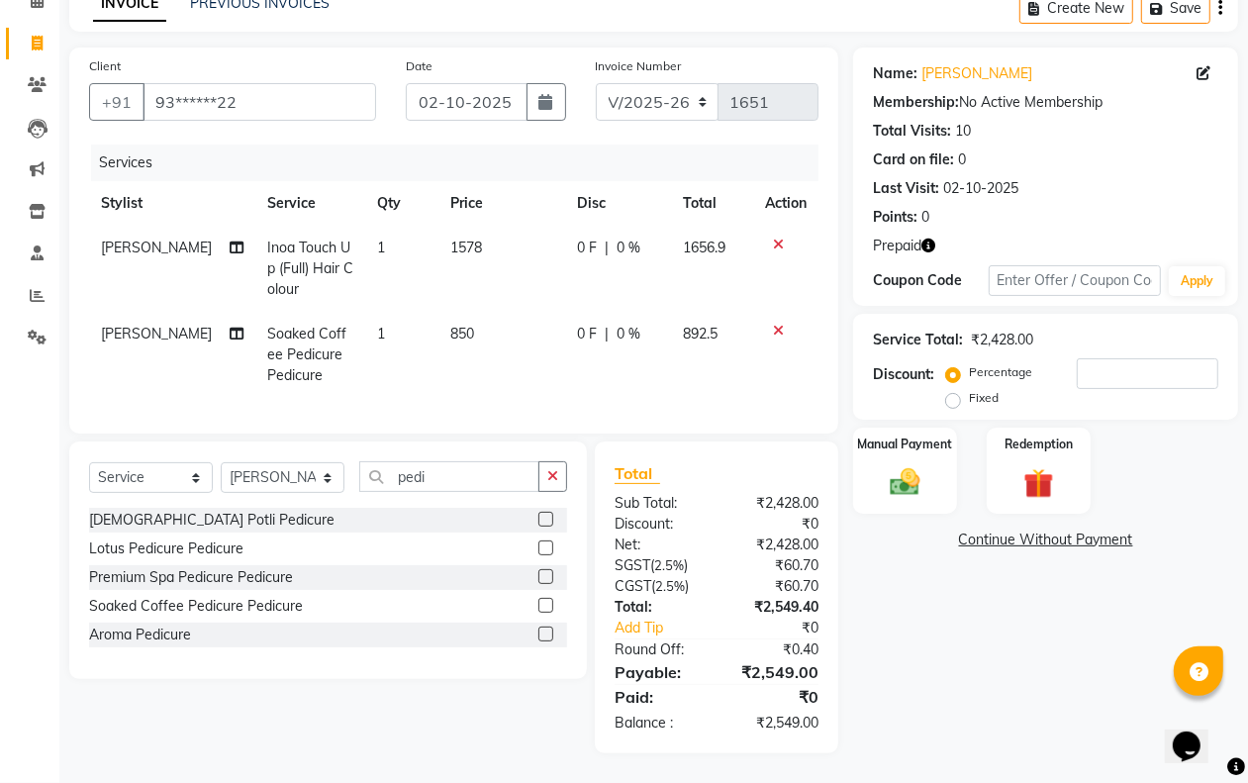
click at [506, 247] on td "1578" at bounding box center [501, 269] width 127 height 86
select select "62496"
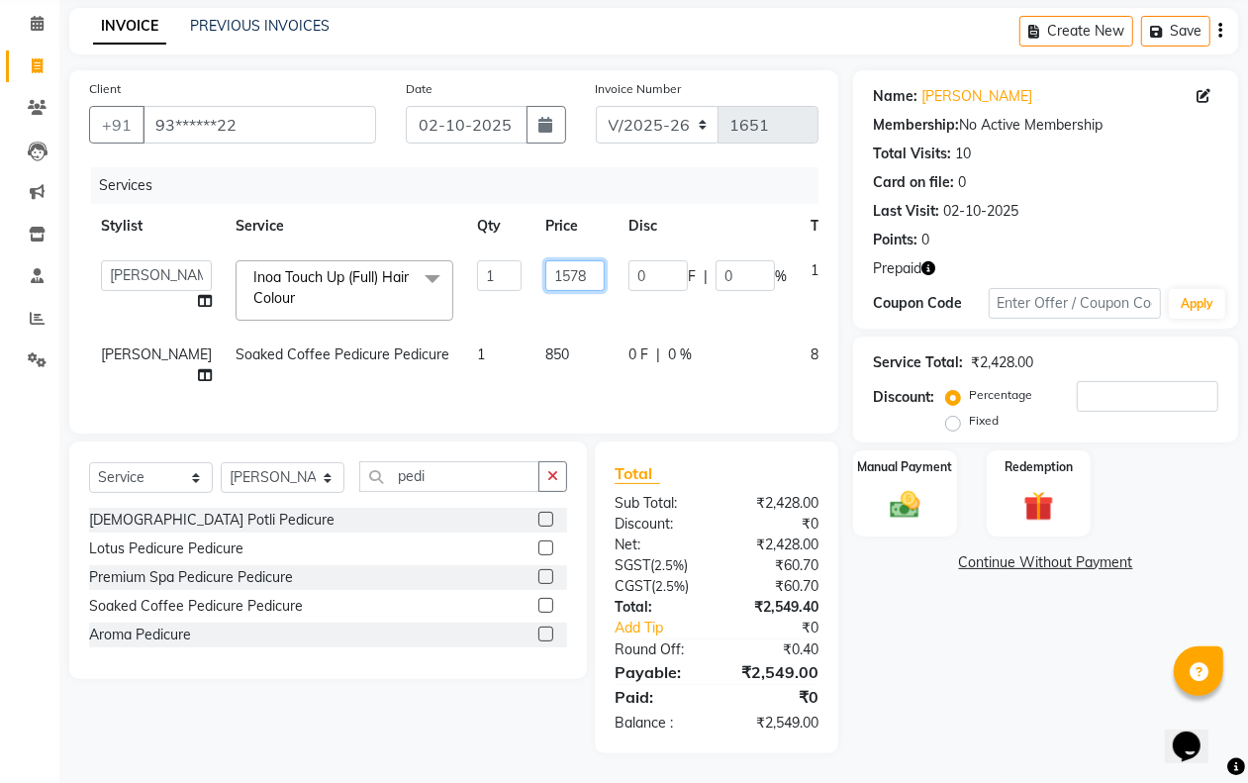
click at [545, 260] on input "1578" at bounding box center [574, 275] width 59 height 31
type input "1579"
click at [943, 640] on div "Name: [PERSON_NAME] Membership: No Active Membership Total Visits: 10 Card on f…" at bounding box center [1053, 411] width 400 height 683
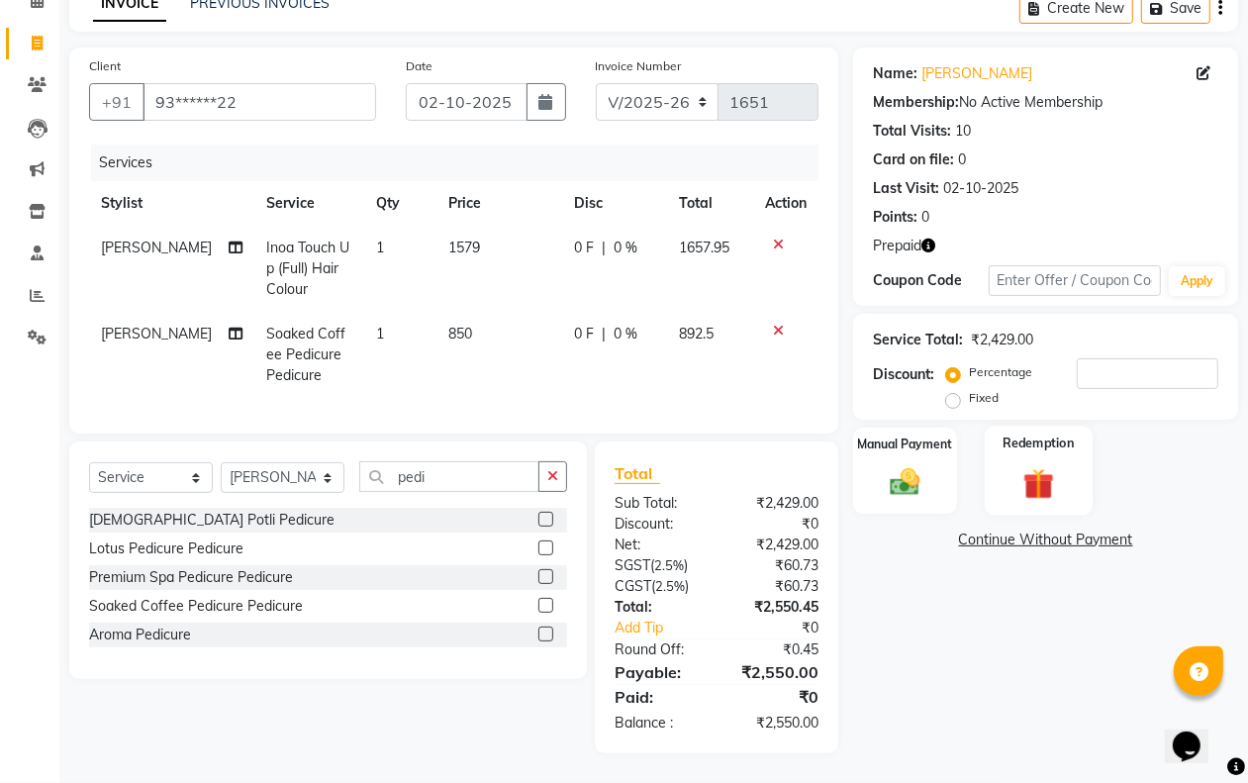
click at [1050, 443] on div "Redemption" at bounding box center [1039, 471] width 108 height 90
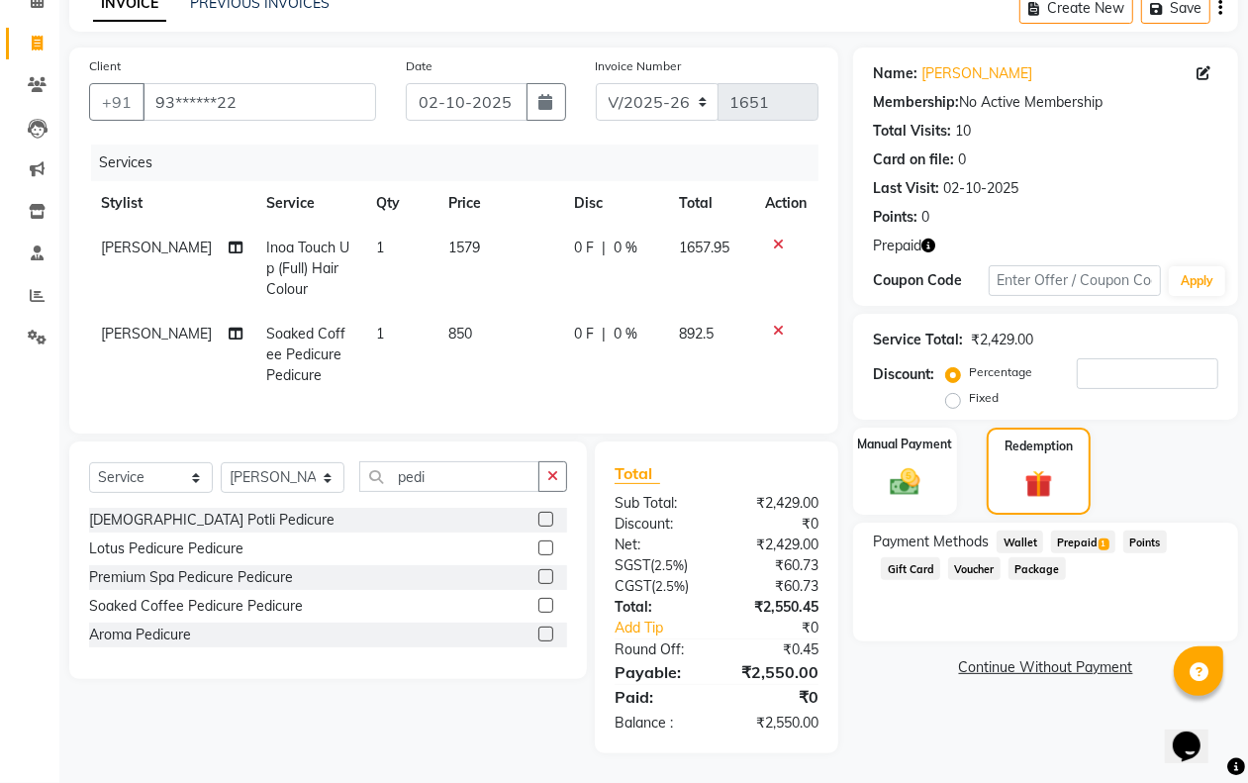
click at [1104, 538] on span "1" at bounding box center [1104, 544] width 11 height 12
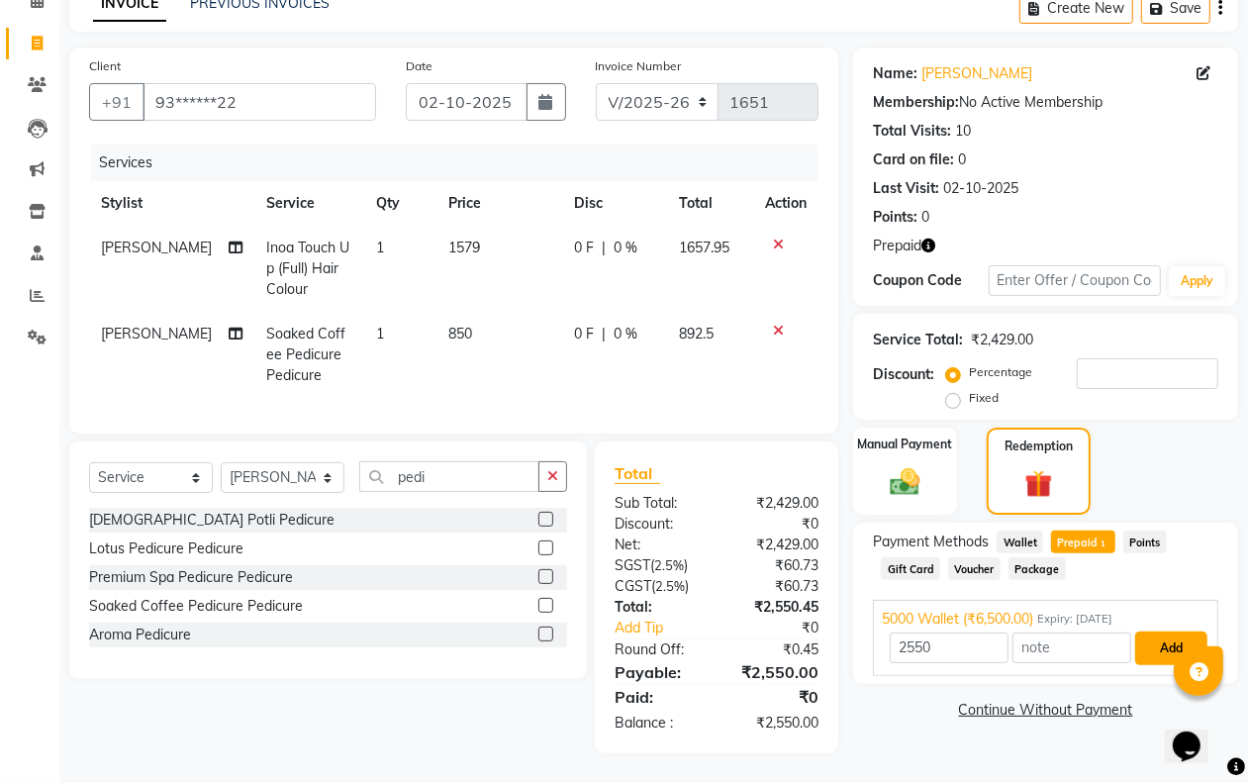
click at [1153, 632] on button "Add" at bounding box center [1171, 649] width 72 height 34
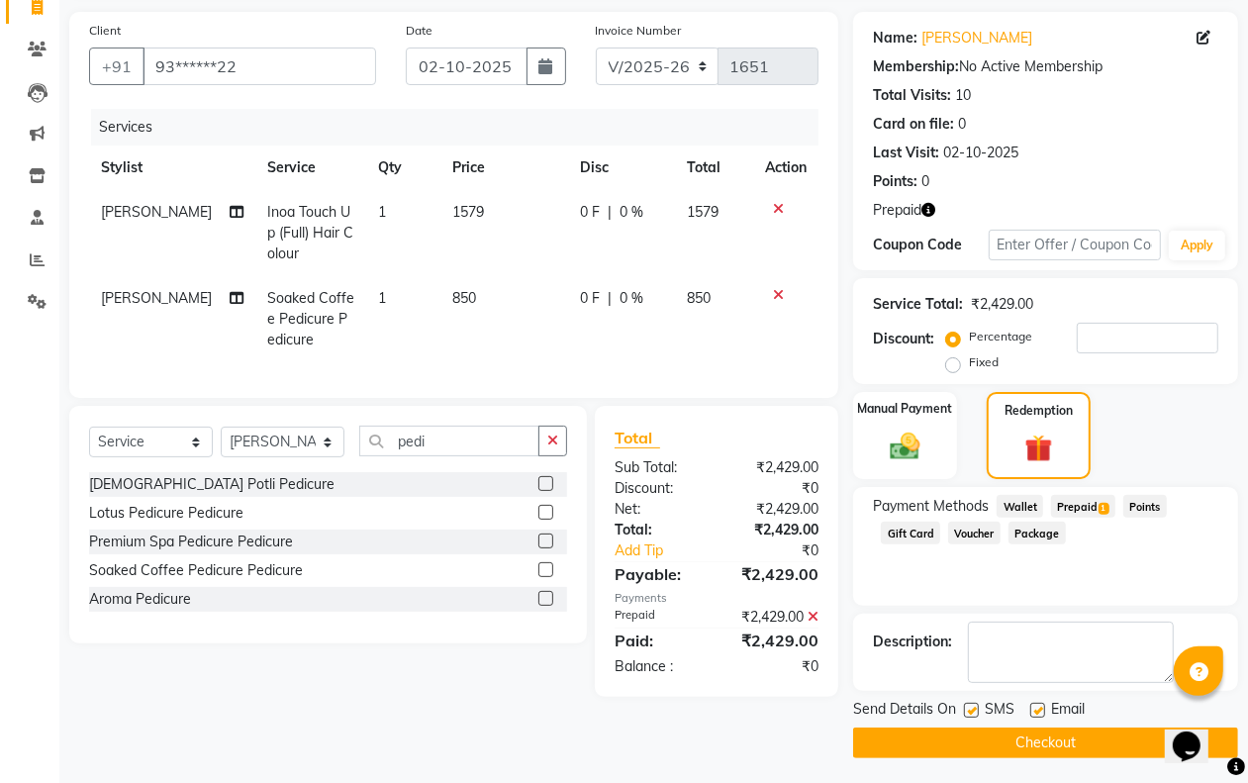
scroll to position [142, 0]
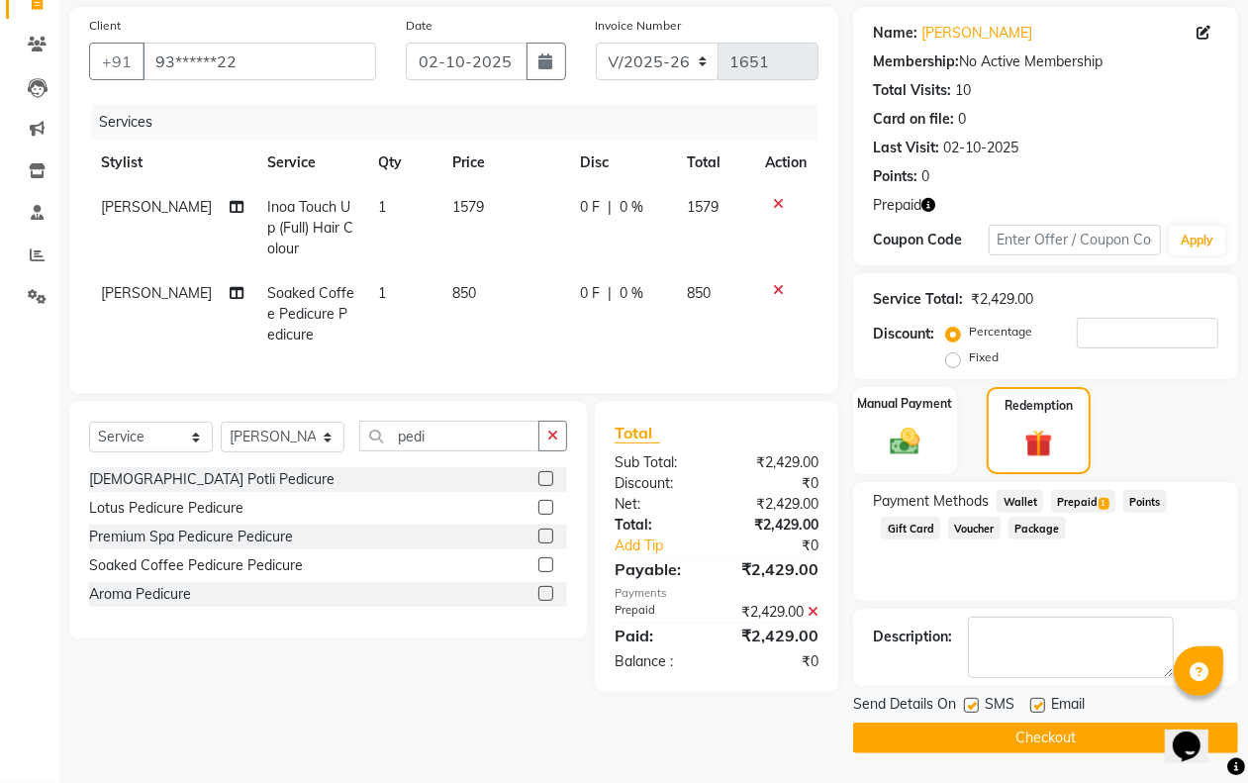
click at [1054, 735] on button "Checkout" at bounding box center [1045, 738] width 385 height 31
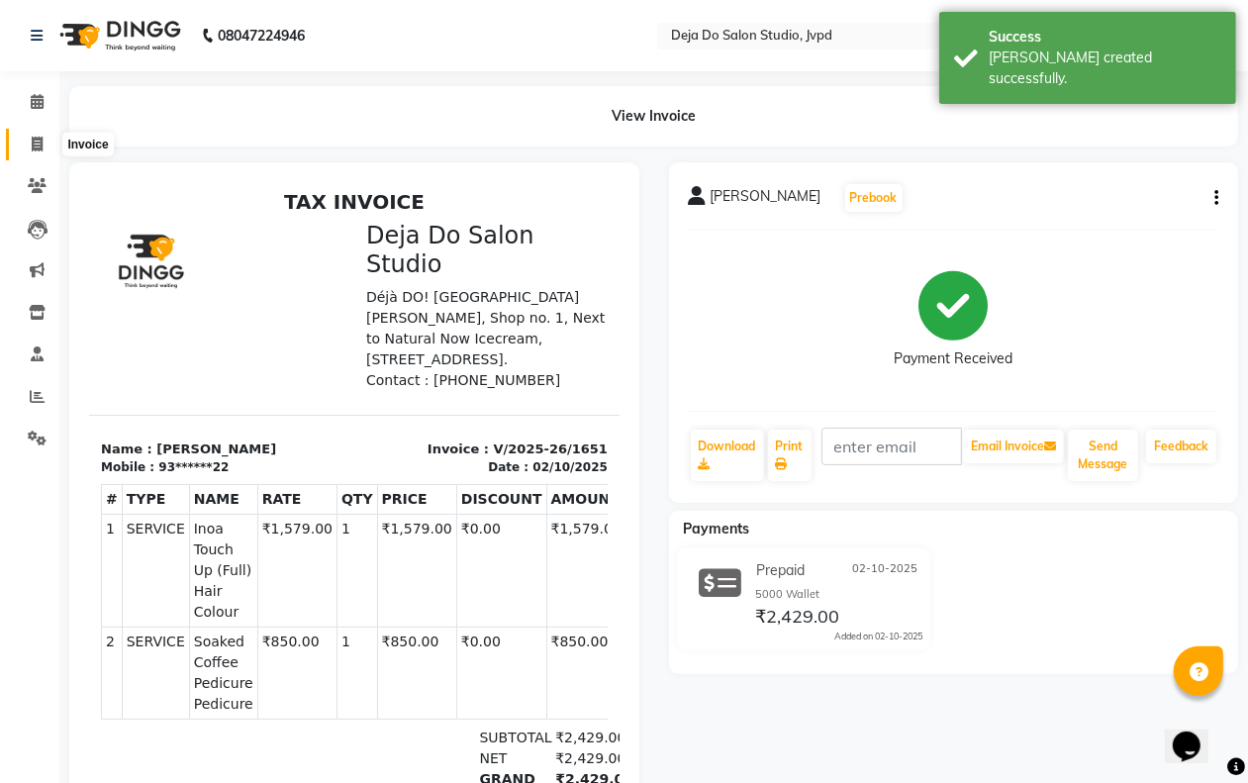
click at [28, 134] on span at bounding box center [37, 145] width 35 height 23
select select "service"
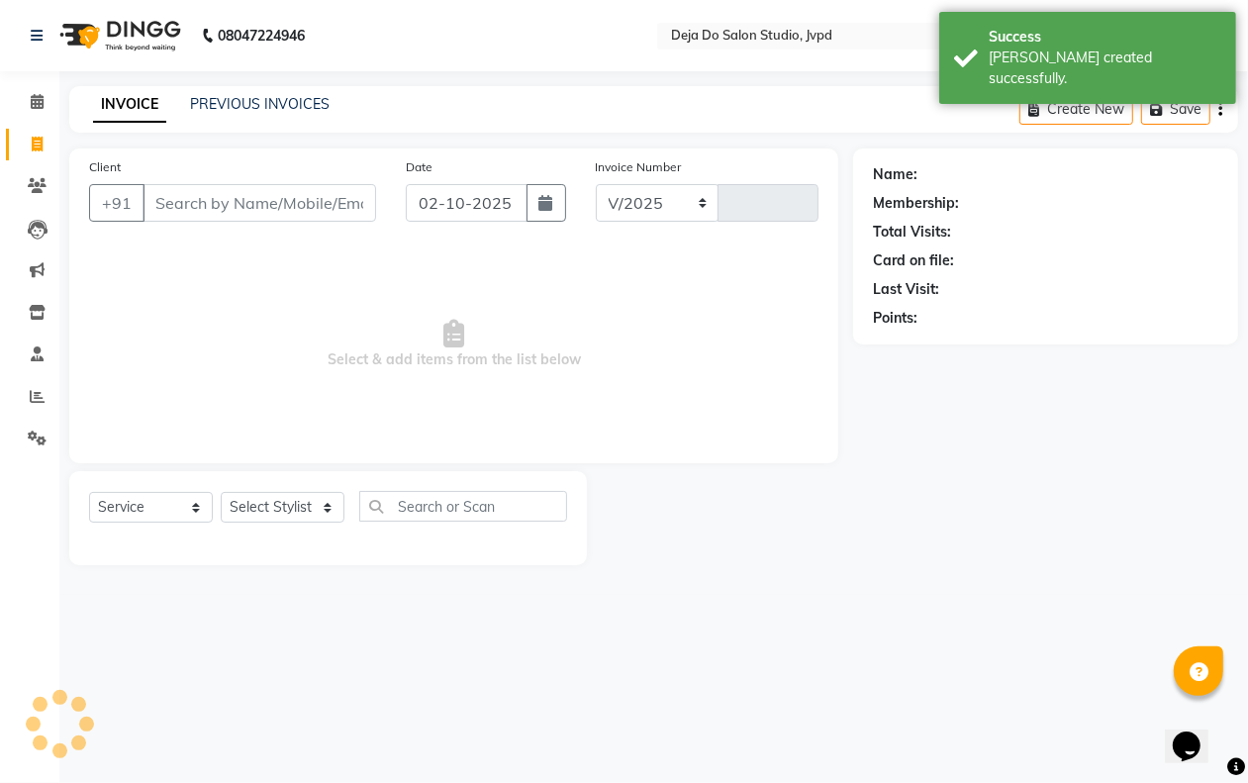
select select "7295"
type input "1652"
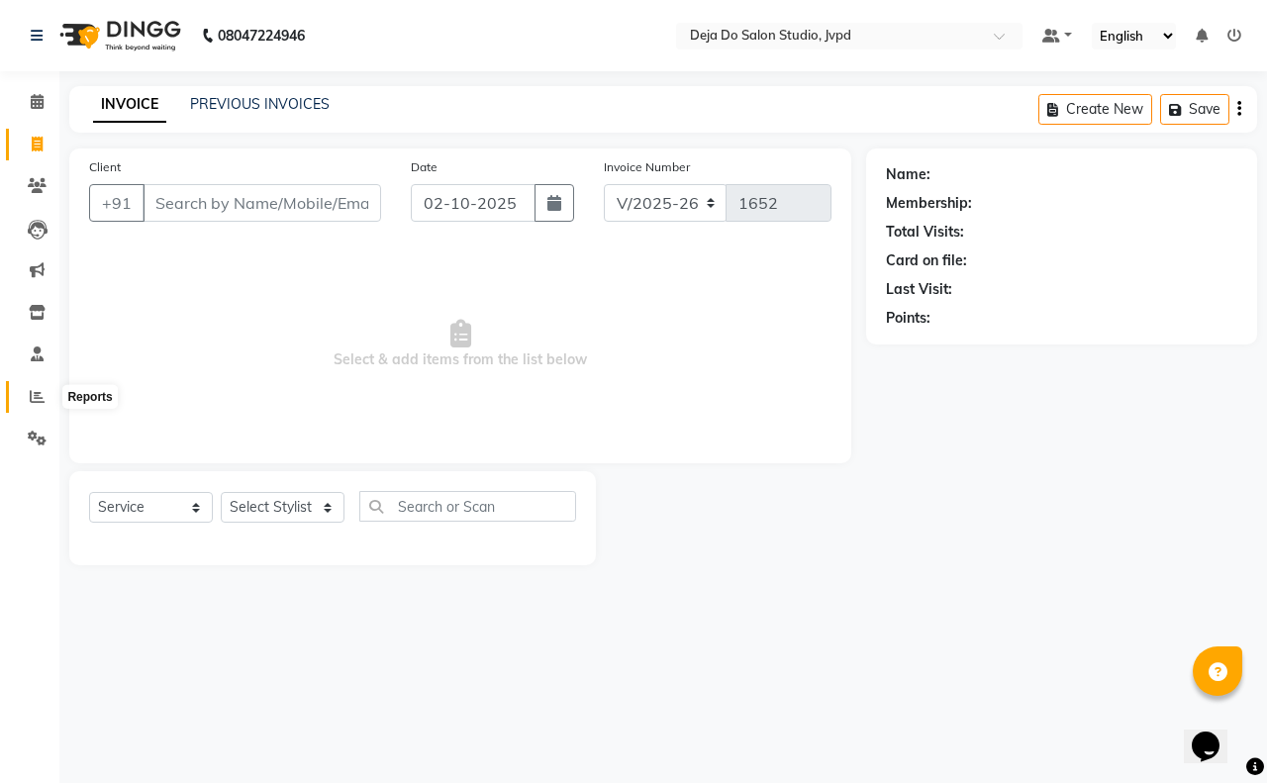
click at [27, 387] on span at bounding box center [37, 397] width 35 height 23
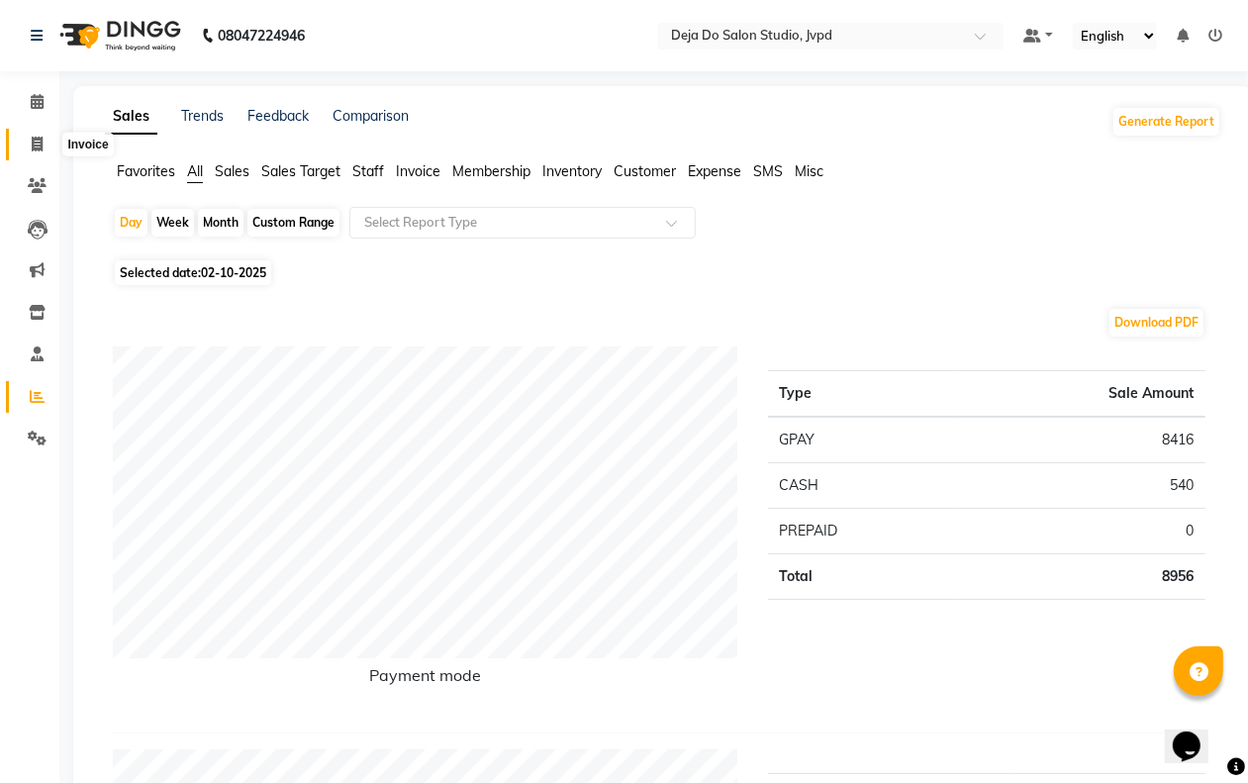
click at [46, 141] on span at bounding box center [37, 145] width 35 height 23
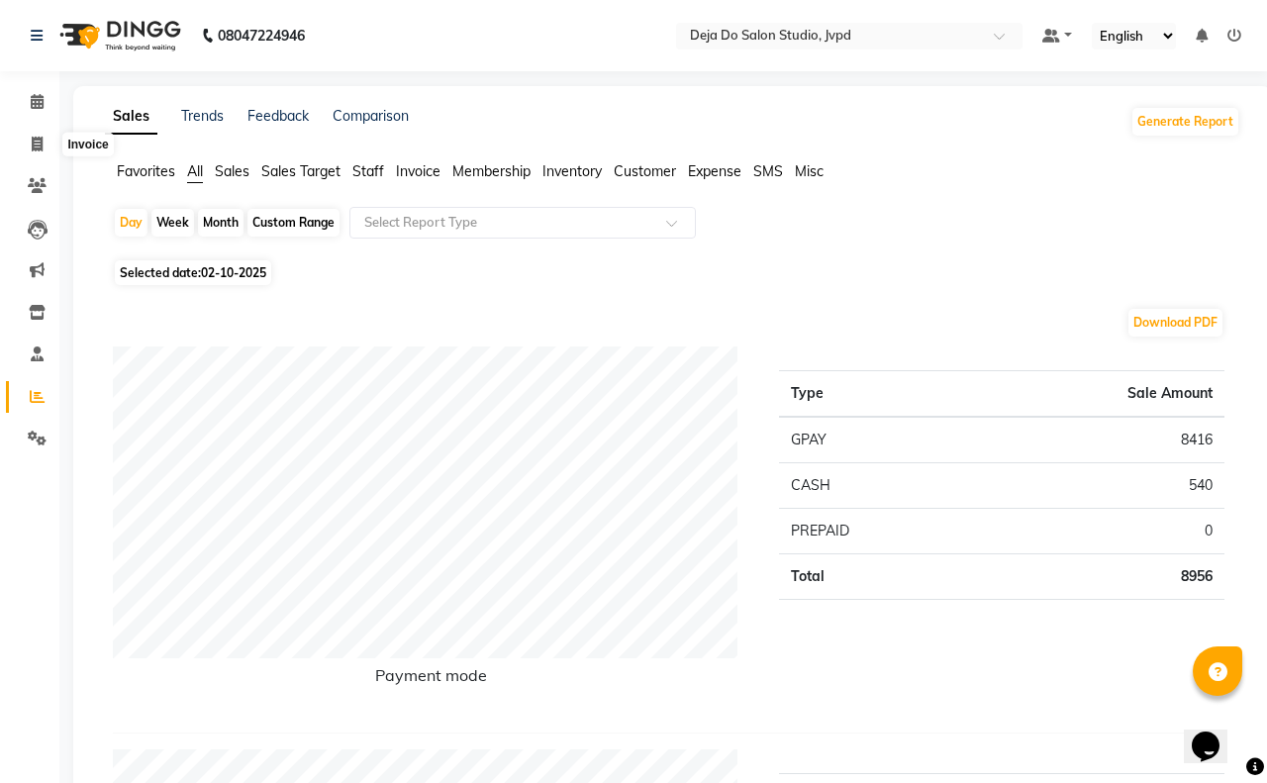
select select "7295"
select select "service"
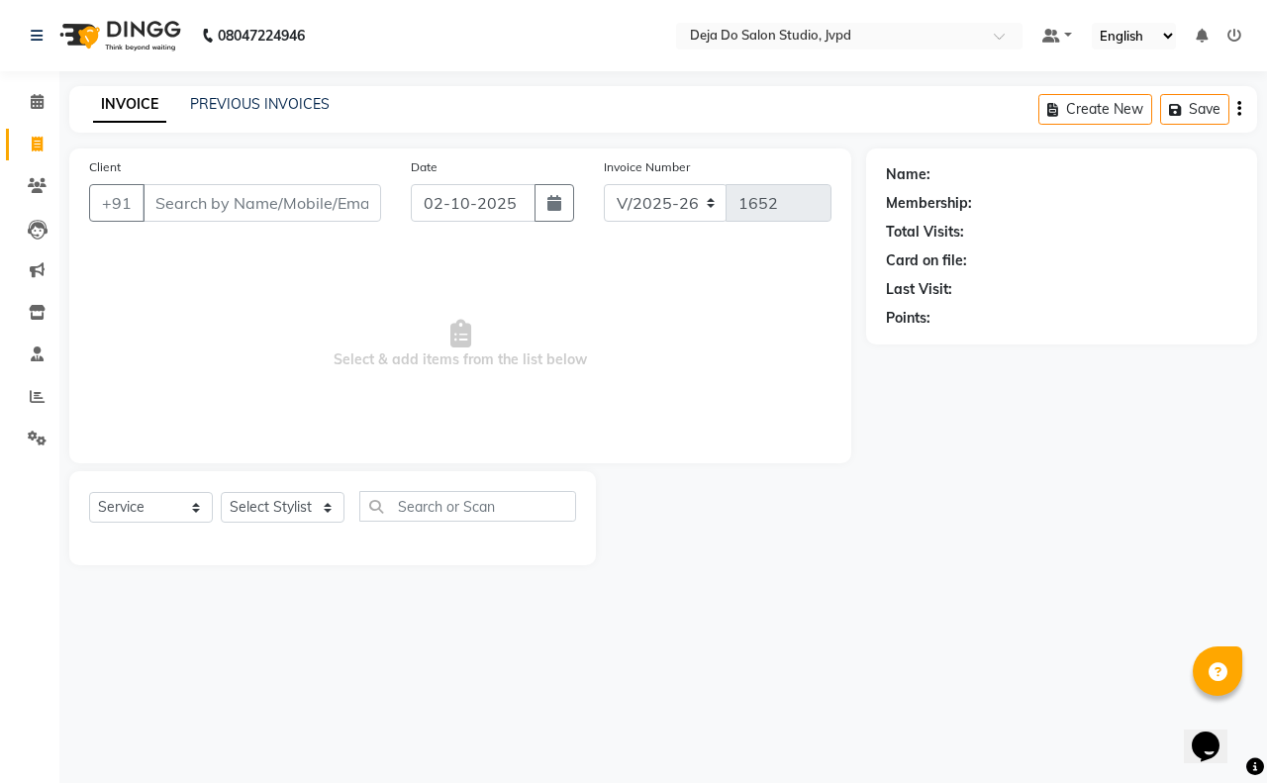
click at [303, 191] on input "Client" at bounding box center [262, 203] width 239 height 38
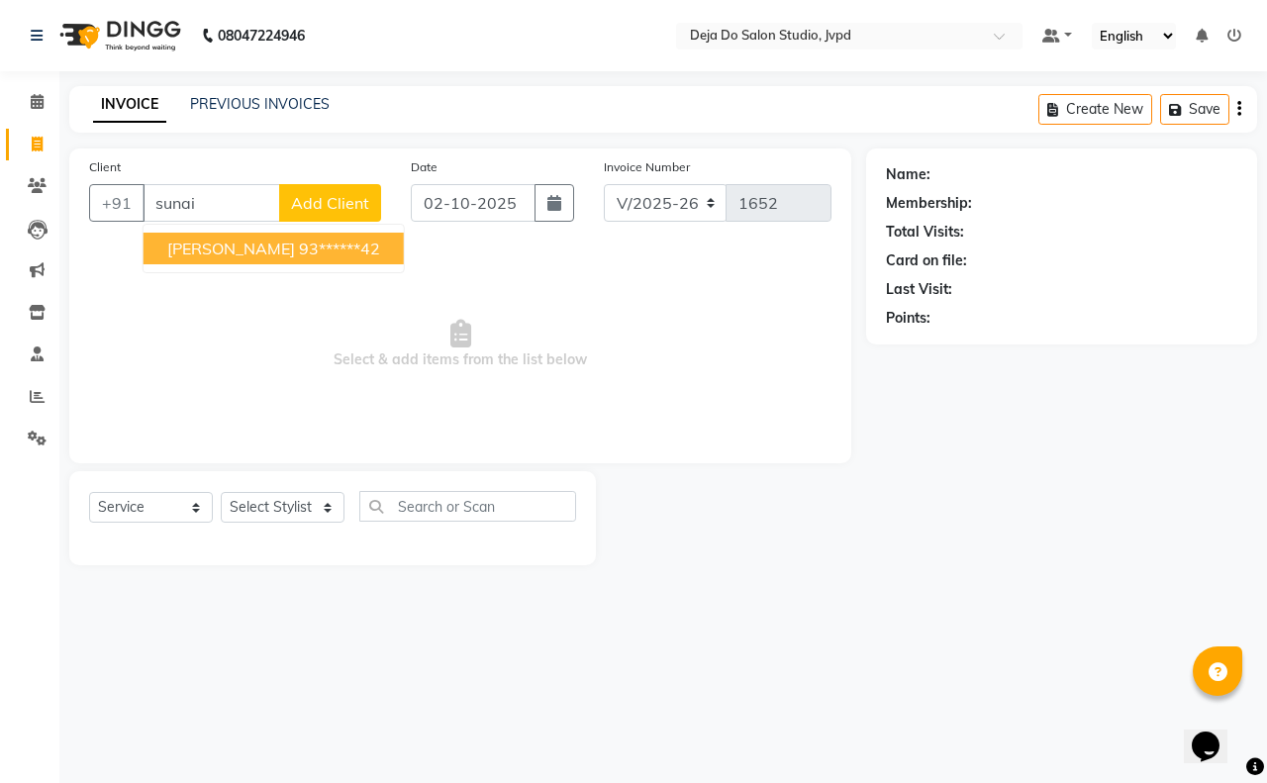
click at [344, 248] on ngb-highlight "93******42" at bounding box center [339, 249] width 81 height 20
type input "93******42"
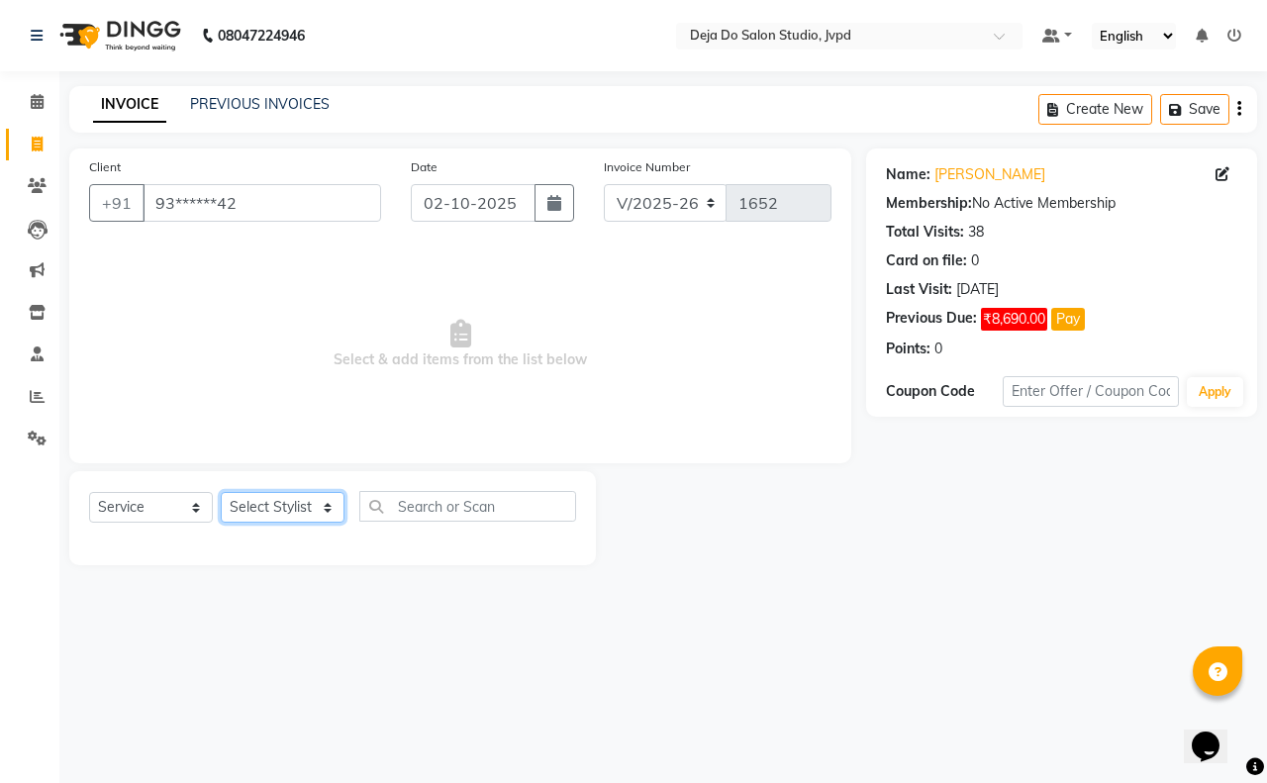
click at [300, 506] on select "Select Stylist Aditi Admin [PERSON_NAME] [PERSON_NAME] Danish [PERSON_NAME] [PE…" at bounding box center [283, 507] width 124 height 31
select select "62498"
click at [221, 492] on select "Select Stylist Aditi Admin [PERSON_NAME] [PERSON_NAME] Danish [PERSON_NAME] [PE…" at bounding box center [283, 507] width 124 height 31
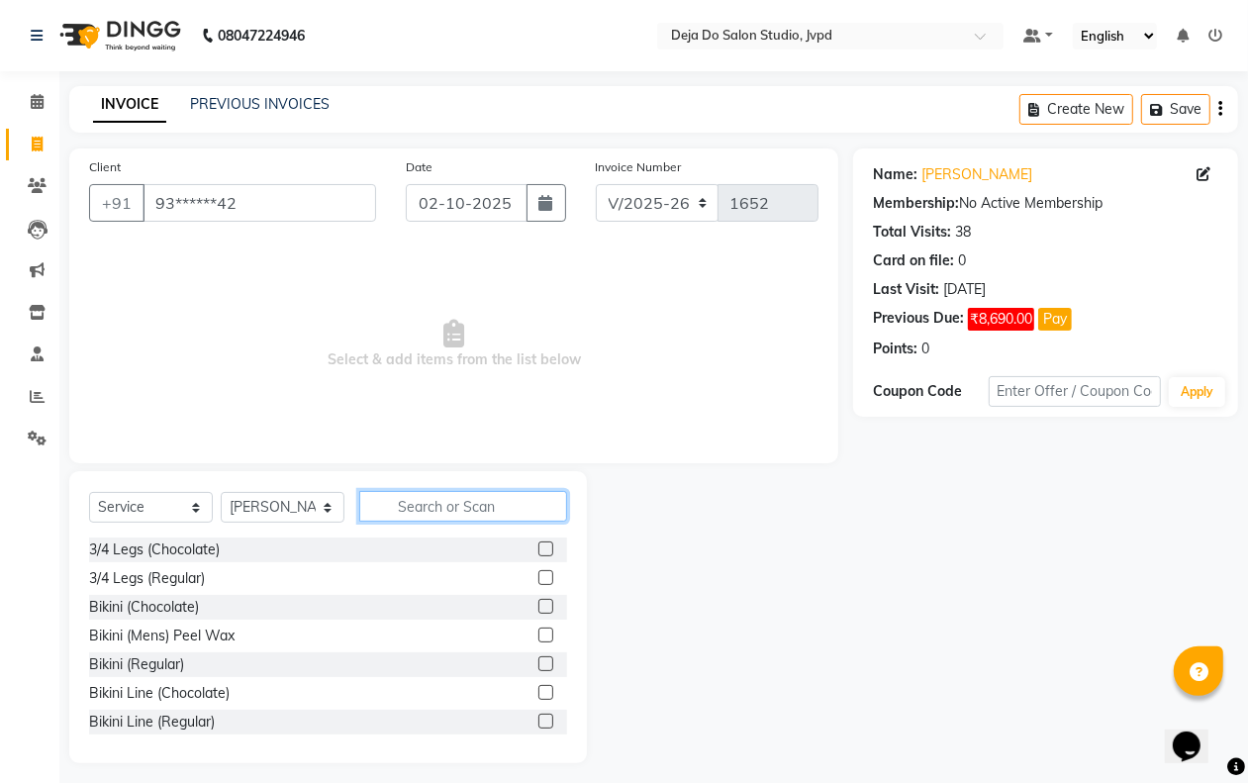
click at [446, 513] on input "text" at bounding box center [463, 506] width 208 height 31
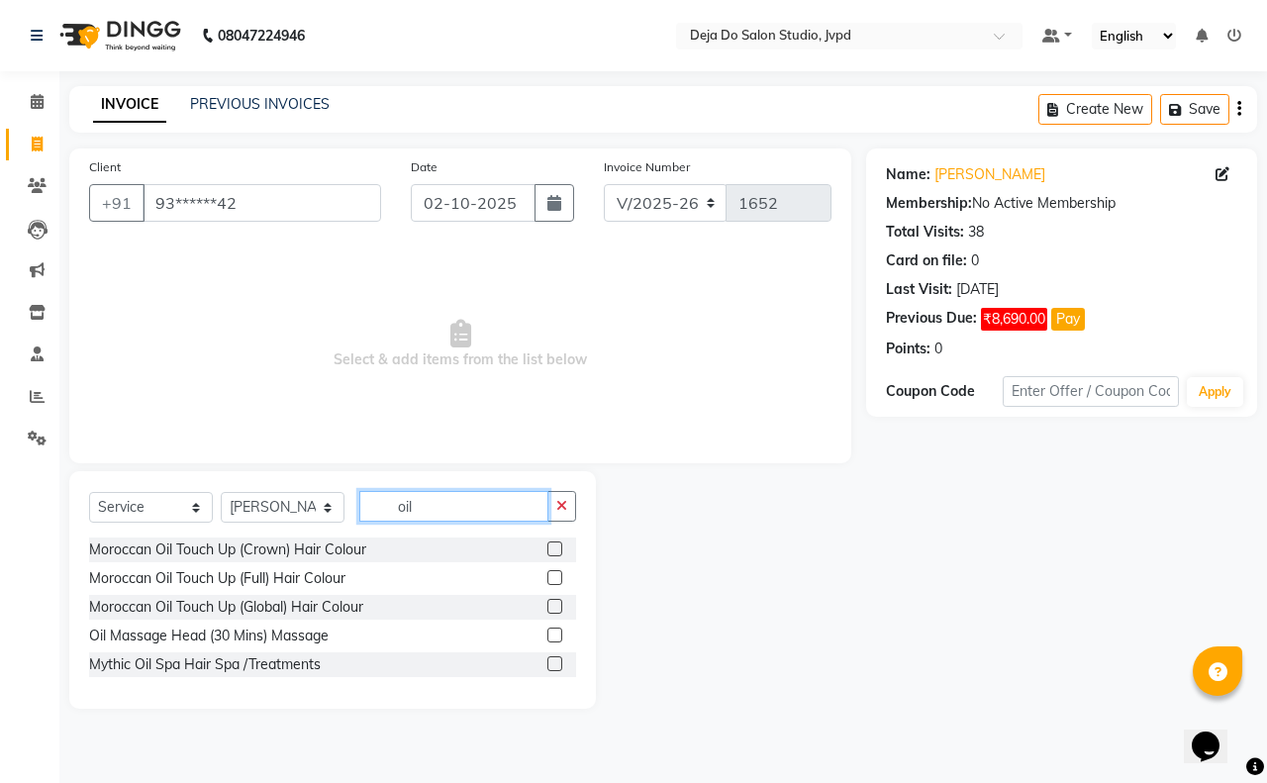
type input "oil"
click at [555, 632] on label at bounding box center [554, 635] width 15 height 15
click at [555, 632] on input "checkbox" at bounding box center [553, 636] width 13 height 13
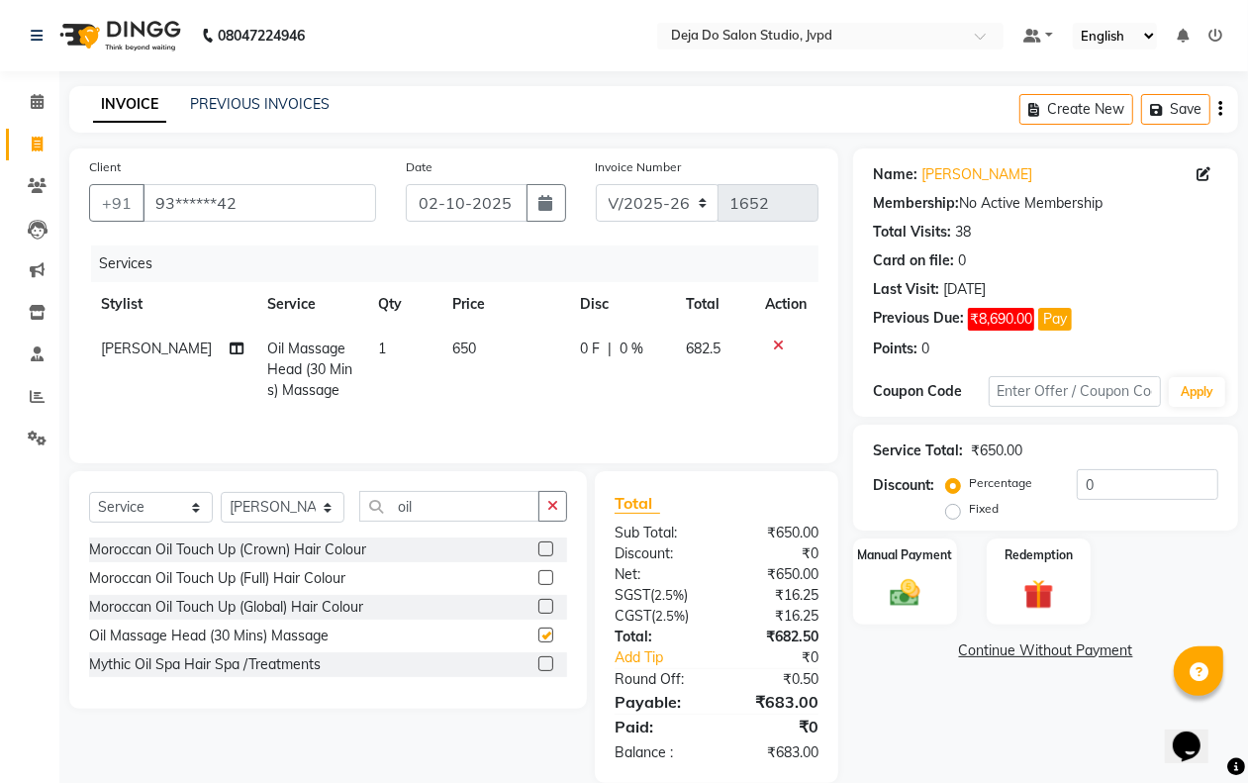
checkbox input "false"
click at [477, 373] on td "650" at bounding box center [504, 370] width 128 height 86
select select "62498"
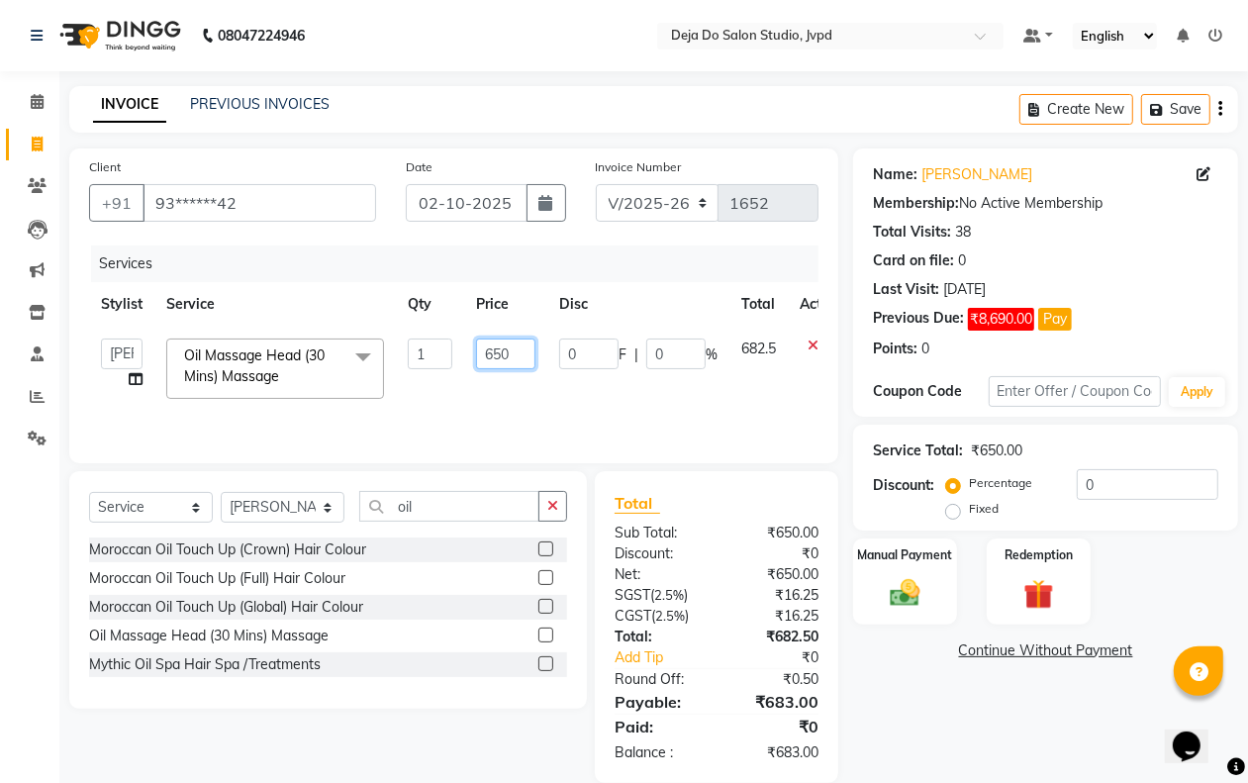
click at [495, 344] on input "650" at bounding box center [505, 354] width 59 height 31
click at [501, 340] on input "650" at bounding box center [505, 354] width 59 height 31
type input "1100"
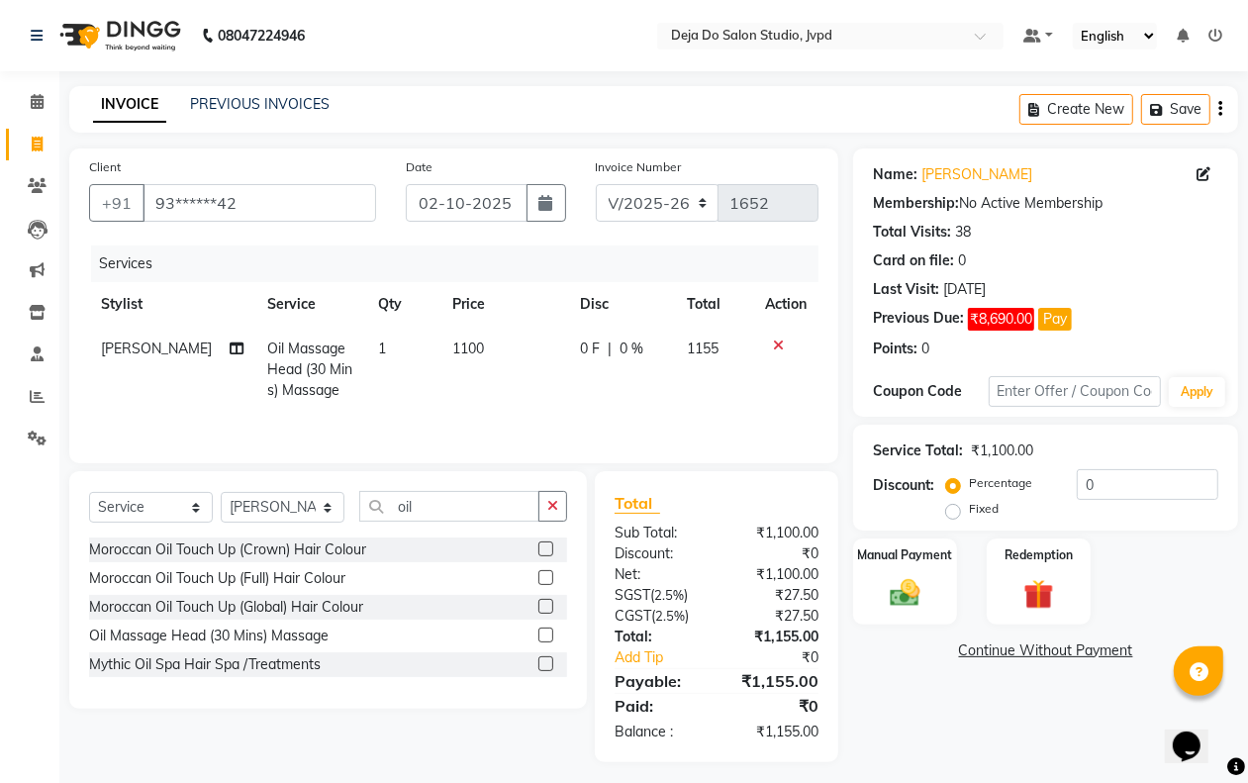
click at [592, 389] on td "0 F | 0 %" at bounding box center [621, 370] width 107 height 86
select select "62498"
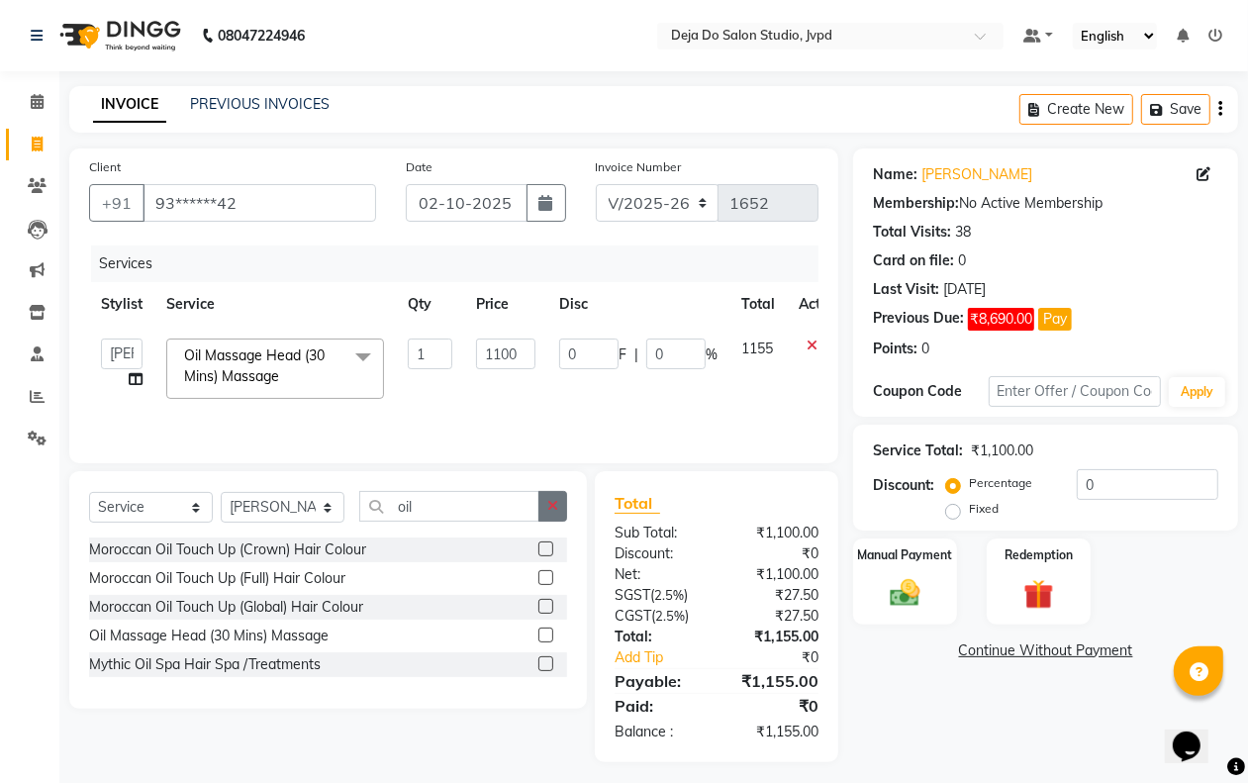
click at [552, 506] on icon "button" at bounding box center [552, 506] width 11 height 14
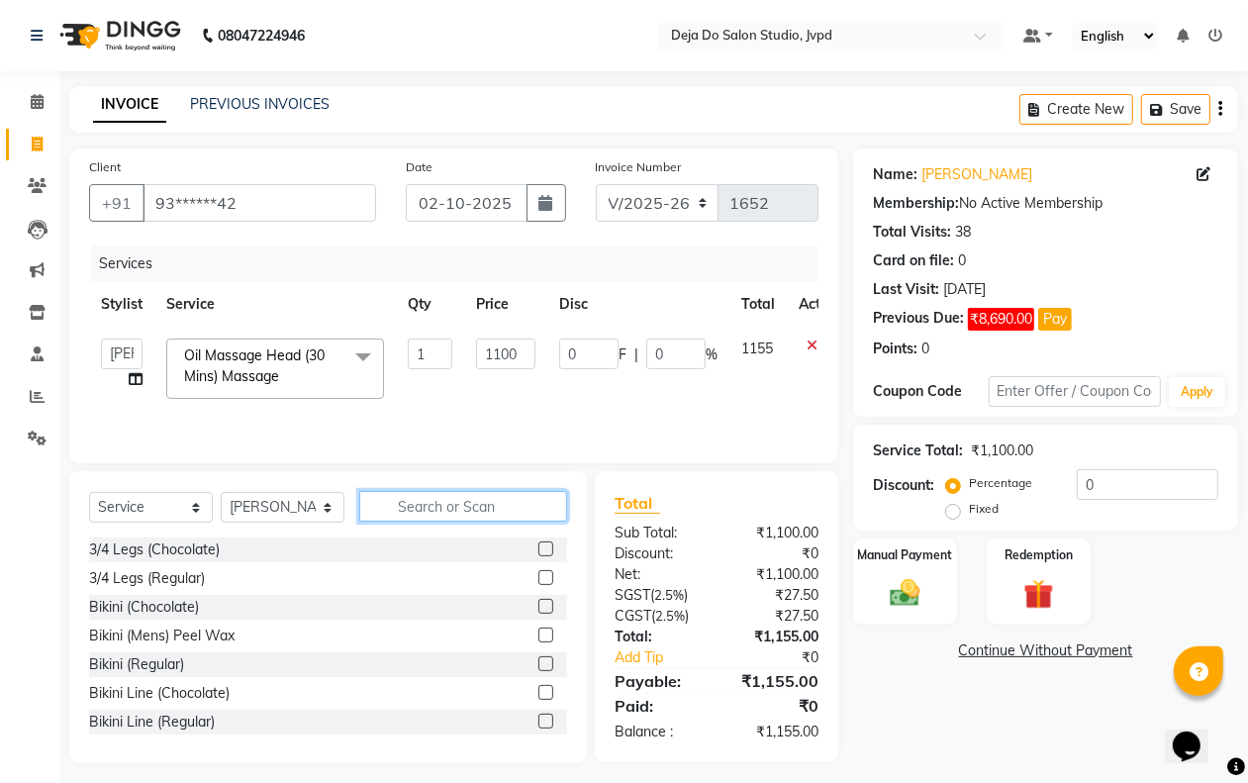
click at [511, 502] on input "text" at bounding box center [463, 506] width 208 height 31
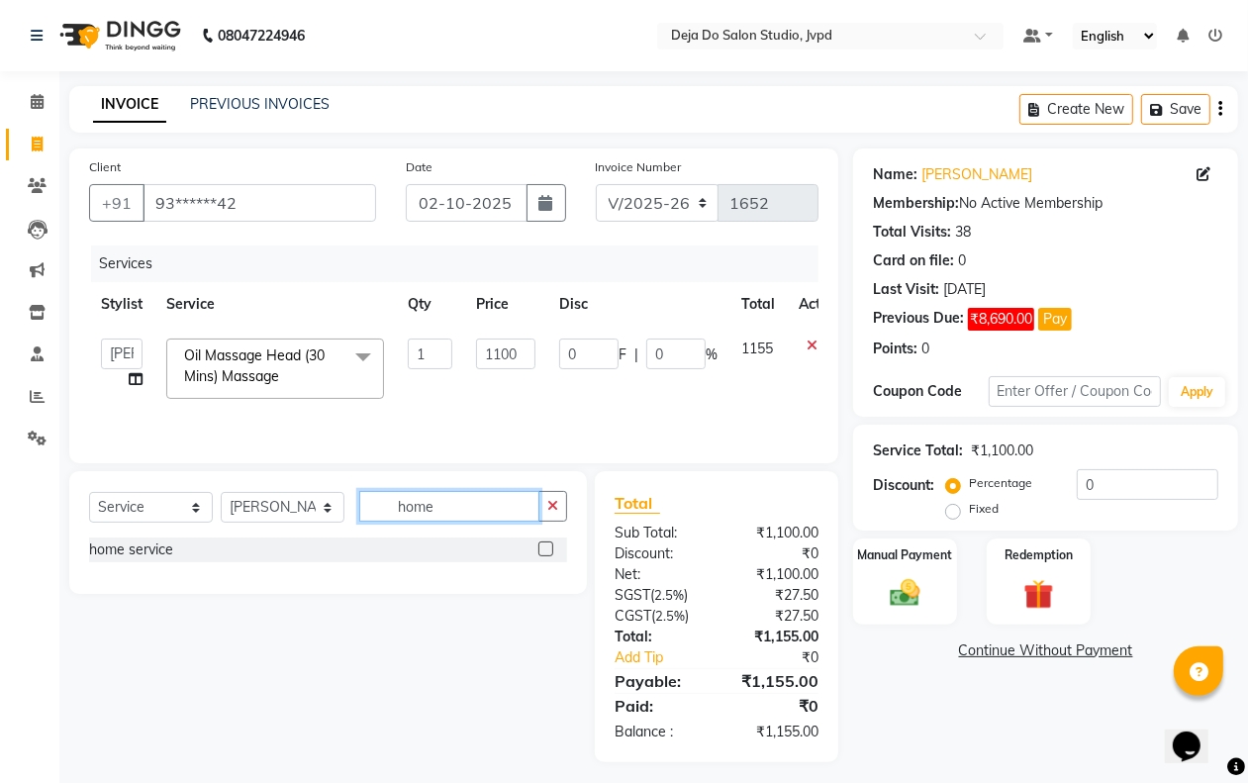
type input "home"
click at [540, 539] on div at bounding box center [552, 549] width 29 height 25
click at [544, 546] on label at bounding box center [545, 548] width 15 height 15
click at [544, 546] on input "checkbox" at bounding box center [544, 549] width 13 height 13
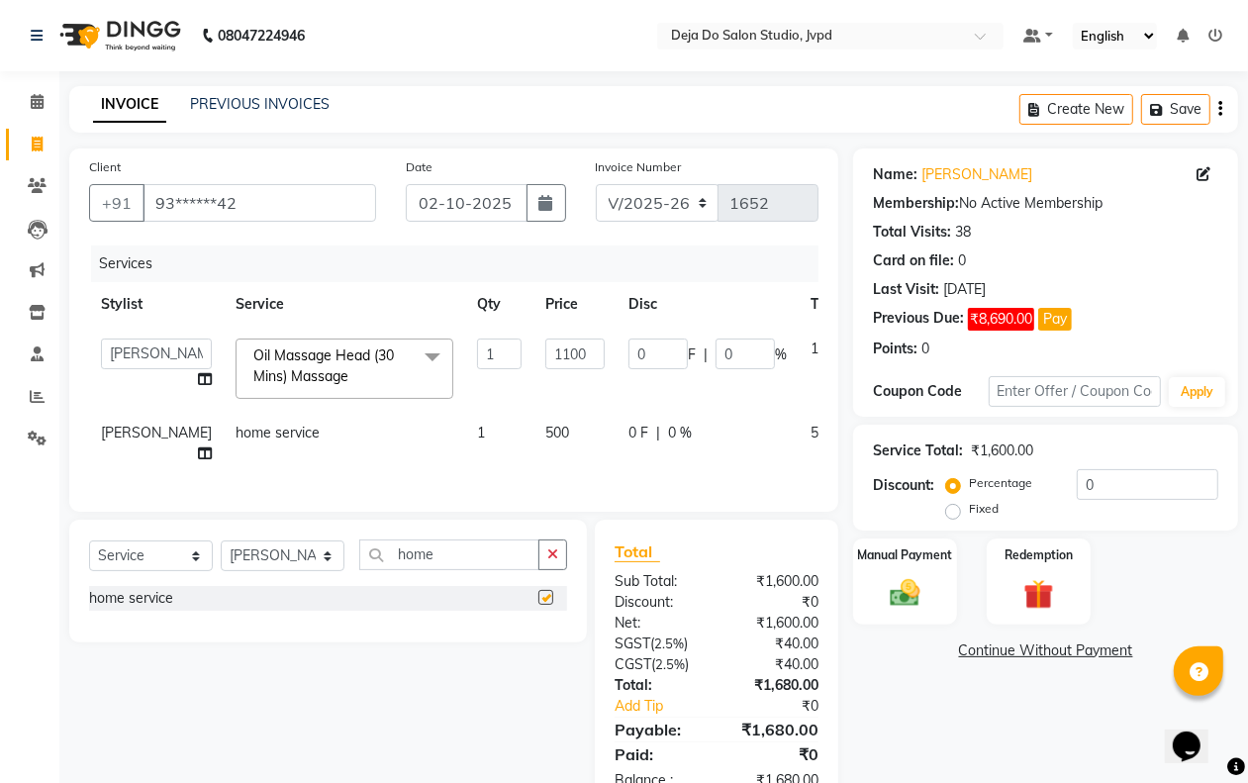
checkbox input "false"
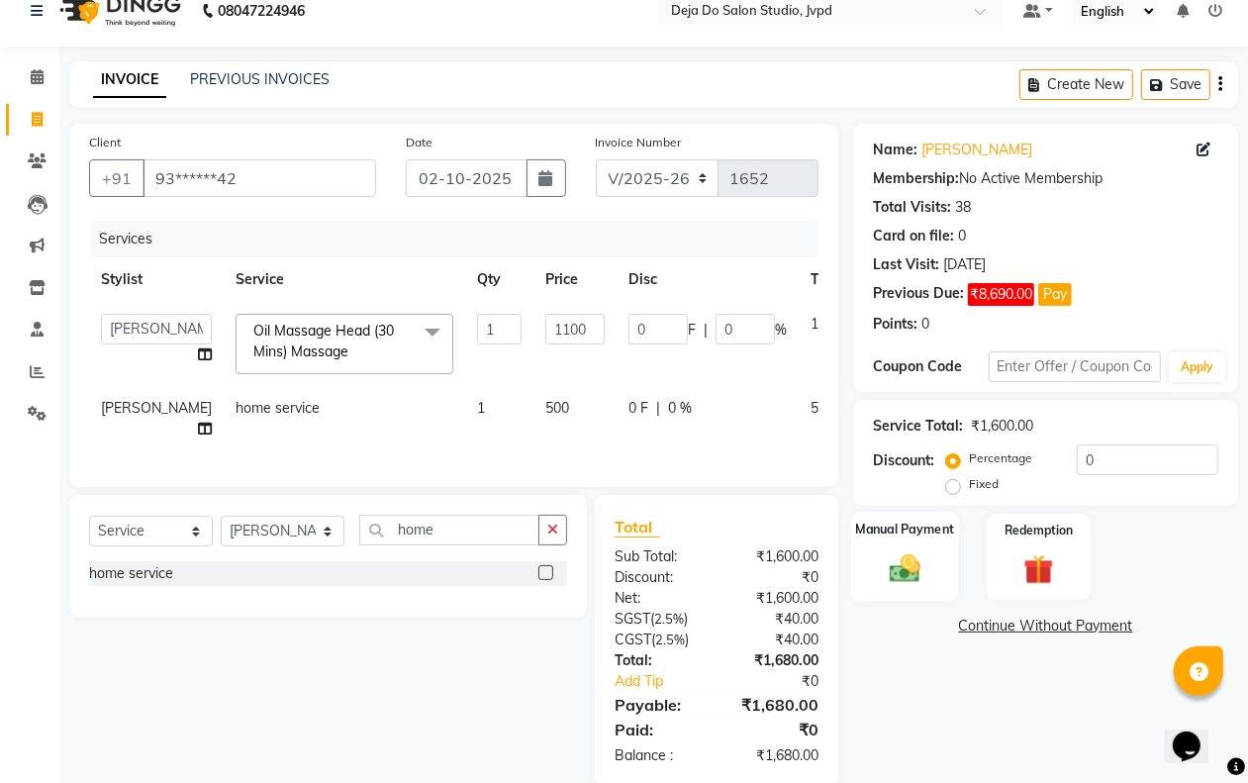
scroll to position [96, 0]
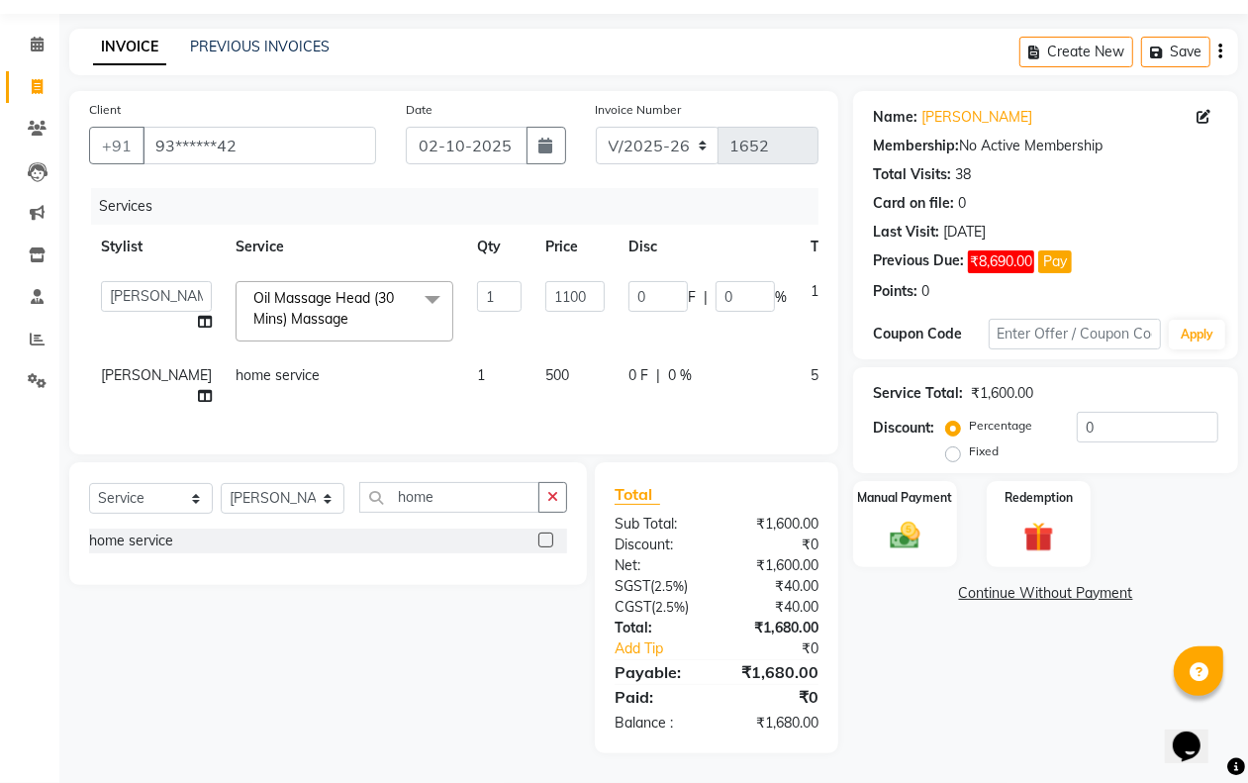
click at [1029, 583] on link "Continue Without Payment" at bounding box center [1045, 593] width 377 height 21
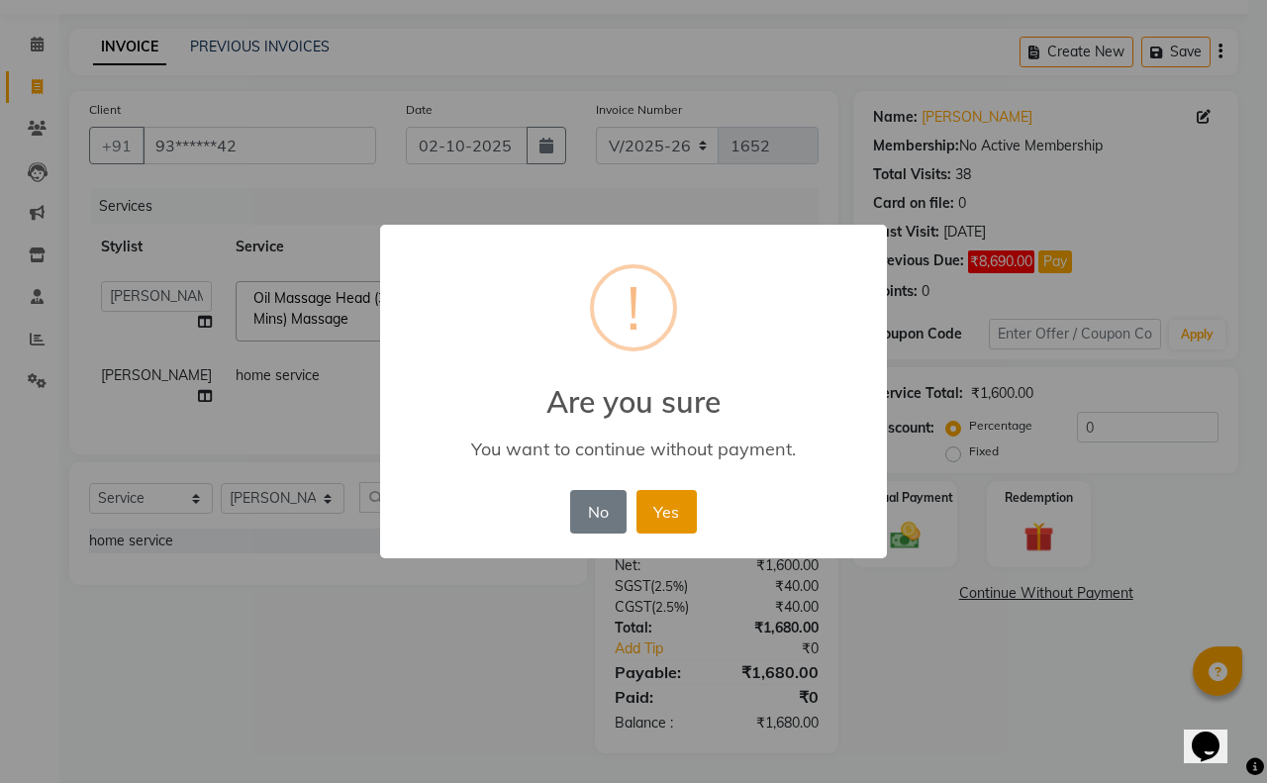
click at [689, 512] on button "Yes" at bounding box center [666, 512] width 60 height 44
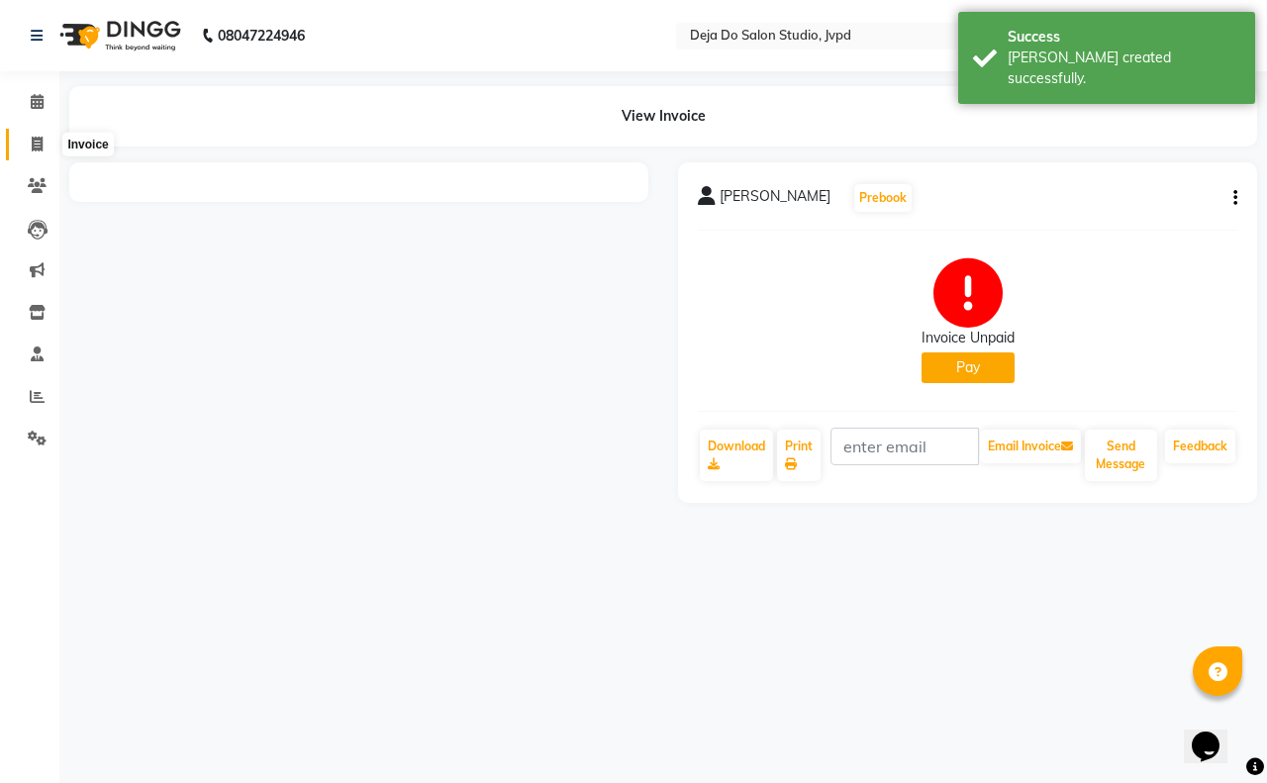
click at [28, 148] on span at bounding box center [37, 145] width 35 height 23
select select "service"
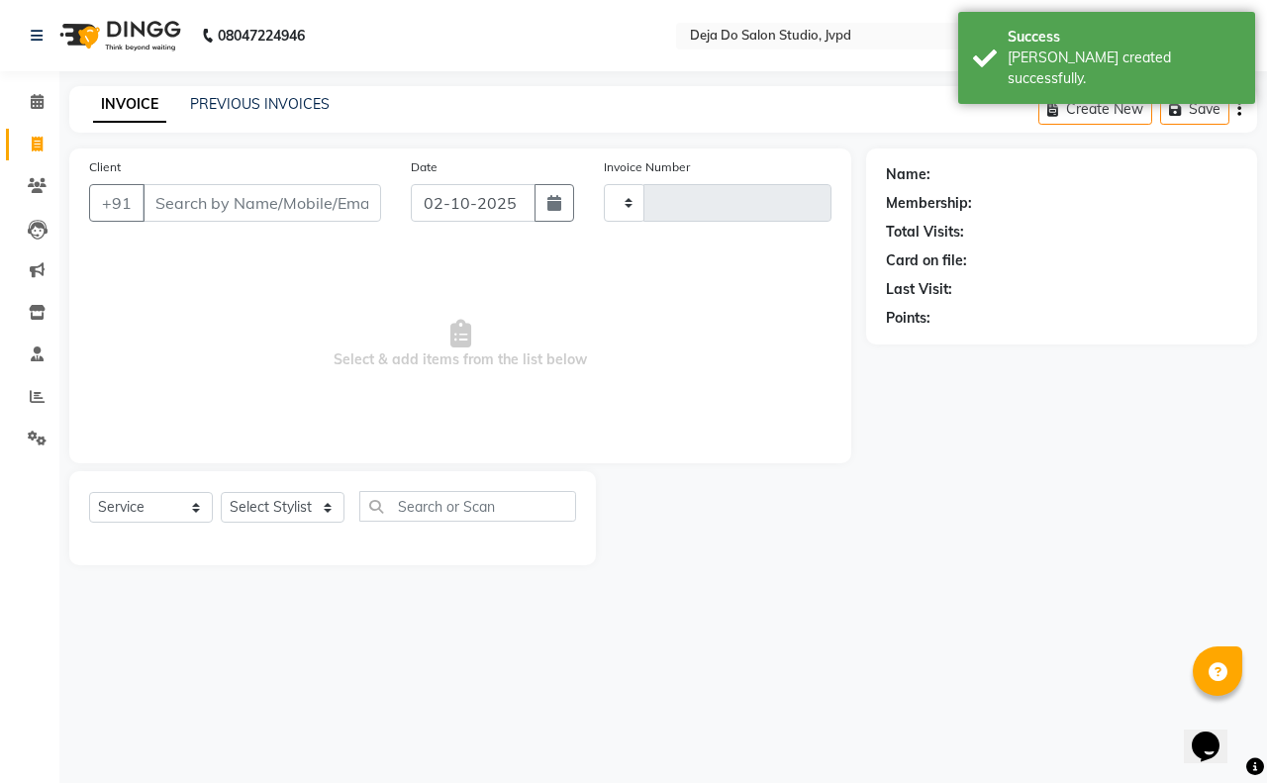
type input "1653"
select select "7295"
